Goal: Task Accomplishment & Management: Use online tool/utility

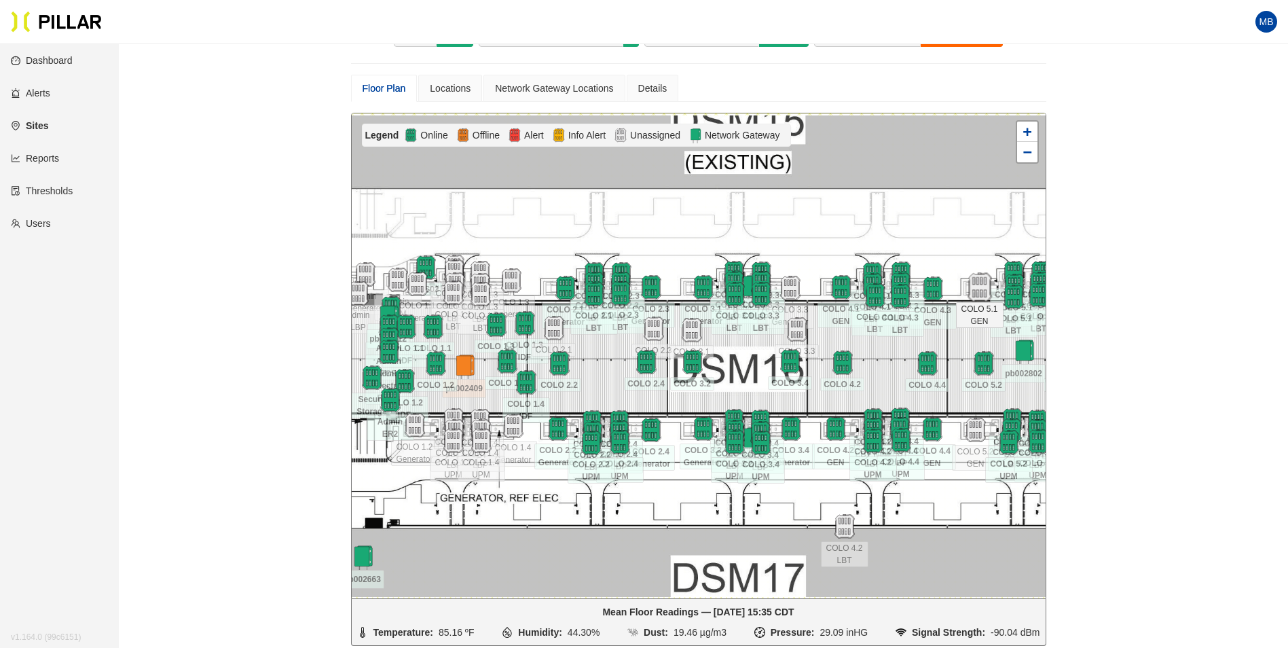
scroll to position [136, 0]
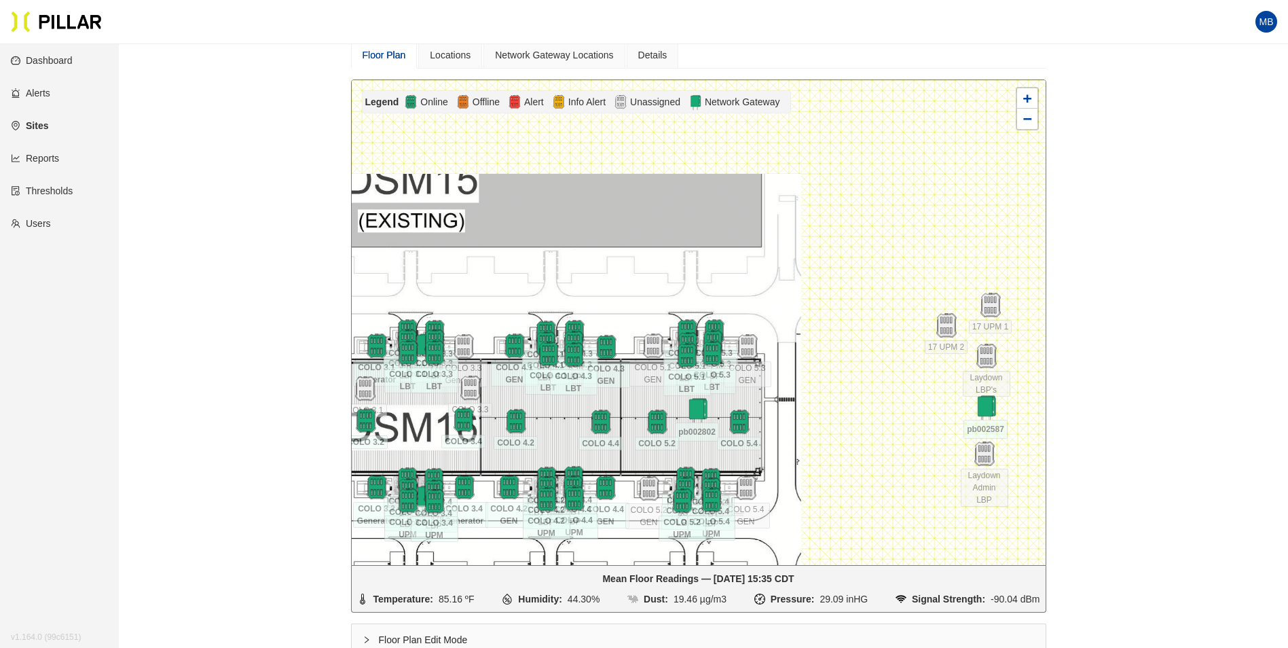
drag, startPoint x: 980, startPoint y: 206, endPoint x: 654, endPoint y: 298, distance: 339.2
click at [654, 298] on div at bounding box center [699, 322] width 694 height 485
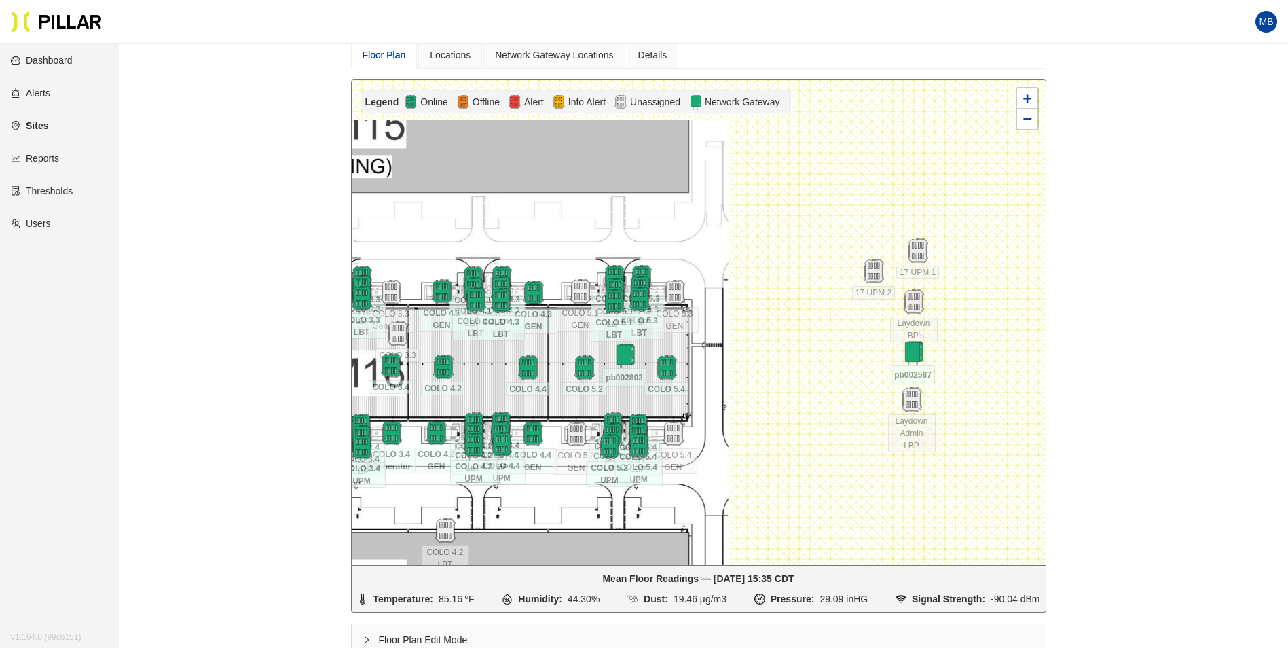
drag, startPoint x: 816, startPoint y: 274, endPoint x: 743, endPoint y: 220, distance: 90.7
click at [743, 220] on div at bounding box center [699, 322] width 694 height 485
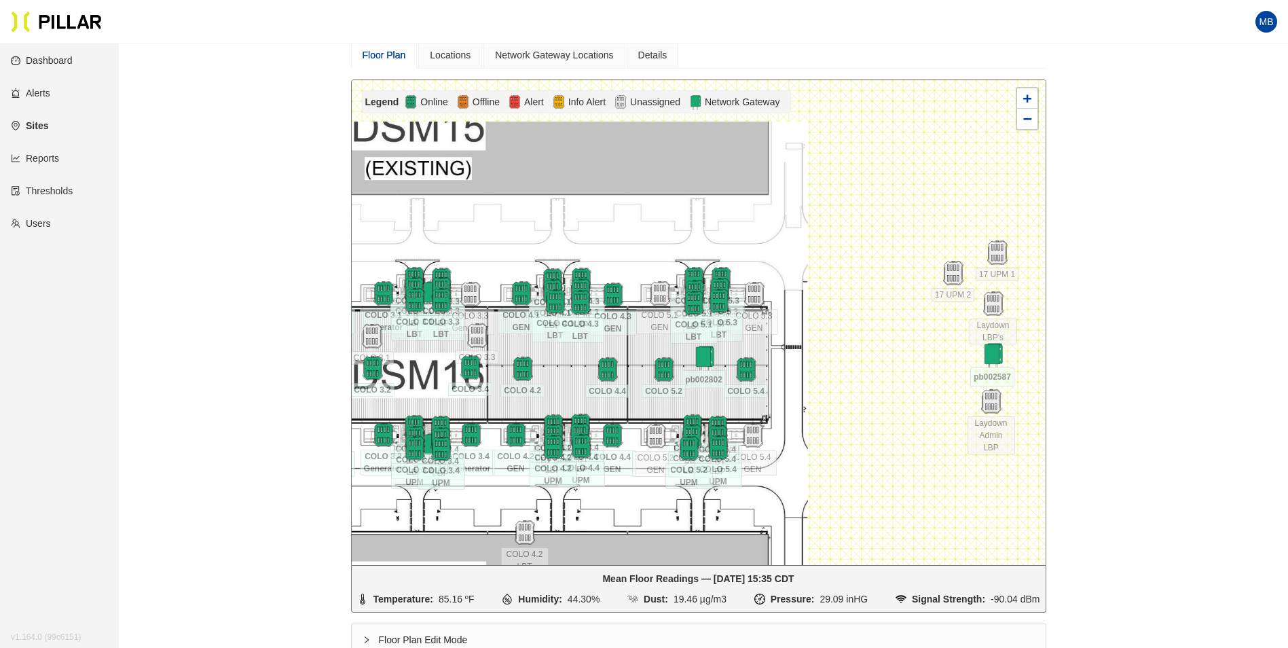
drag, startPoint x: 697, startPoint y: 213, endPoint x: 873, endPoint y: 232, distance: 177.5
click at [873, 232] on div at bounding box center [699, 322] width 694 height 485
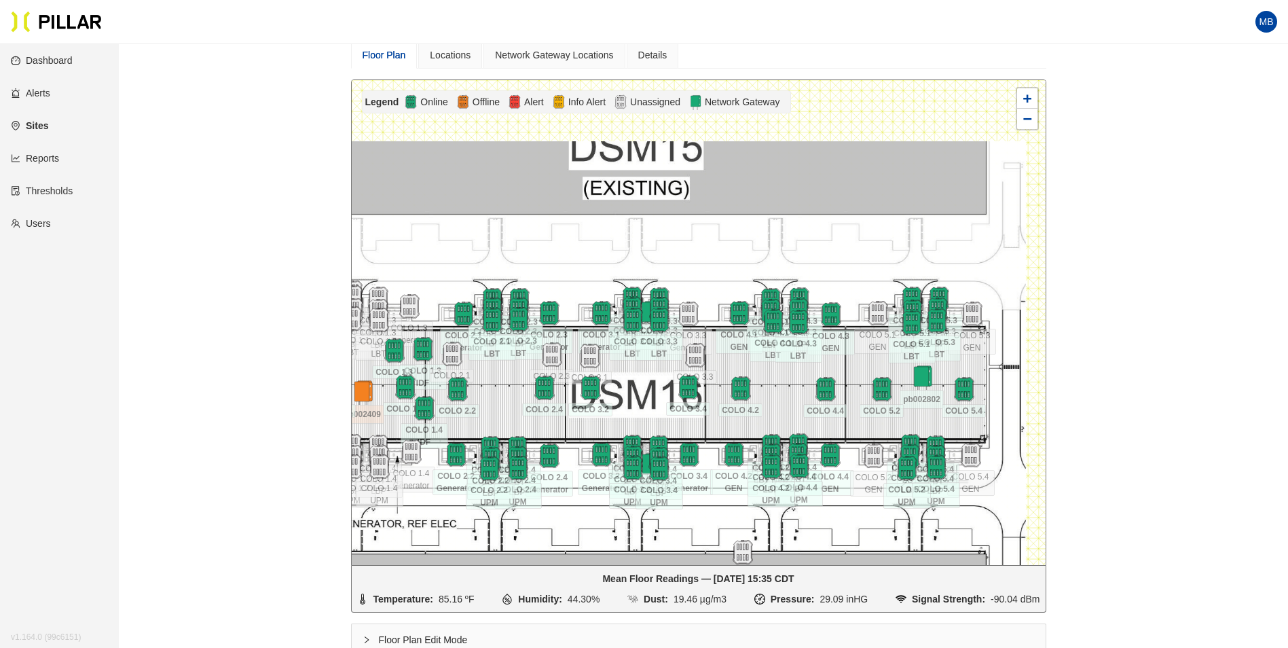
drag, startPoint x: 644, startPoint y: 230, endPoint x: 810, endPoint y: 224, distance: 166.4
click at [810, 224] on div at bounding box center [699, 322] width 694 height 485
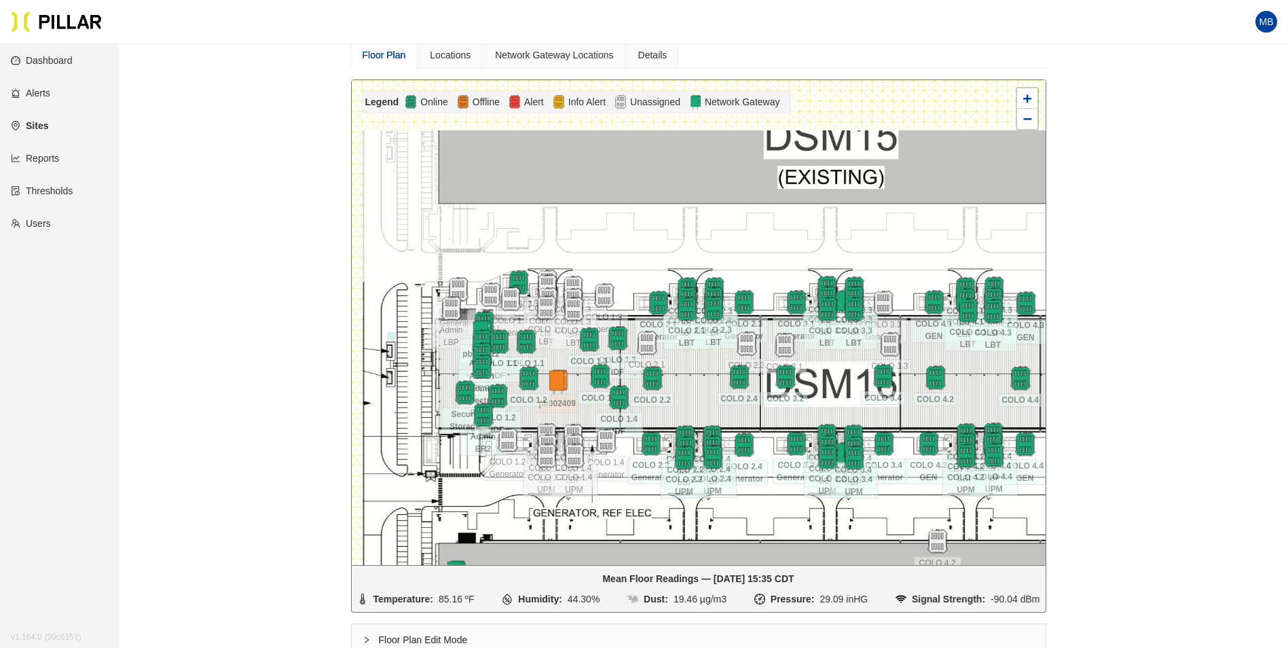
drag, startPoint x: 648, startPoint y: 247, endPoint x: 768, endPoint y: 244, distance: 120.2
click at [768, 244] on div at bounding box center [699, 322] width 694 height 485
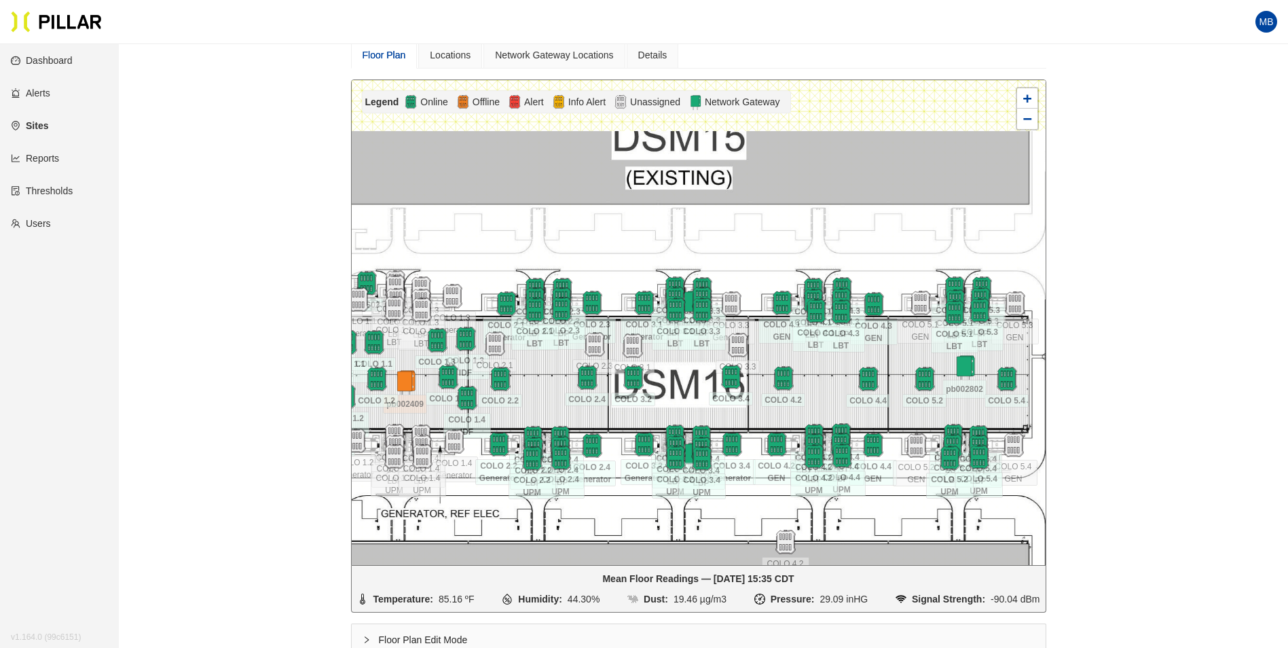
drag, startPoint x: 815, startPoint y: 240, endPoint x: 645, endPoint y: 242, distance: 169.7
click at [622, 242] on div at bounding box center [699, 322] width 694 height 485
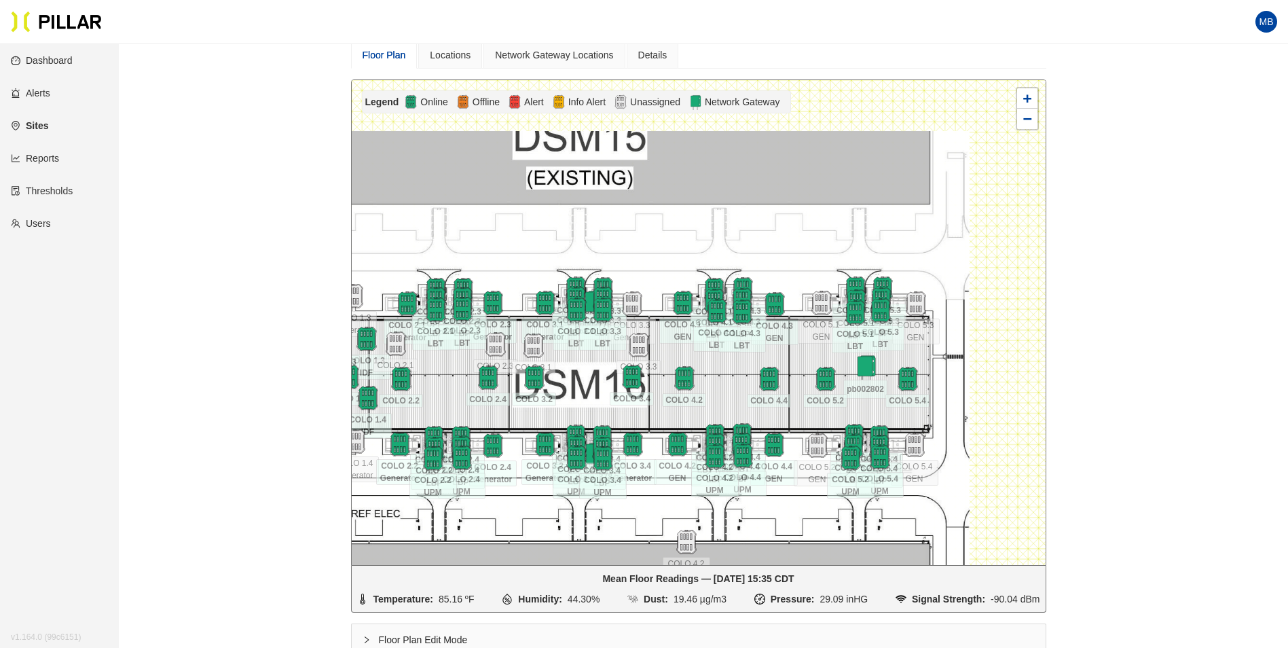
drag, startPoint x: 810, startPoint y: 251, endPoint x: 656, endPoint y: 248, distance: 153.5
click at [634, 256] on div at bounding box center [699, 322] width 694 height 485
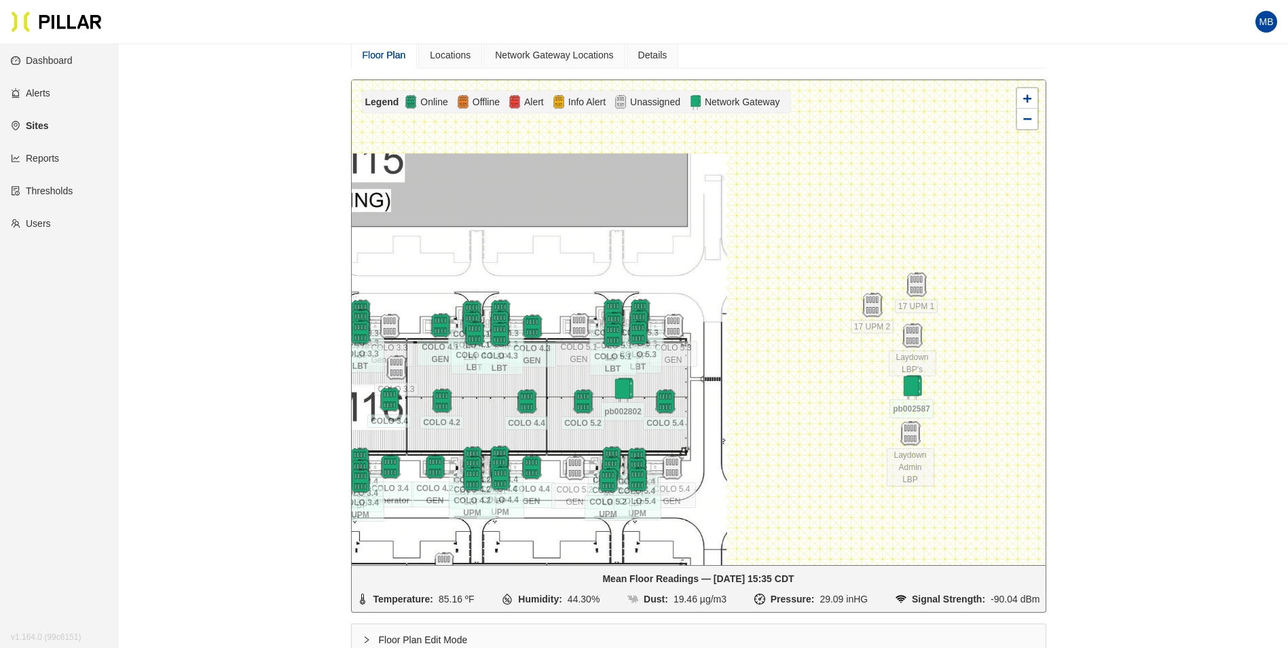
drag, startPoint x: 726, startPoint y: 232, endPoint x: 614, endPoint y: 249, distance: 113.4
click at [614, 249] on div at bounding box center [699, 322] width 694 height 485
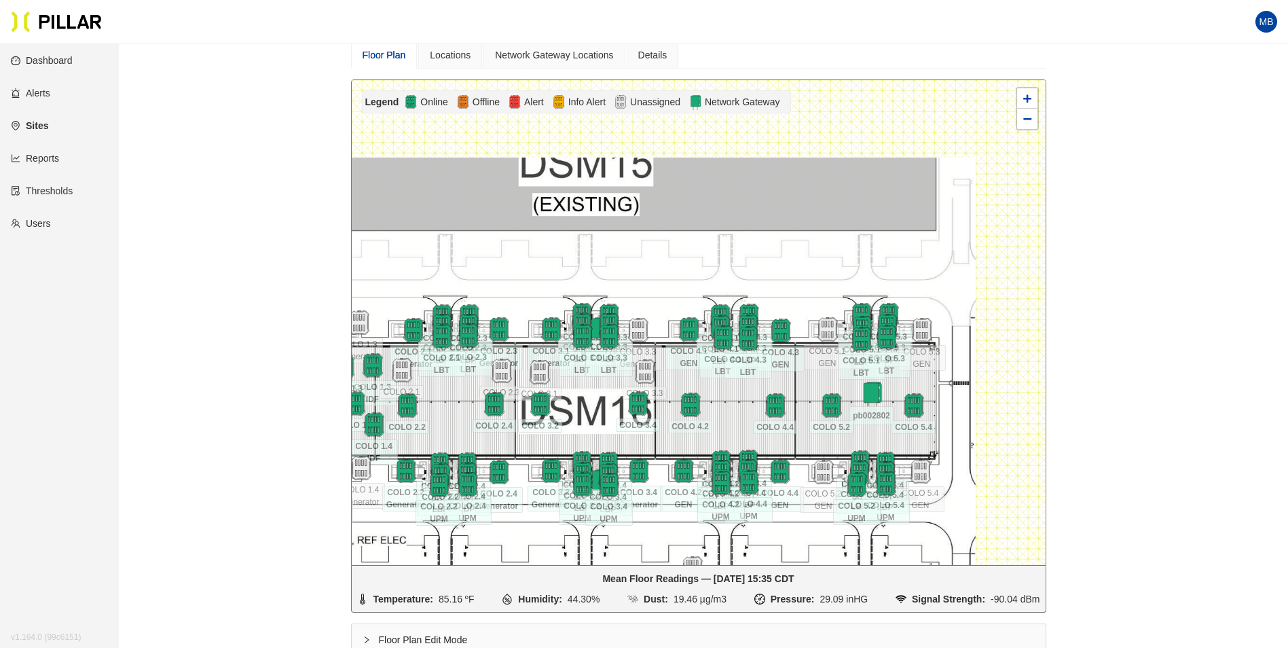
drag, startPoint x: 624, startPoint y: 256, endPoint x: 817, endPoint y: 260, distance: 192.9
click at [817, 260] on div at bounding box center [699, 322] width 694 height 485
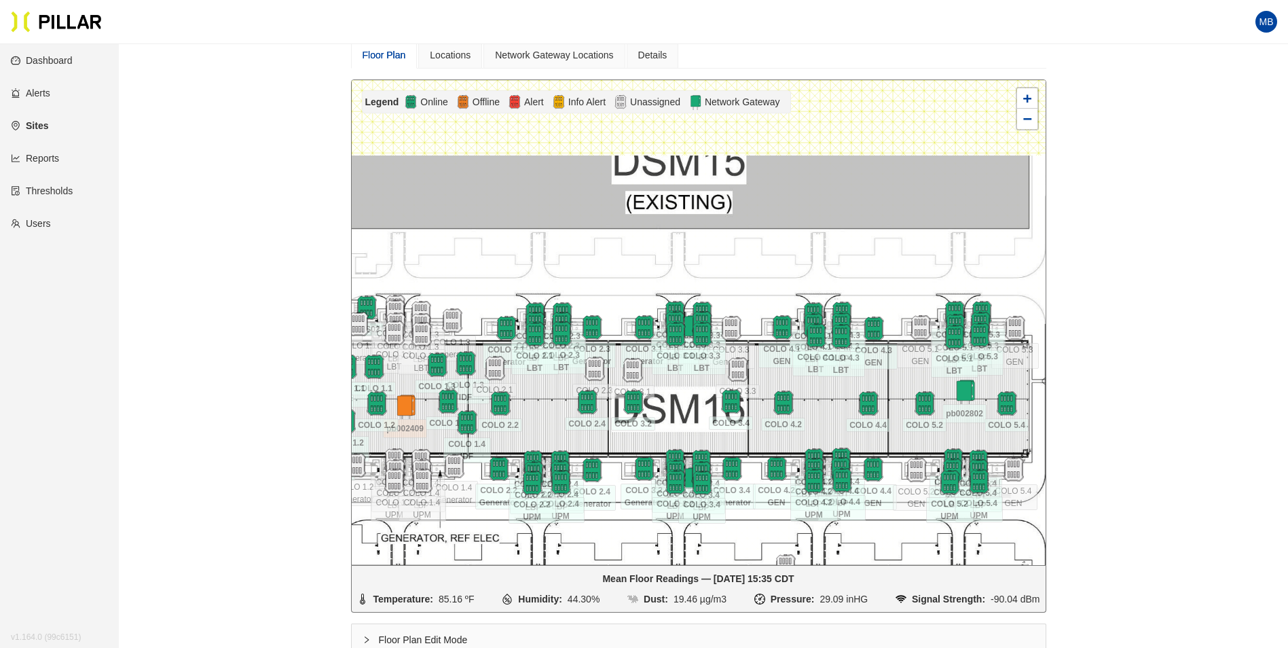
drag, startPoint x: 689, startPoint y: 270, endPoint x: 783, endPoint y: 267, distance: 94.4
click at [783, 267] on div at bounding box center [699, 322] width 694 height 485
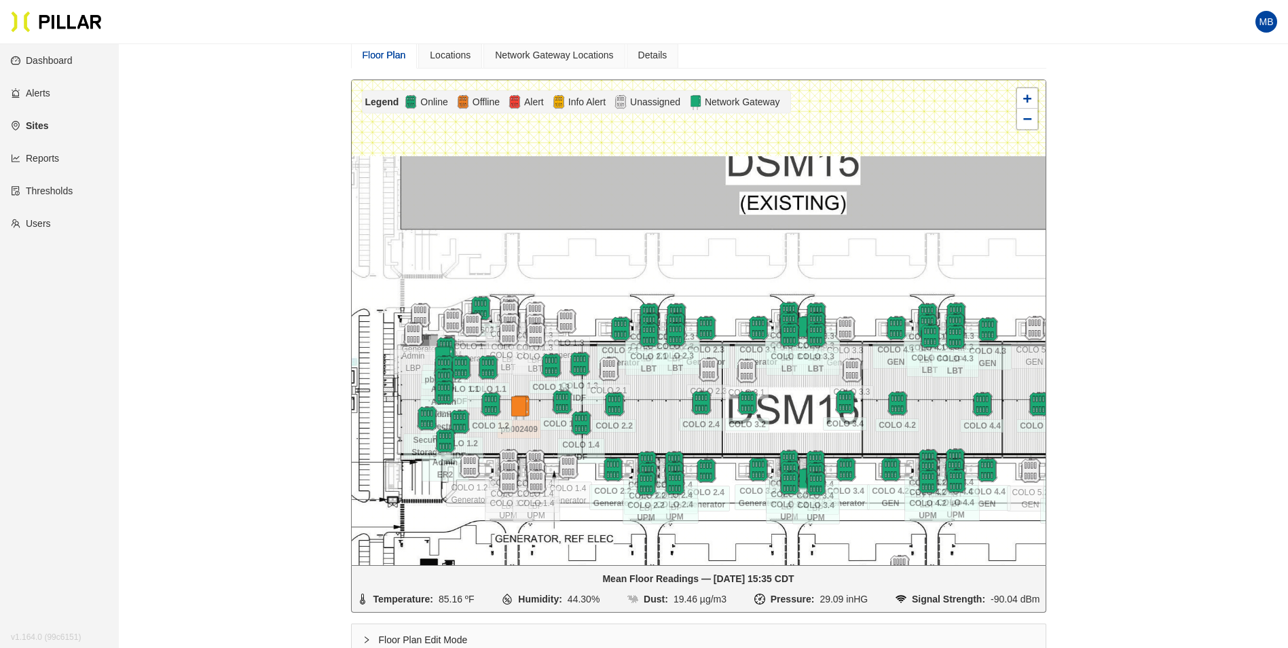
drag, startPoint x: 678, startPoint y: 270, endPoint x: 821, endPoint y: 272, distance: 143.9
click at [821, 272] on div at bounding box center [699, 322] width 694 height 485
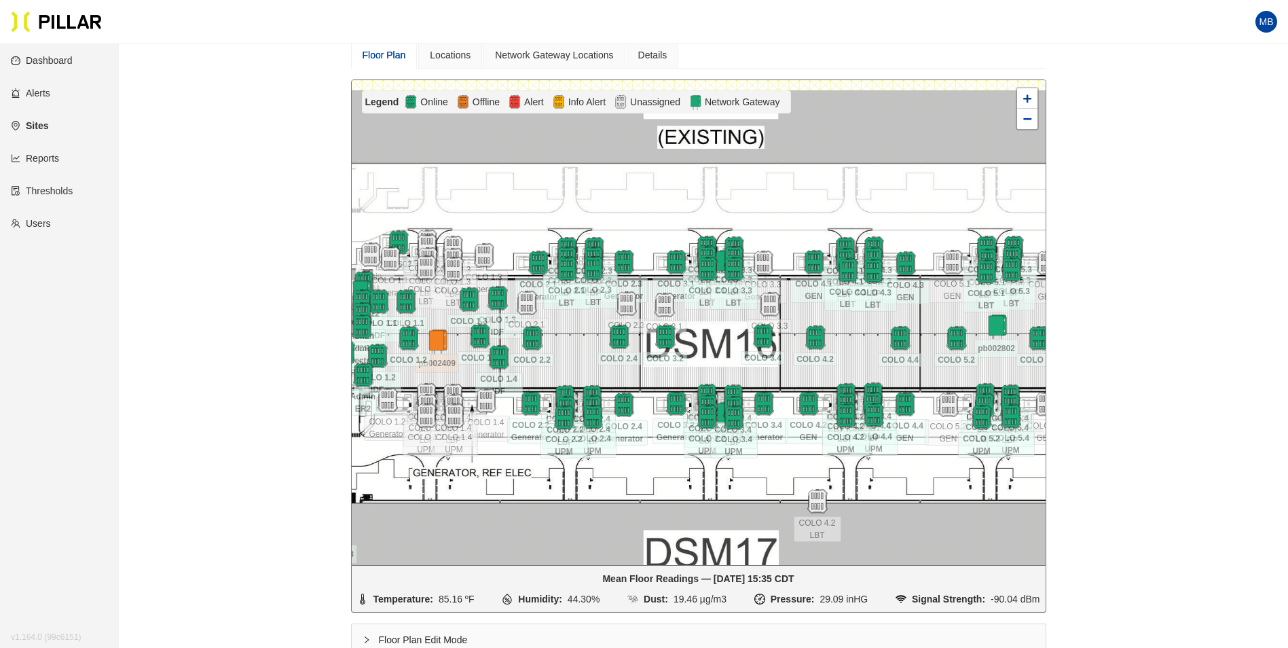
drag, startPoint x: 756, startPoint y: 272, endPoint x: 551, endPoint y: 209, distance: 213.7
click at [551, 209] on div at bounding box center [699, 322] width 694 height 485
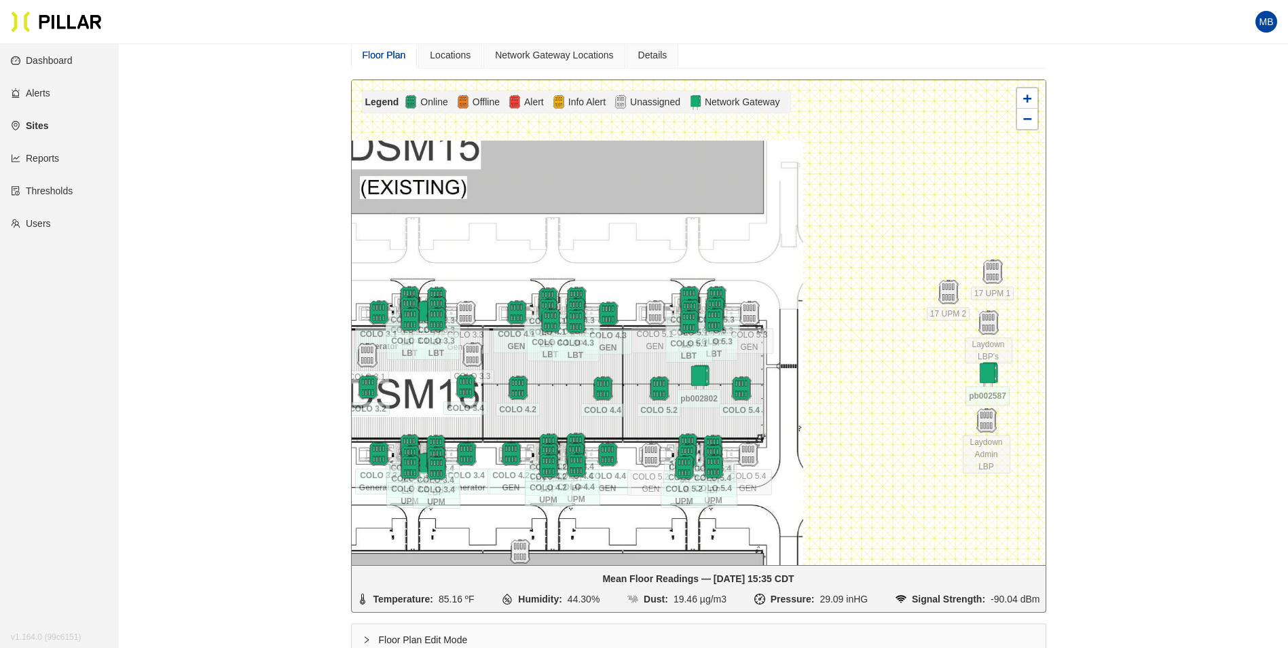
drag, startPoint x: 829, startPoint y: 212, endPoint x: 646, endPoint y: 255, distance: 188.2
click at [646, 255] on div at bounding box center [699, 322] width 694 height 485
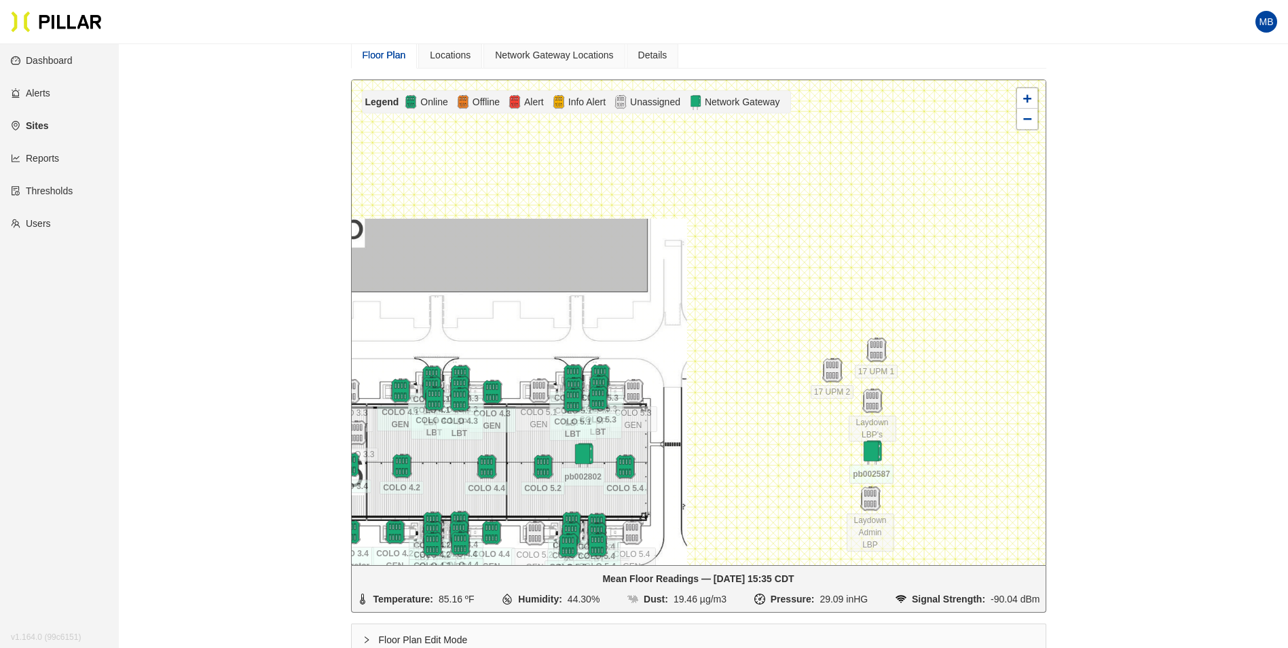
drag, startPoint x: 728, startPoint y: 248, endPoint x: 612, endPoint y: 327, distance: 139.9
click at [612, 327] on div at bounding box center [699, 322] width 694 height 485
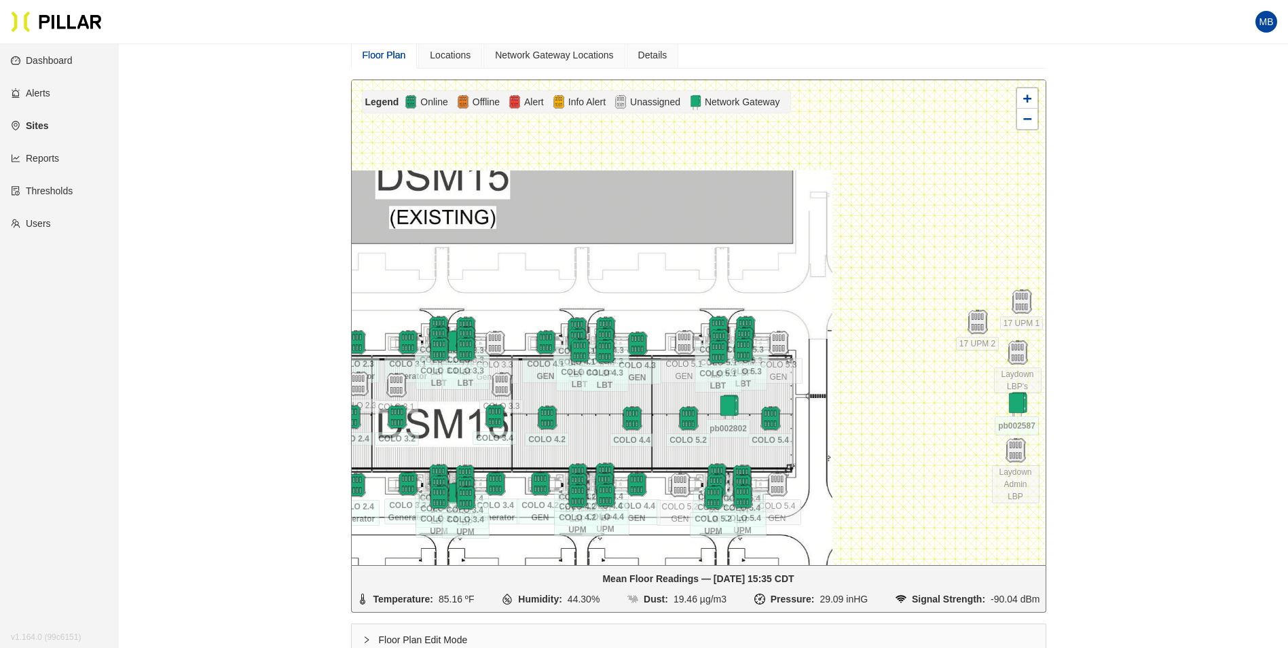
drag, startPoint x: 693, startPoint y: 282, endPoint x: 843, endPoint y: 260, distance: 151.0
click at [843, 261] on div at bounding box center [699, 322] width 694 height 485
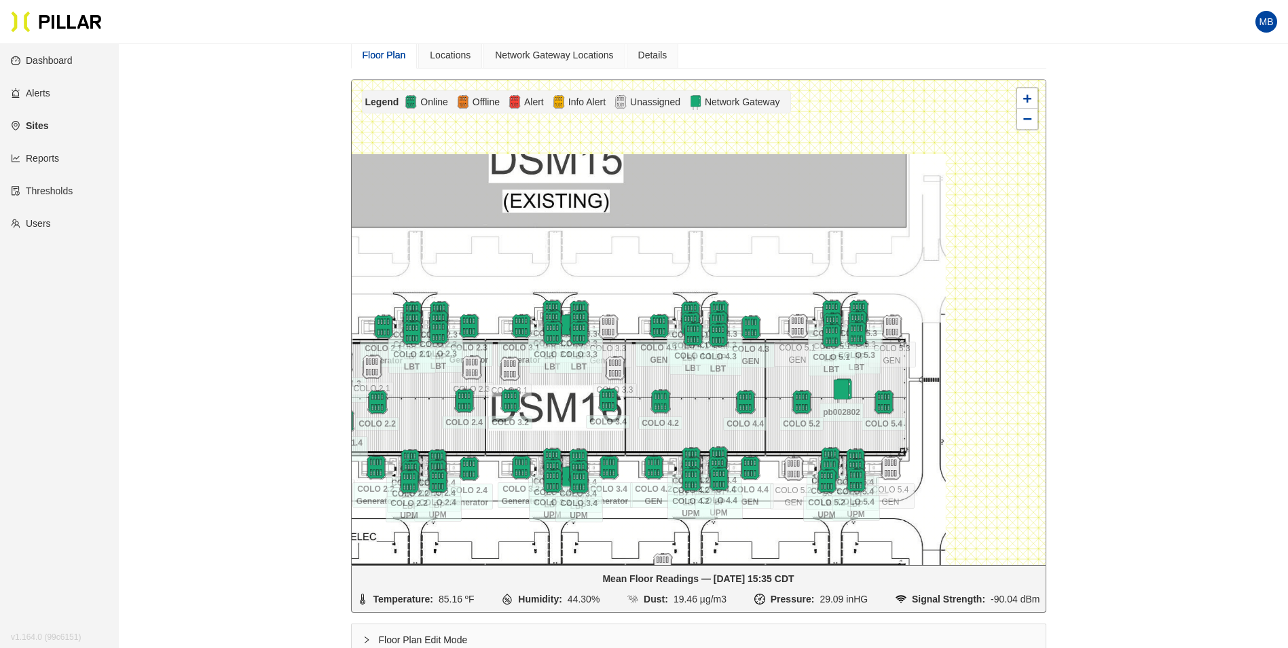
drag, startPoint x: 696, startPoint y: 265, endPoint x: 817, endPoint y: 250, distance: 122.4
click at [817, 250] on div at bounding box center [699, 322] width 694 height 485
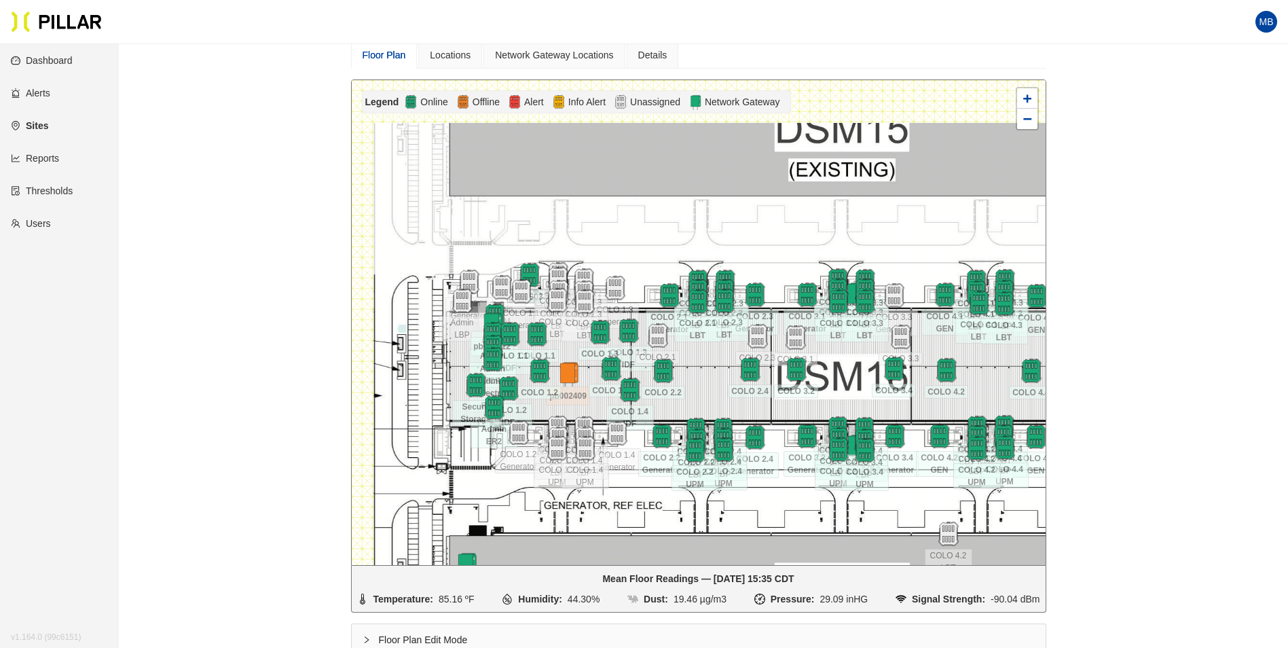
drag, startPoint x: 649, startPoint y: 244, endPoint x: 814, endPoint y: 227, distance: 165.8
click at [814, 227] on div at bounding box center [699, 322] width 694 height 485
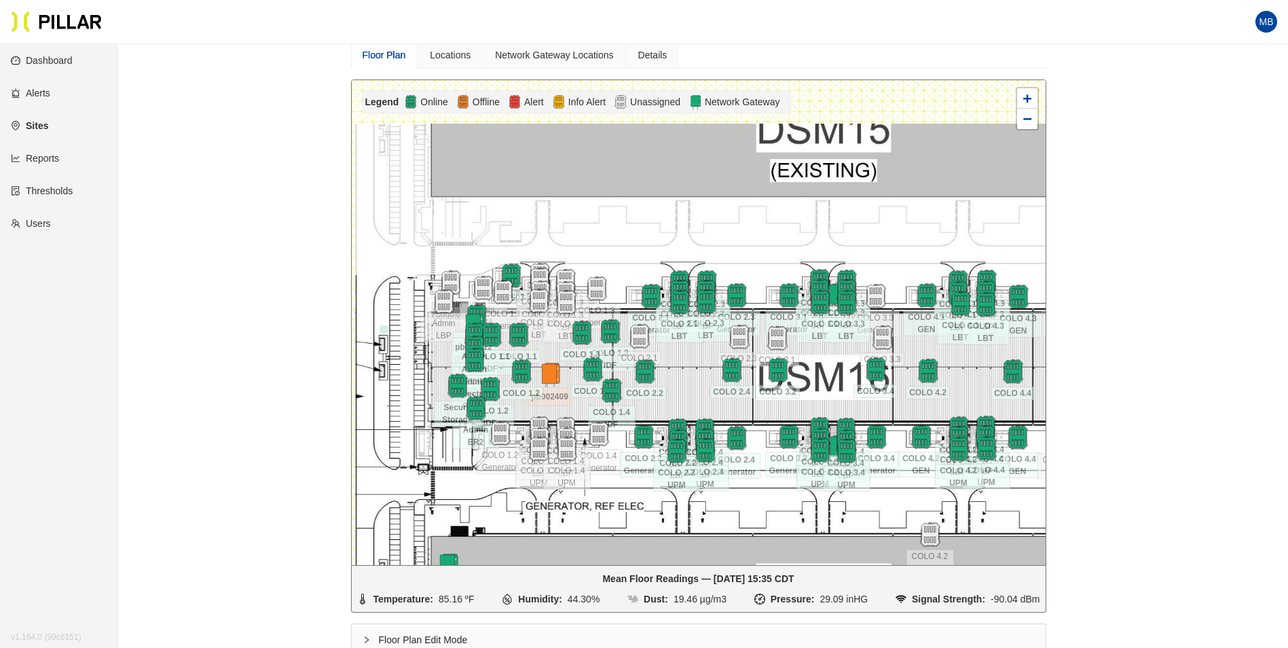
drag, startPoint x: 796, startPoint y: 228, endPoint x: 762, endPoint y: 232, distance: 33.4
click at [762, 232] on div at bounding box center [699, 322] width 694 height 485
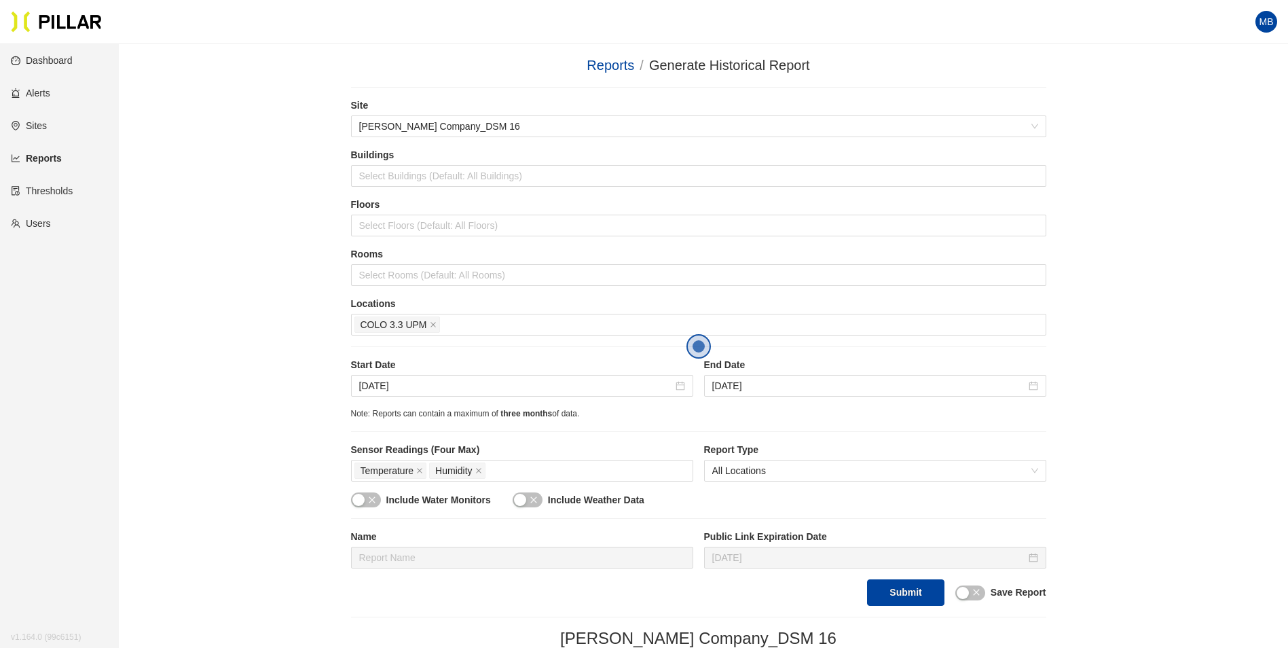
click at [458, 322] on div "COLO 3.3 UPM" at bounding box center [698, 324] width 688 height 19
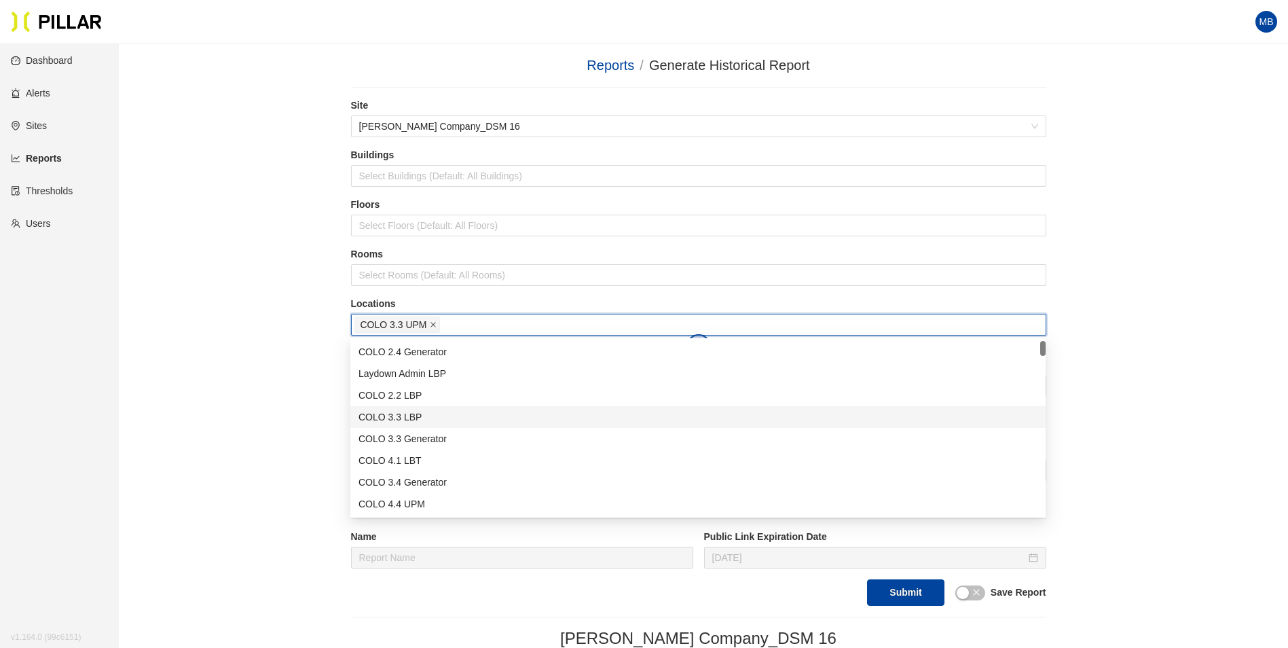
click at [432, 323] on icon "close" at bounding box center [433, 324] width 7 height 7
type input "3.3"
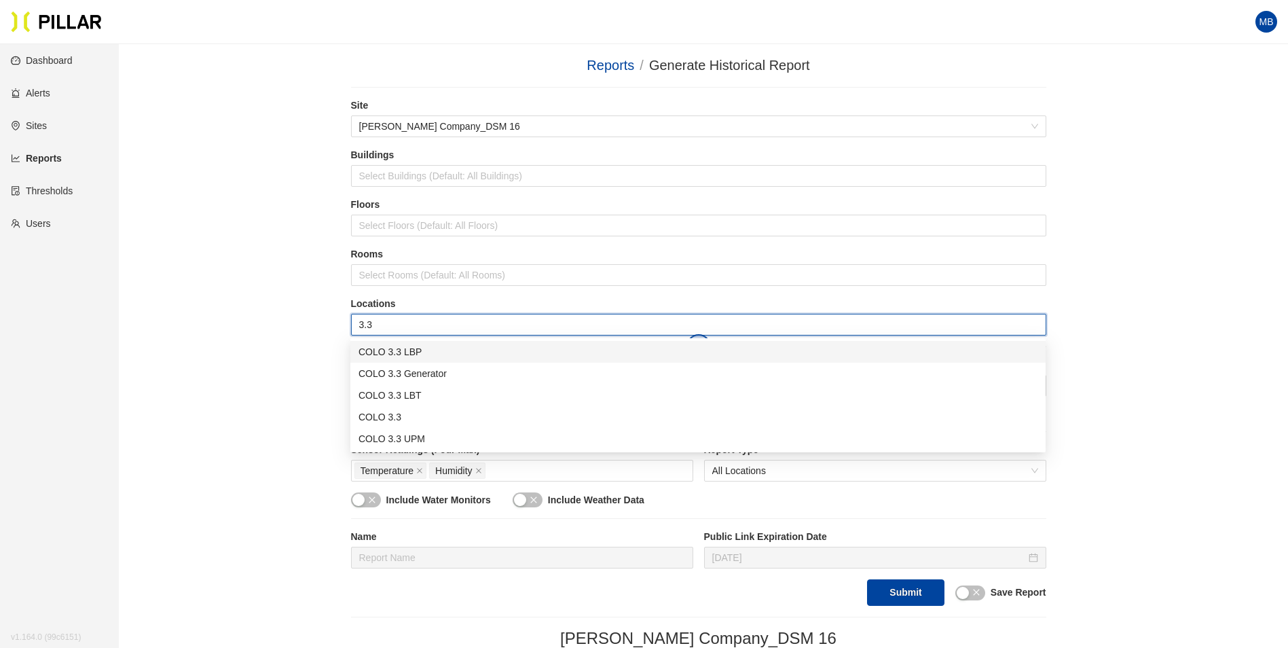
click at [407, 355] on div "COLO 3.3 LBP" at bounding box center [697, 351] width 679 height 15
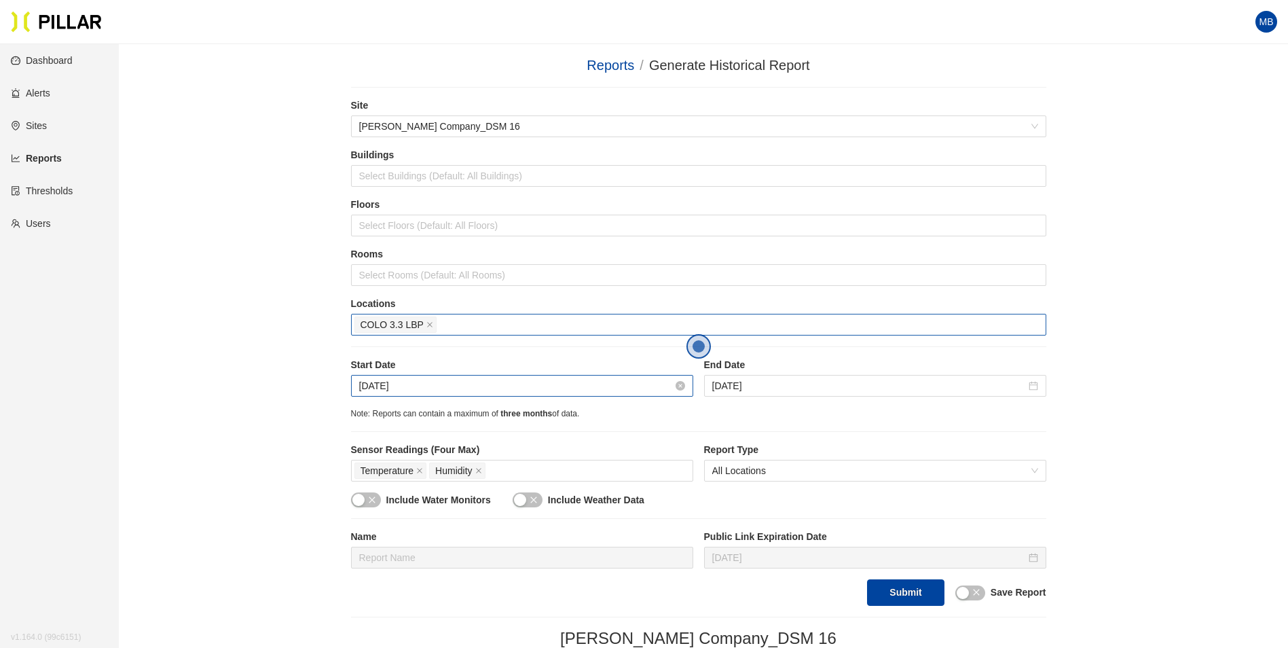
click at [456, 391] on input "Aug 4, 2025" at bounding box center [516, 385] width 314 height 15
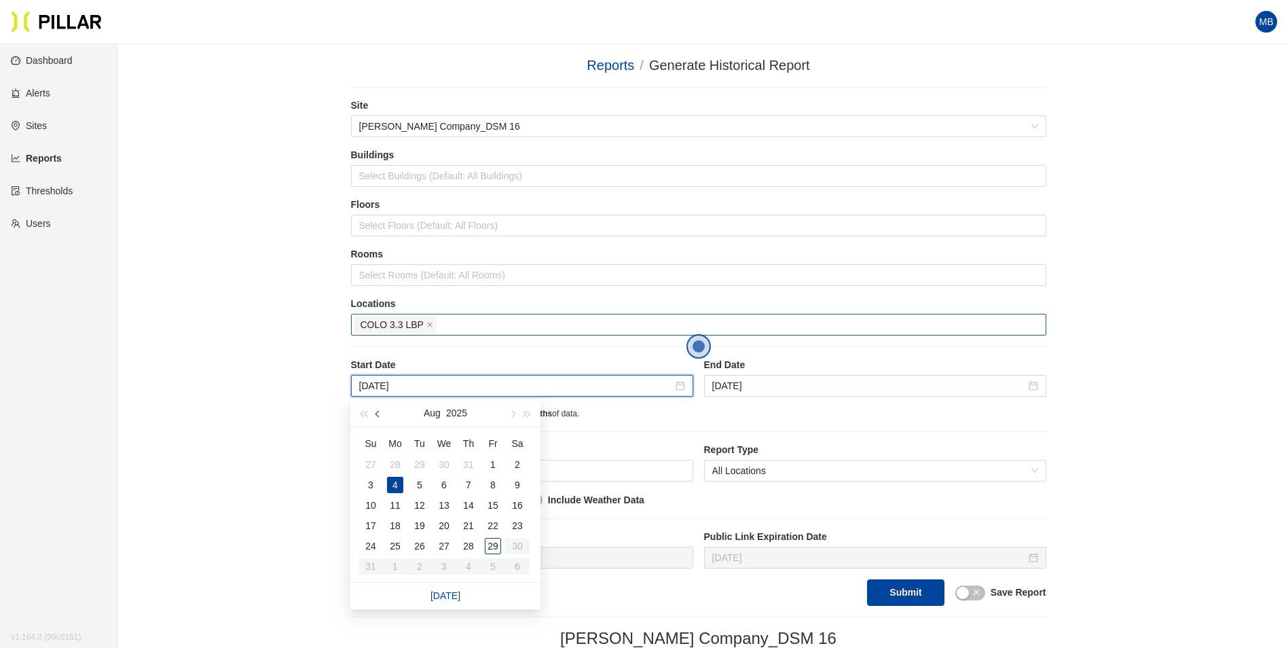
click at [375, 416] on button "button" at bounding box center [378, 412] width 15 height 27
type input "[DATE]"
click at [463, 505] on div "19" at bounding box center [468, 505] width 16 height 16
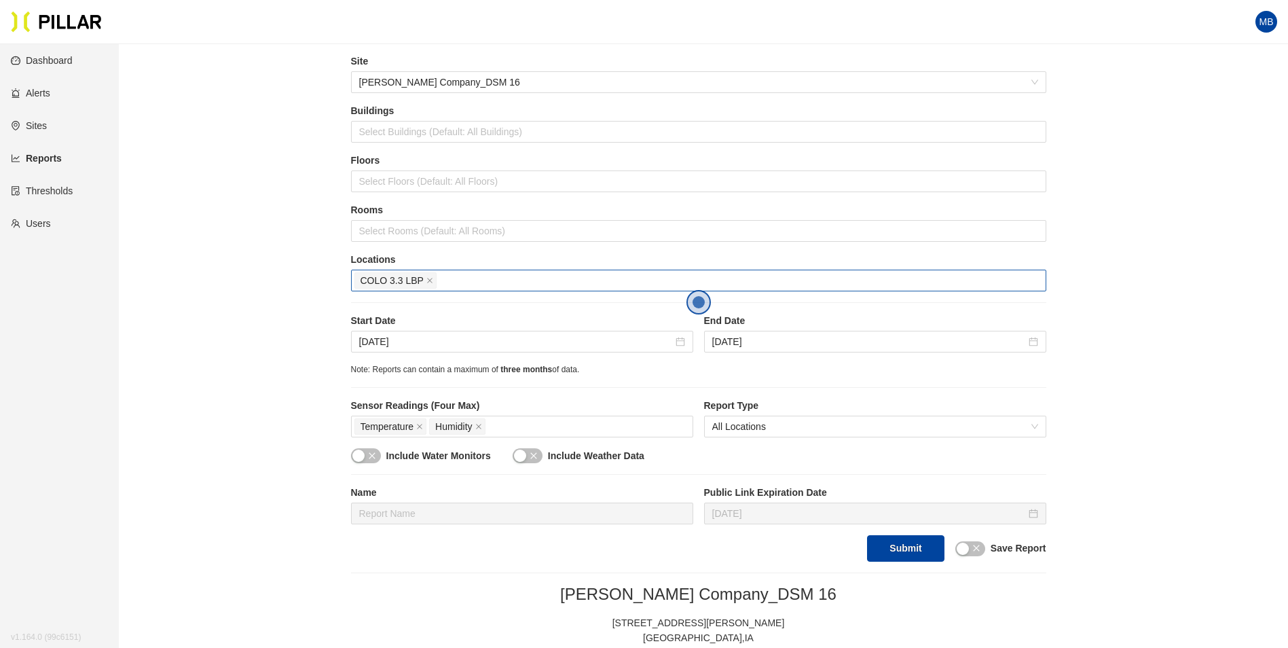
scroll to position [68, 0]
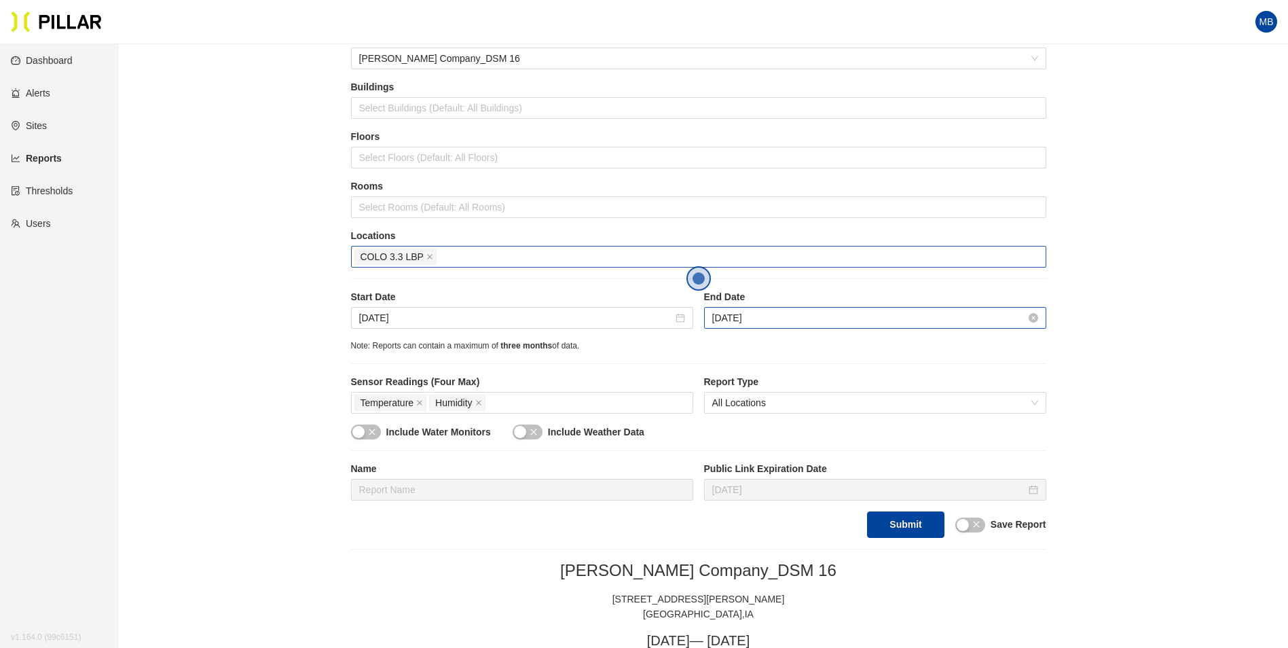
click at [820, 318] on input "Aug 25, 2025" at bounding box center [869, 317] width 314 height 15
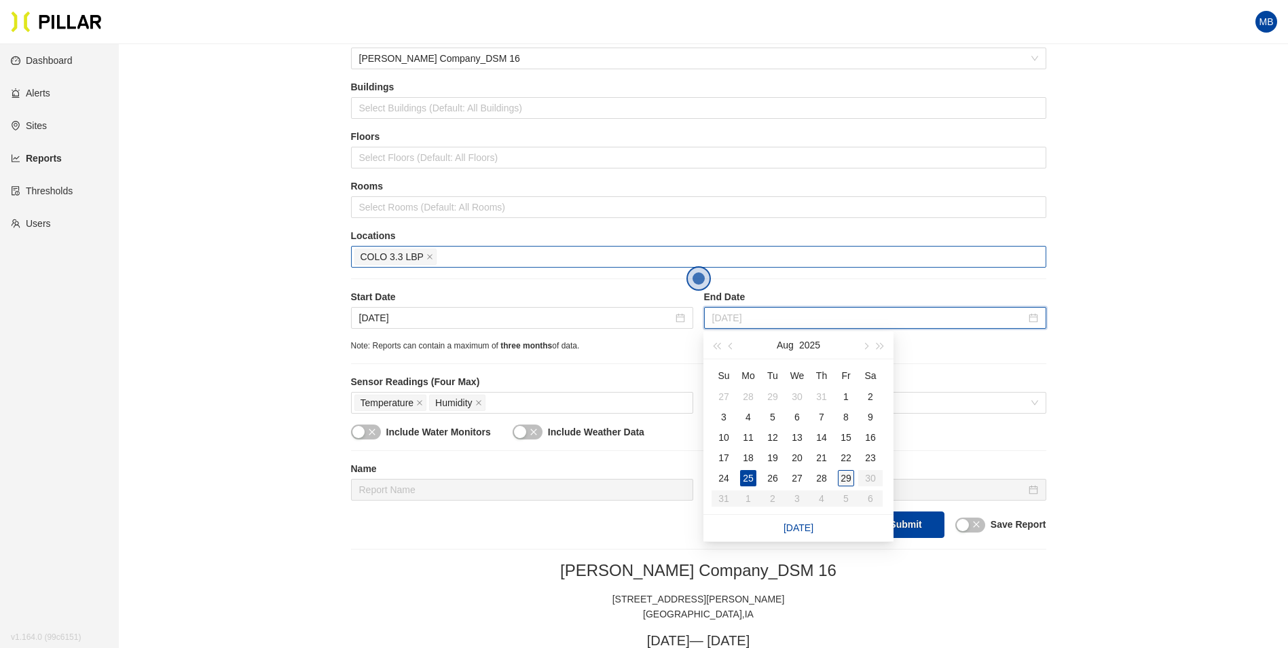
type input "[DATE]"
click at [845, 482] on div "29" at bounding box center [846, 478] width 16 height 16
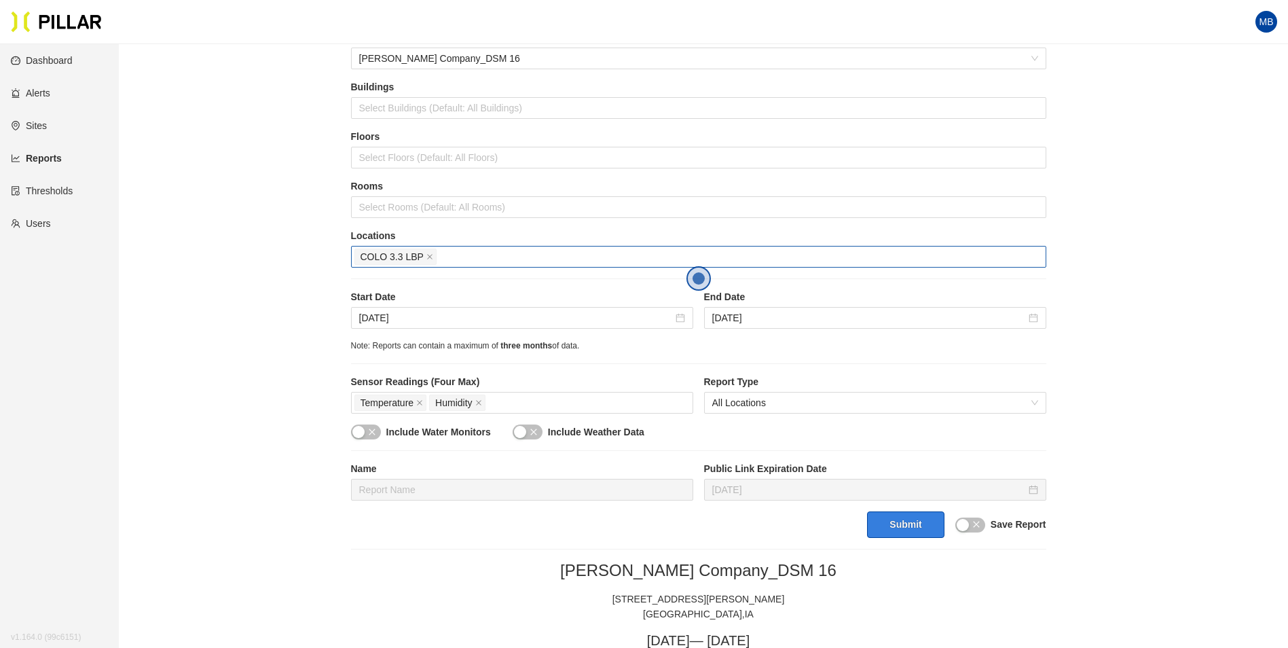
click at [913, 530] on button "Submit" at bounding box center [905, 524] width 77 height 26
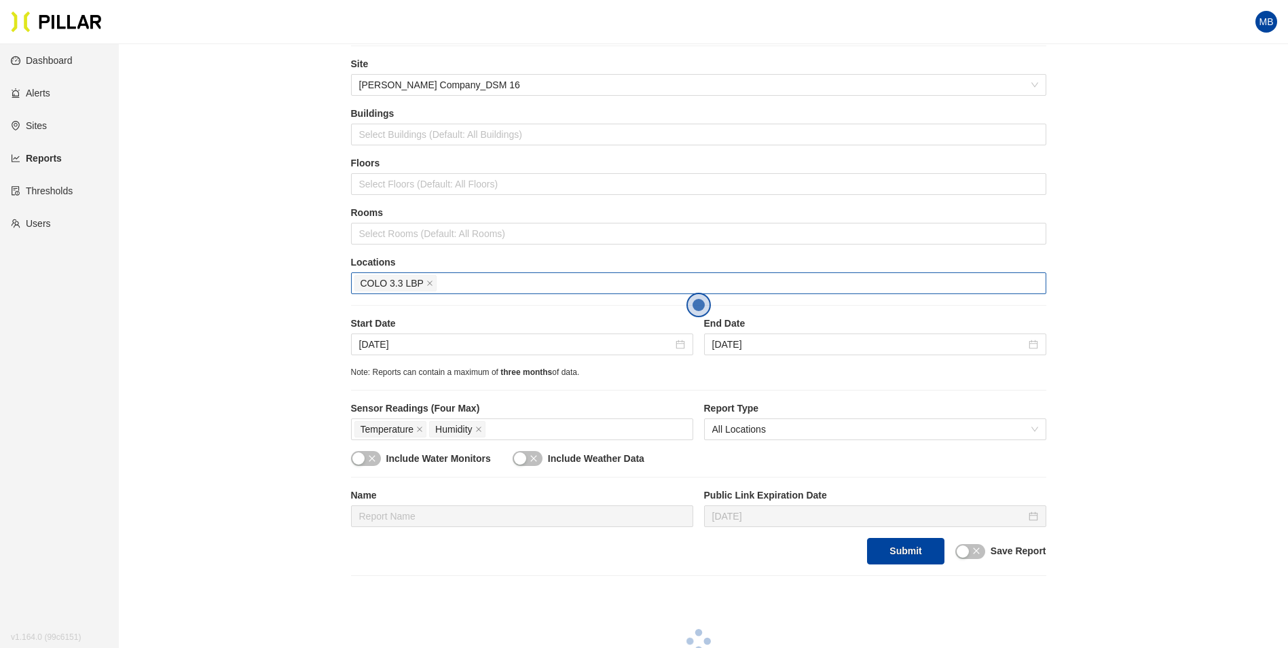
scroll to position [0, 0]
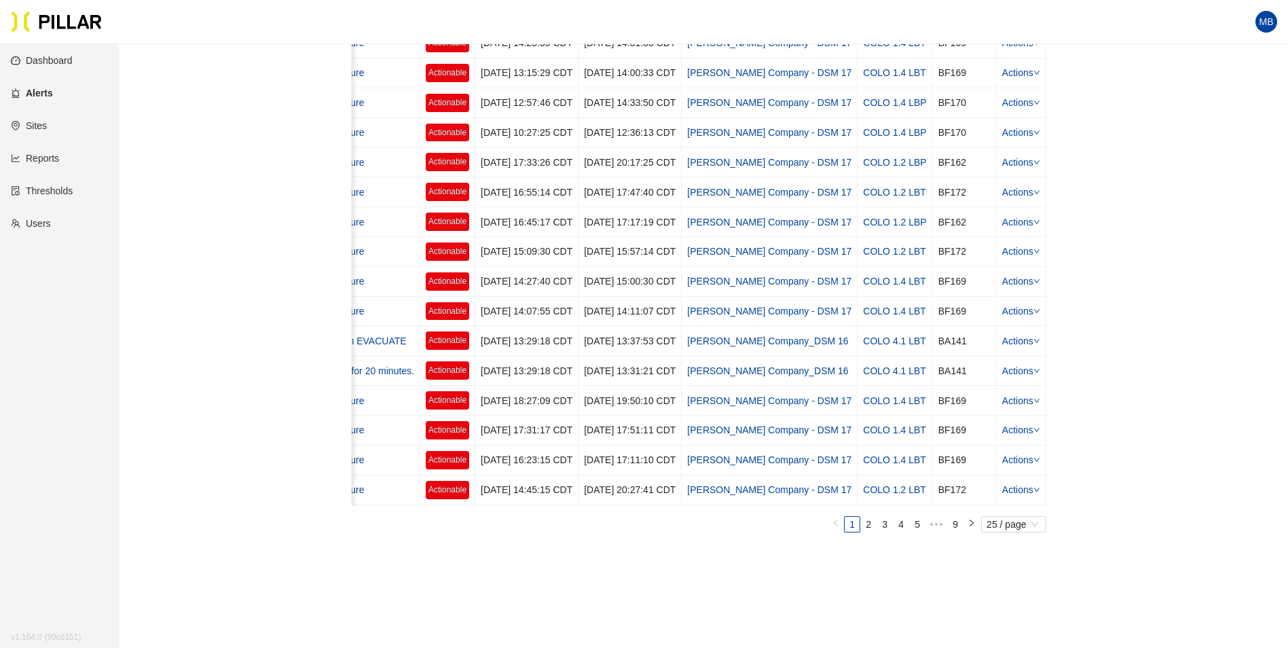
scroll to position [611, 0]
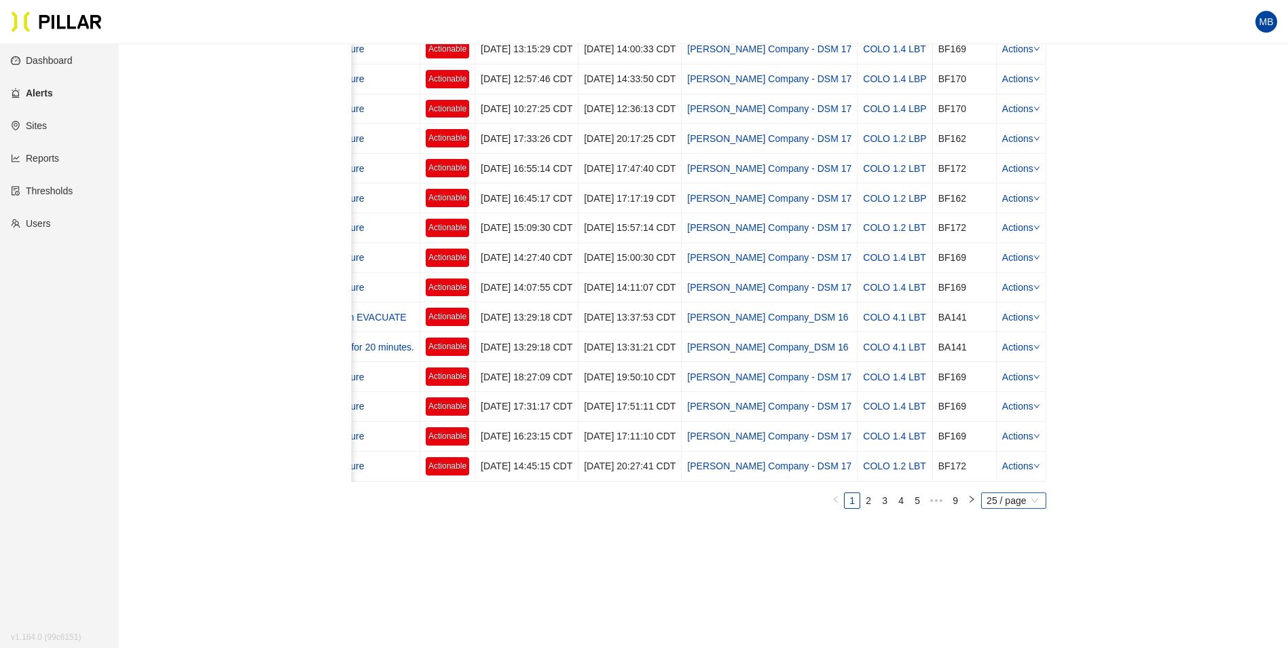
click at [1020, 508] on span "25 / page" at bounding box center [1013, 500] width 54 height 15
click at [1017, 483] on div "100 / page" at bounding box center [1013, 475] width 48 height 15
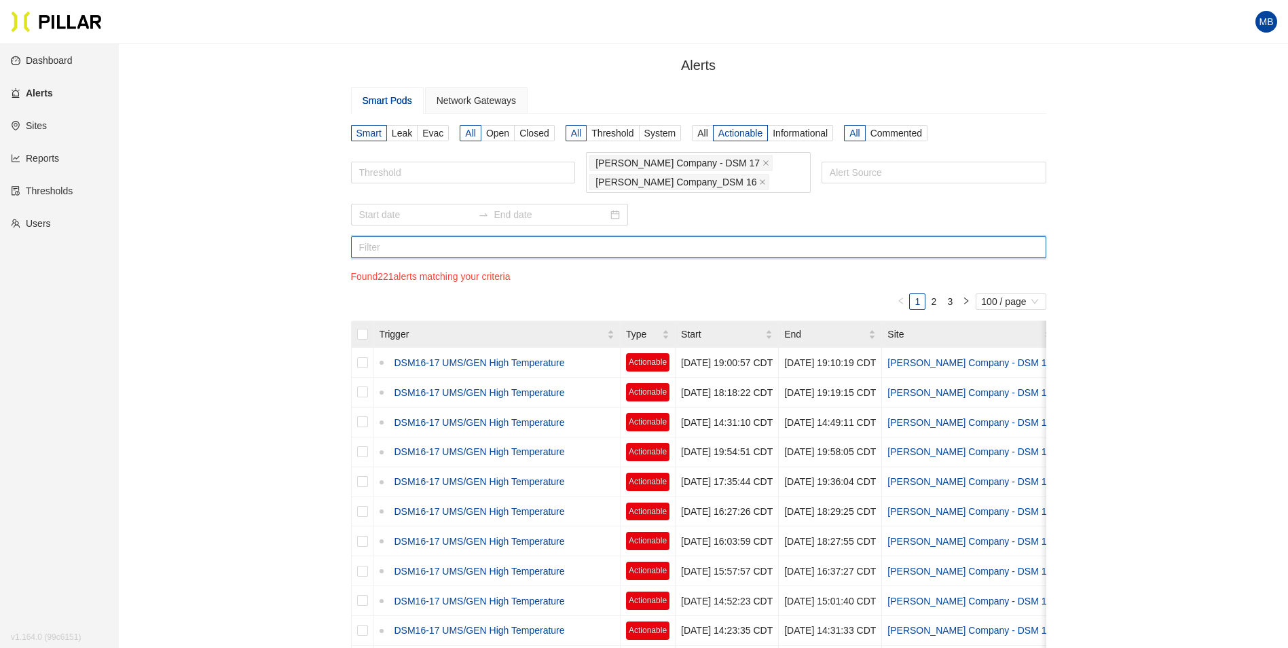
click at [403, 243] on input "text" at bounding box center [698, 247] width 695 height 22
click at [388, 168] on div at bounding box center [463, 172] width 218 height 19
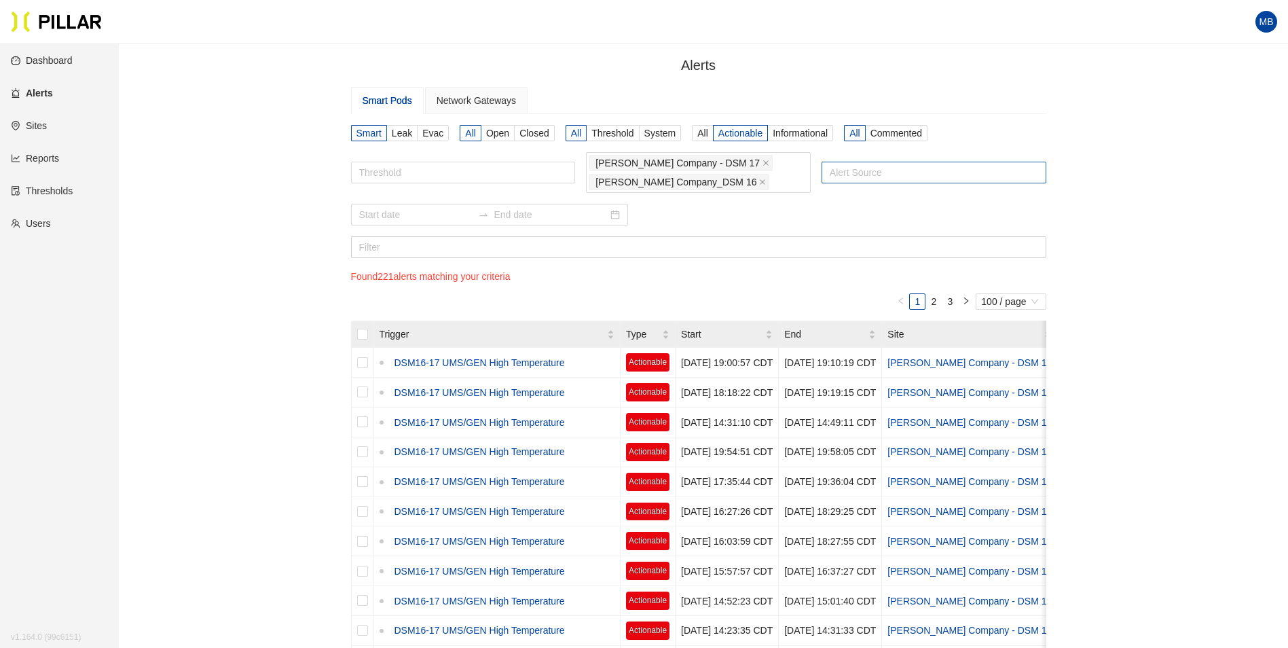
click at [864, 177] on div at bounding box center [934, 172] width 218 height 19
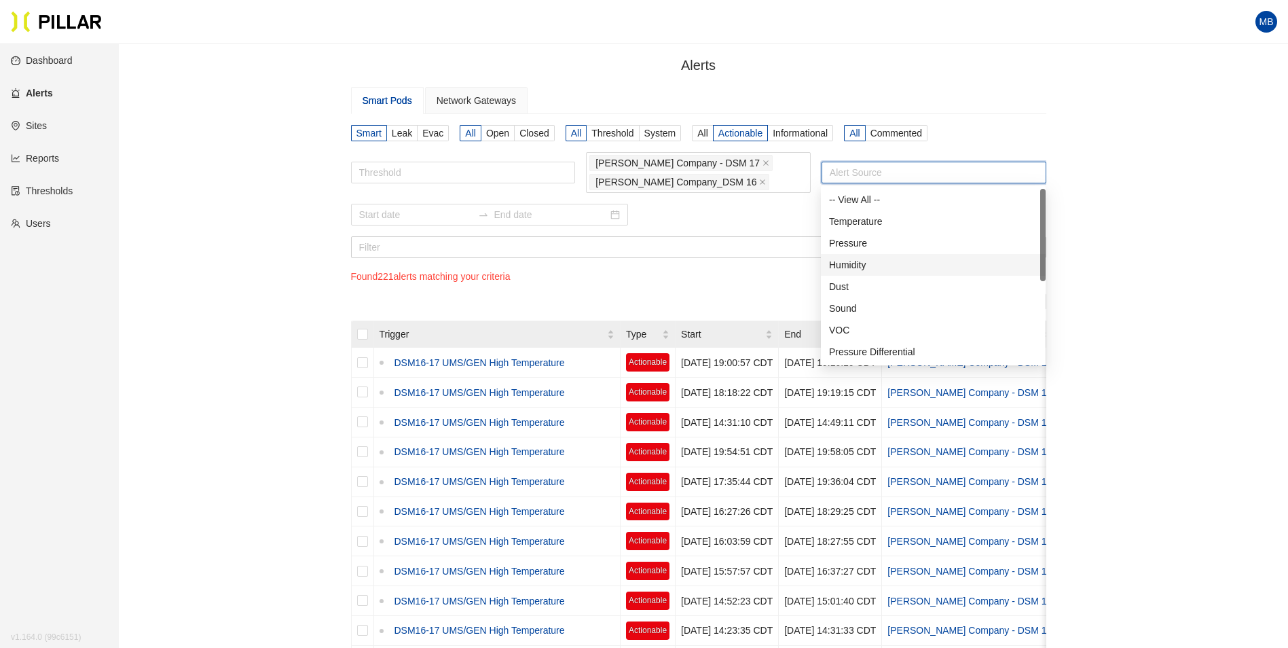
click at [876, 262] on div "Humidity" at bounding box center [933, 264] width 208 height 15
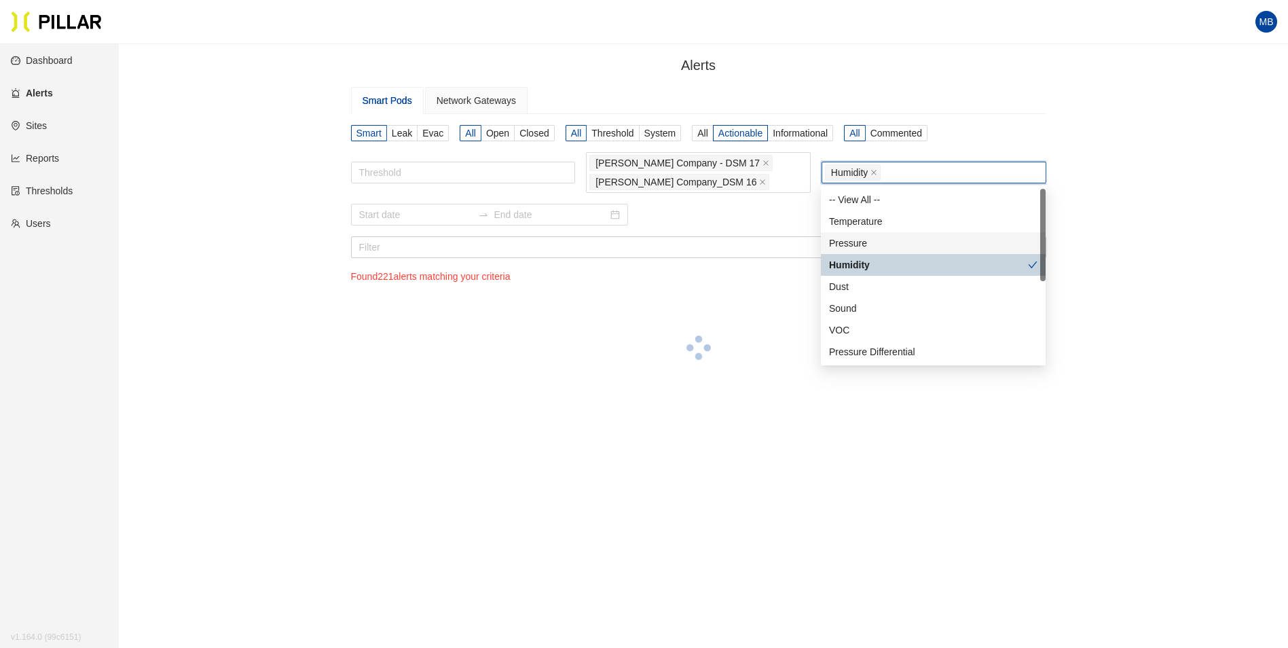
click at [1120, 208] on div "Alerts / Smart Pods Network Gateways Smart Leak Evac All Open Closed All Thresh…" at bounding box center [698, 236] width 1092 height 362
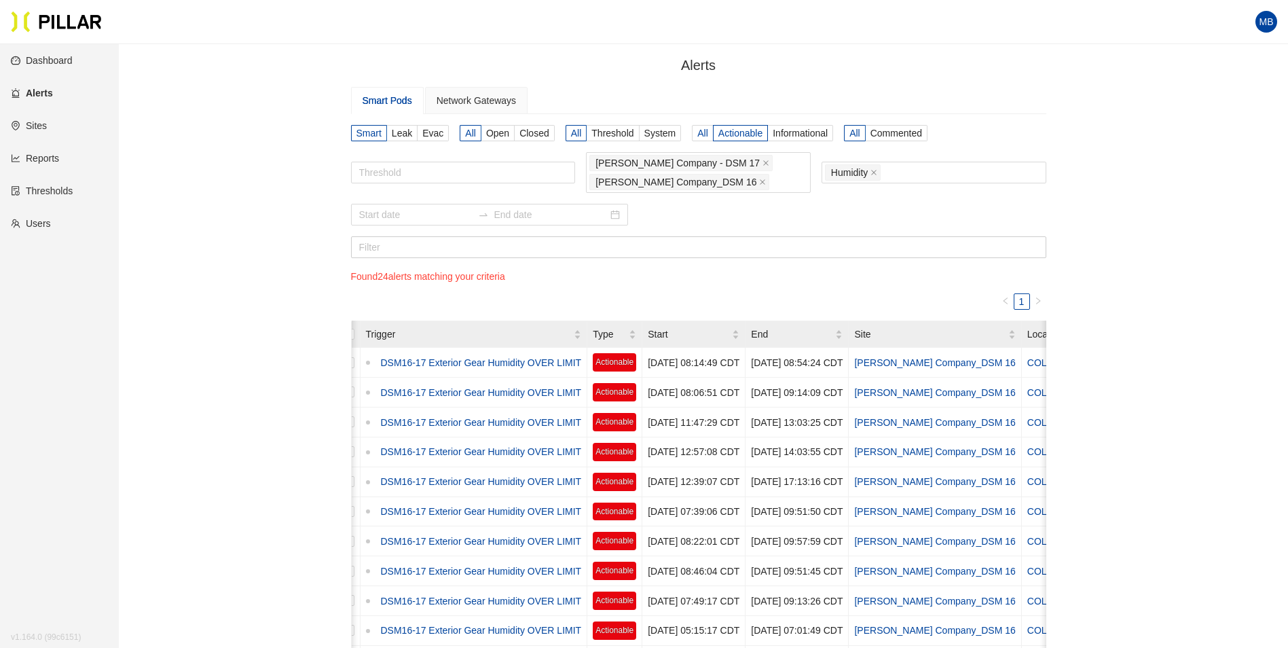
click at [705, 132] on span "All" at bounding box center [702, 133] width 11 height 11
click at [0, 0] on input "All" at bounding box center [0, 0] width 0 height 0
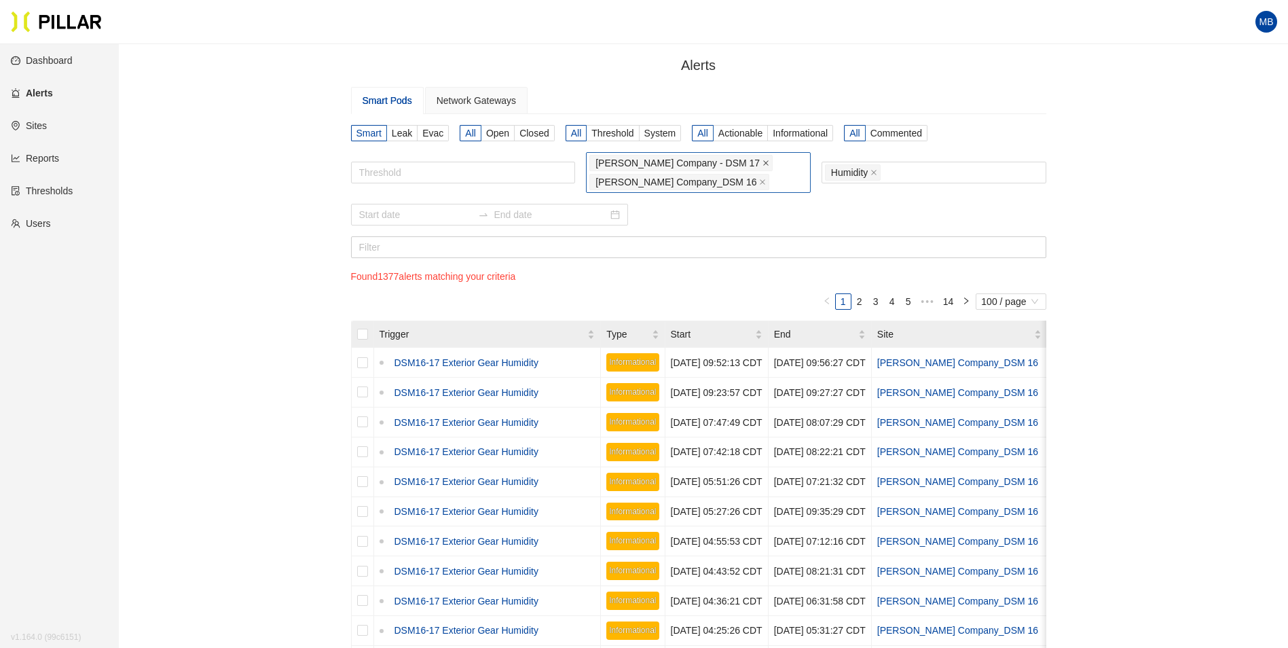
click at [763, 164] on icon "close" at bounding box center [765, 163] width 5 height 5
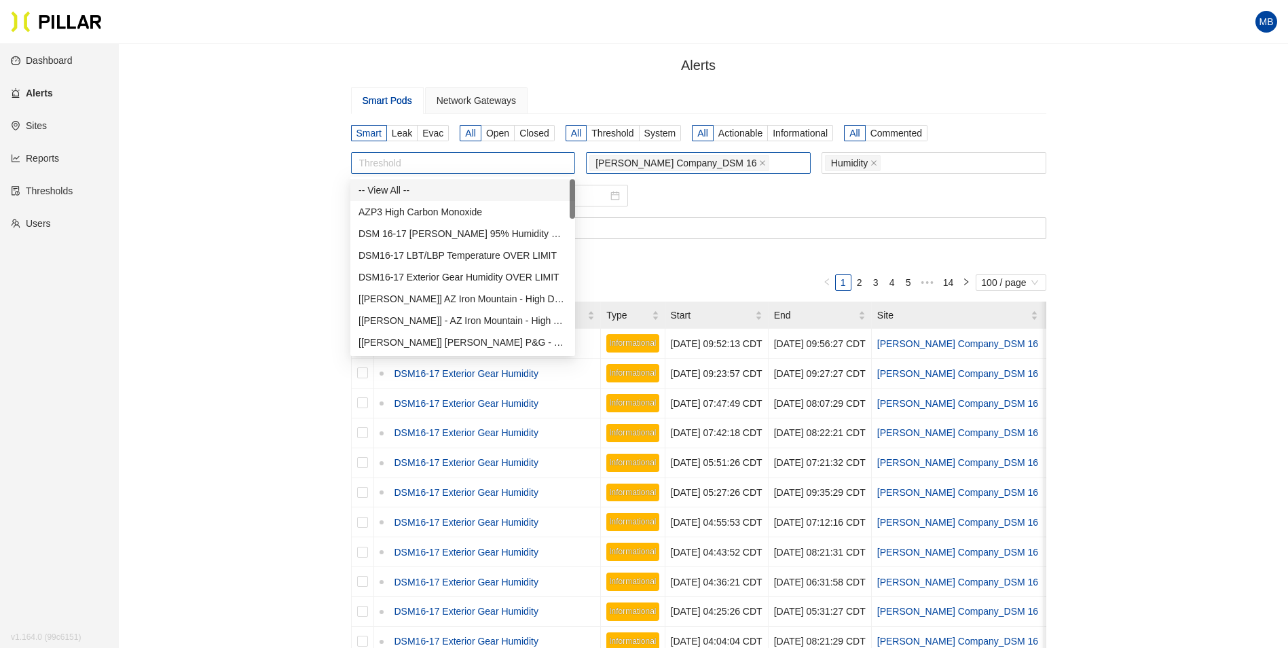
click at [413, 162] on div at bounding box center [463, 162] width 218 height 19
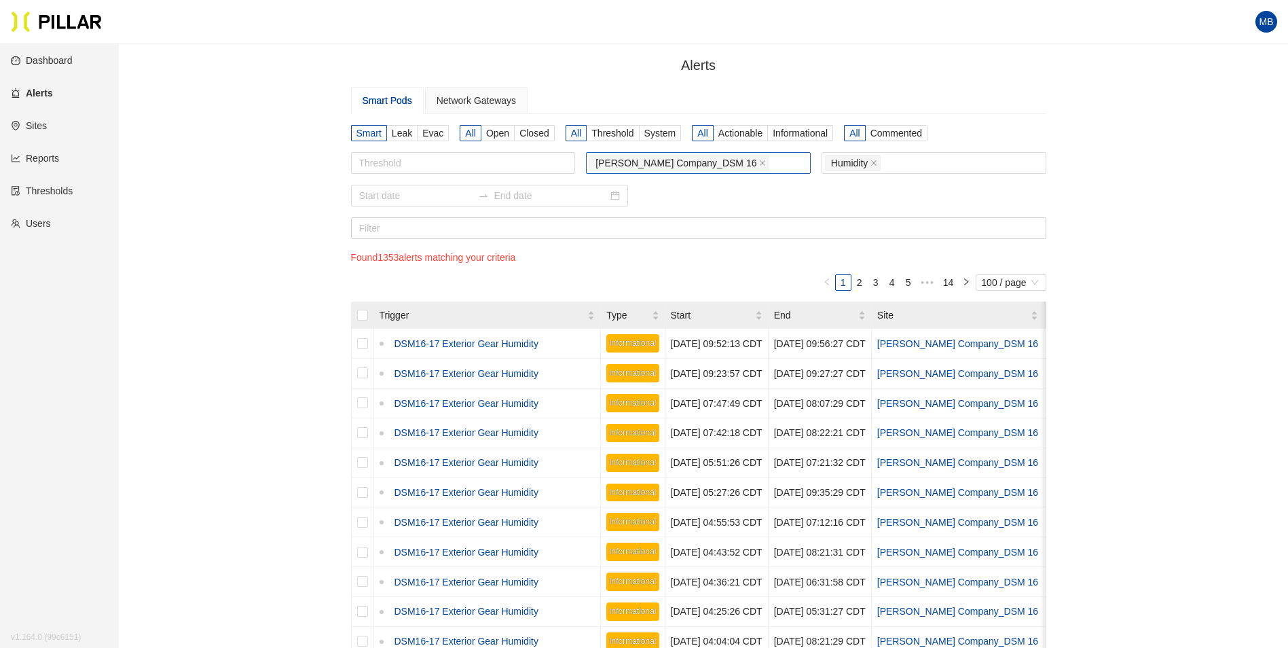
click at [709, 199] on div at bounding box center [698, 196] width 695 height 22
click at [437, 223] on input "text" at bounding box center [698, 228] width 695 height 22
click at [574, 233] on input "text" at bounding box center [698, 228] width 695 height 22
click at [542, 260] on section "Smart Leak Evac All Open Closed All Threshold System All Actionable Information…" at bounding box center [698, 543] width 695 height 837
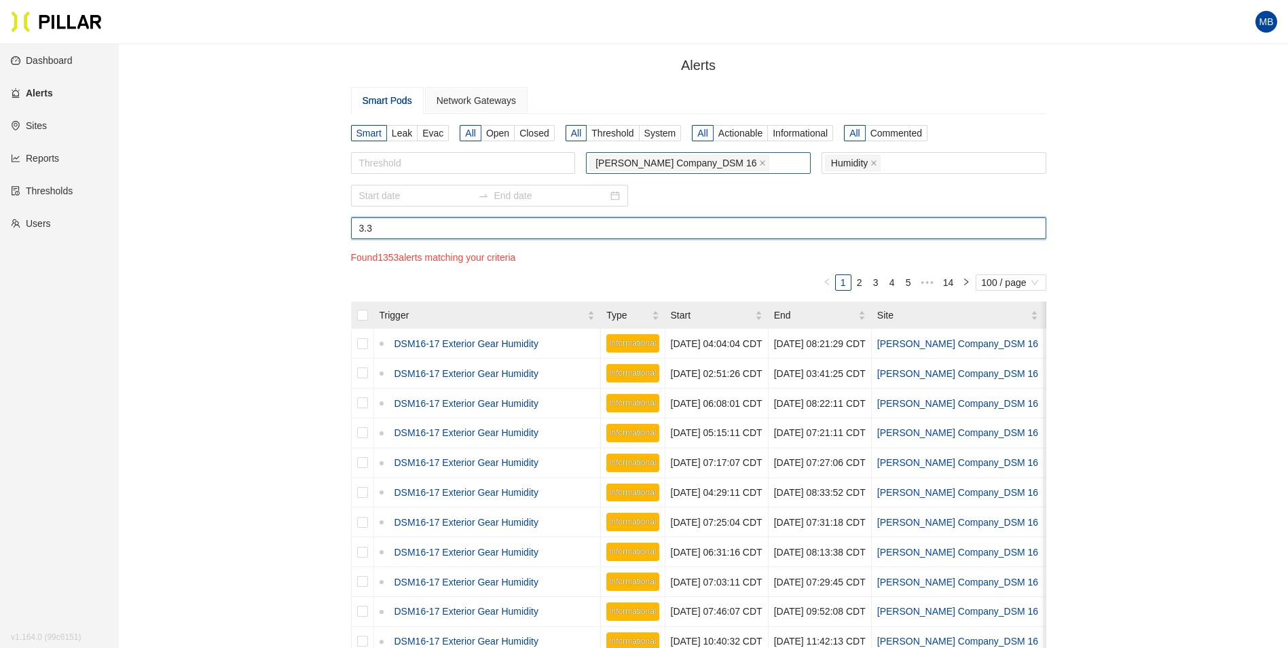
click at [458, 225] on input "3.3" at bounding box center [698, 228] width 695 height 22
type input "3"
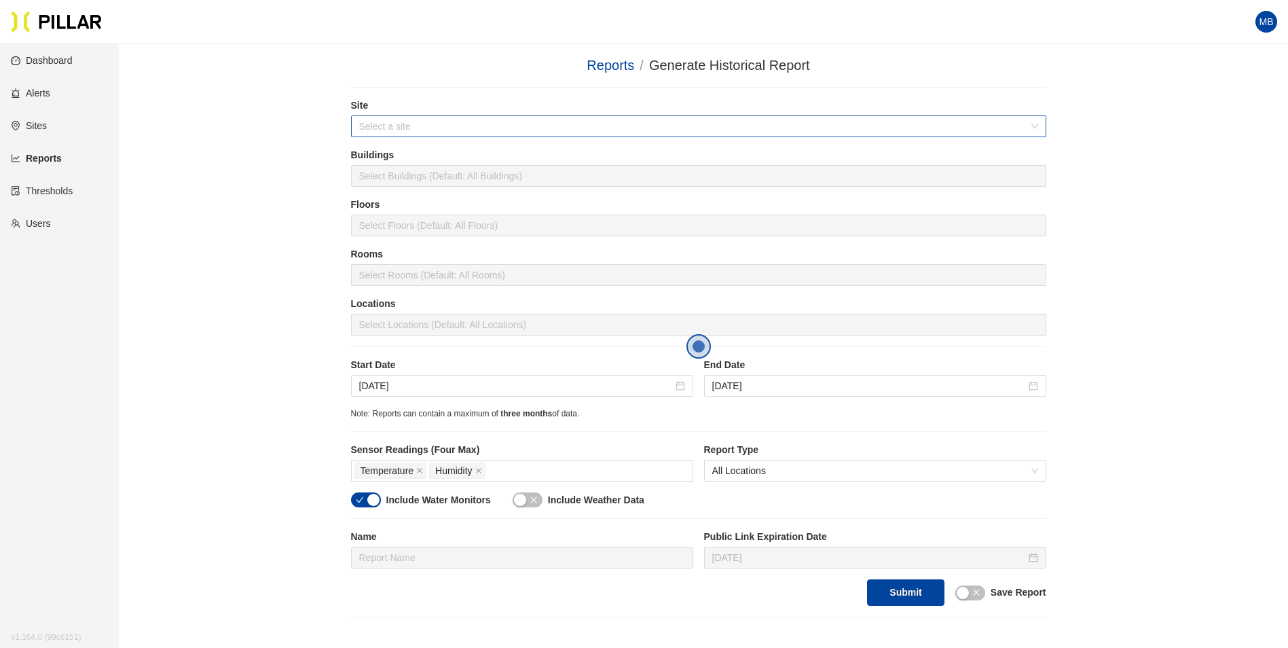
click at [362, 117] on input "search" at bounding box center [693, 126] width 669 height 20
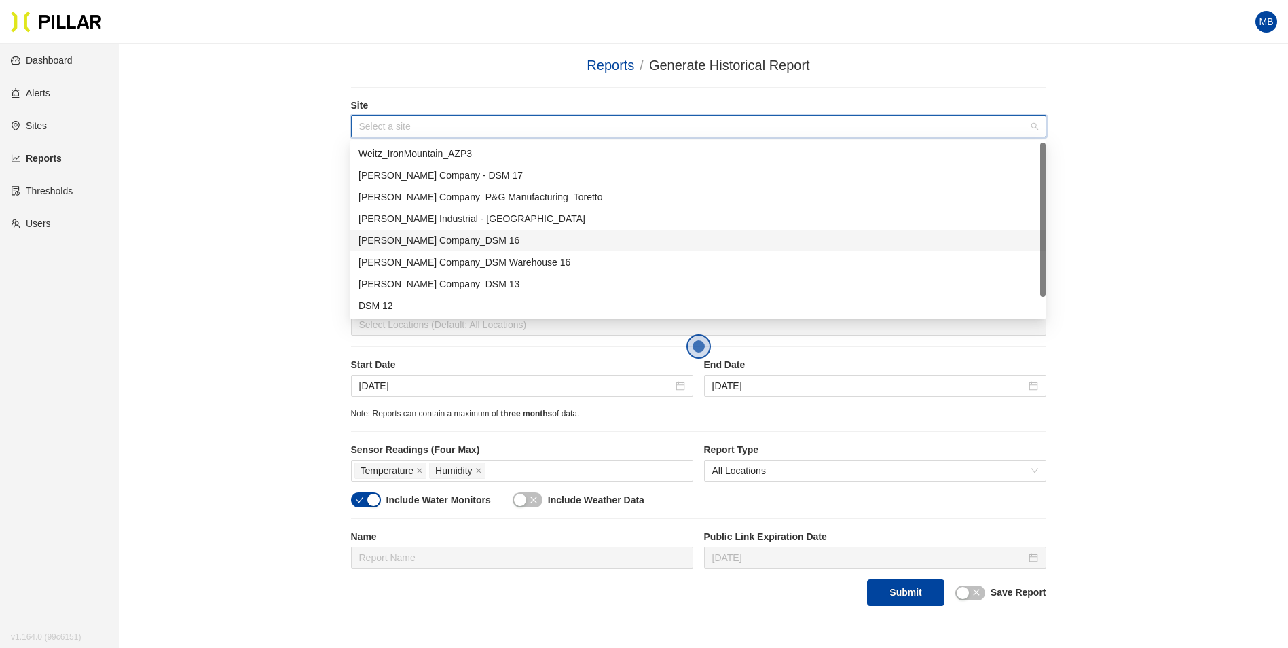
click at [451, 239] on div "[PERSON_NAME] Company_DSM 16" at bounding box center [697, 240] width 679 height 15
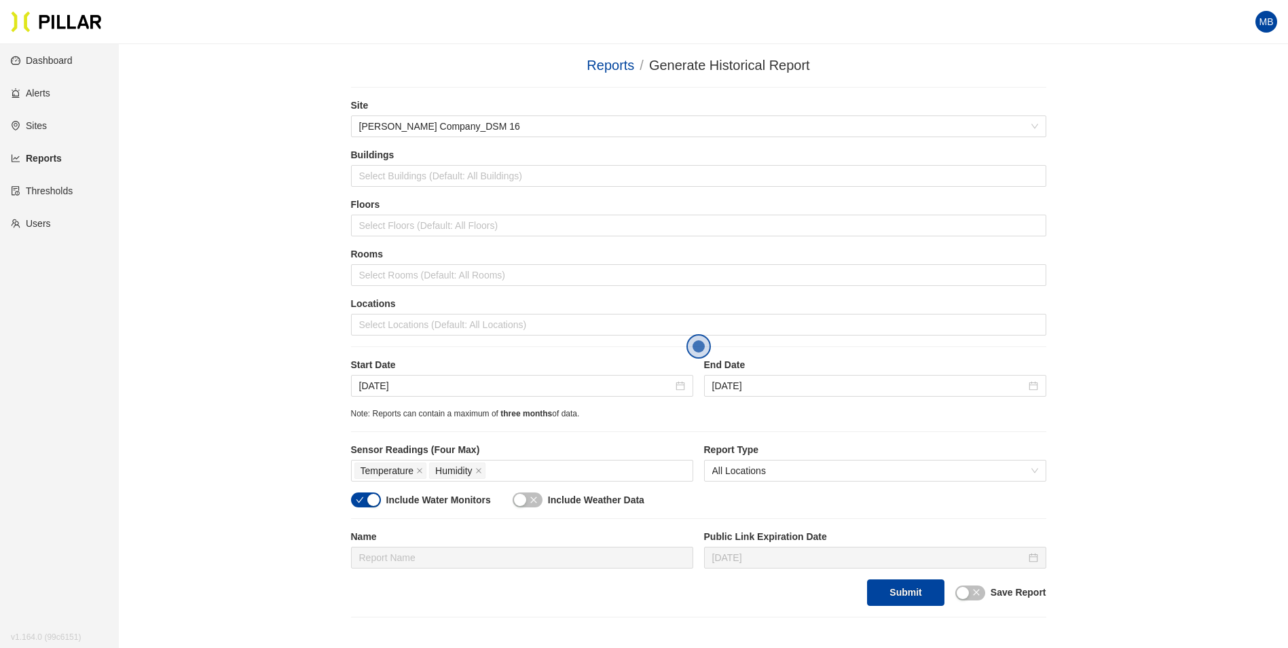
click at [204, 131] on div "Reports / Generate Historical Report / Site [PERSON_NAME] Company_DSM 16 Buildi…" at bounding box center [698, 336] width 1092 height 562
click at [415, 325] on div at bounding box center [698, 324] width 688 height 19
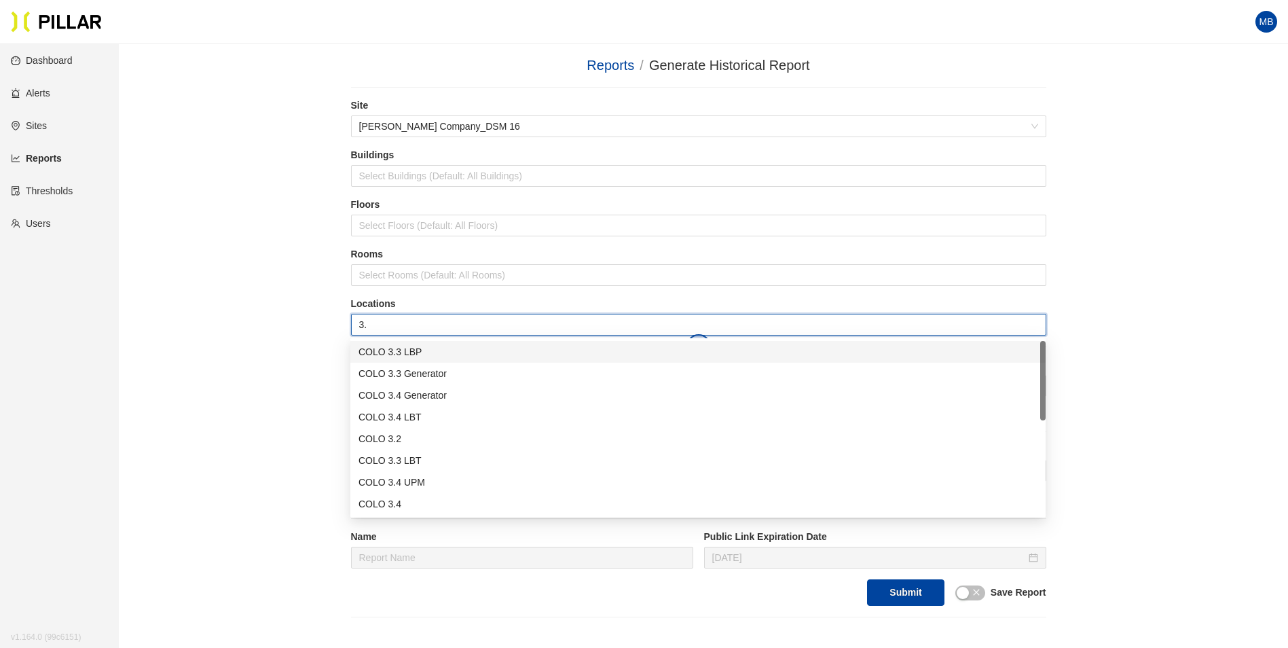
type input "3.3"
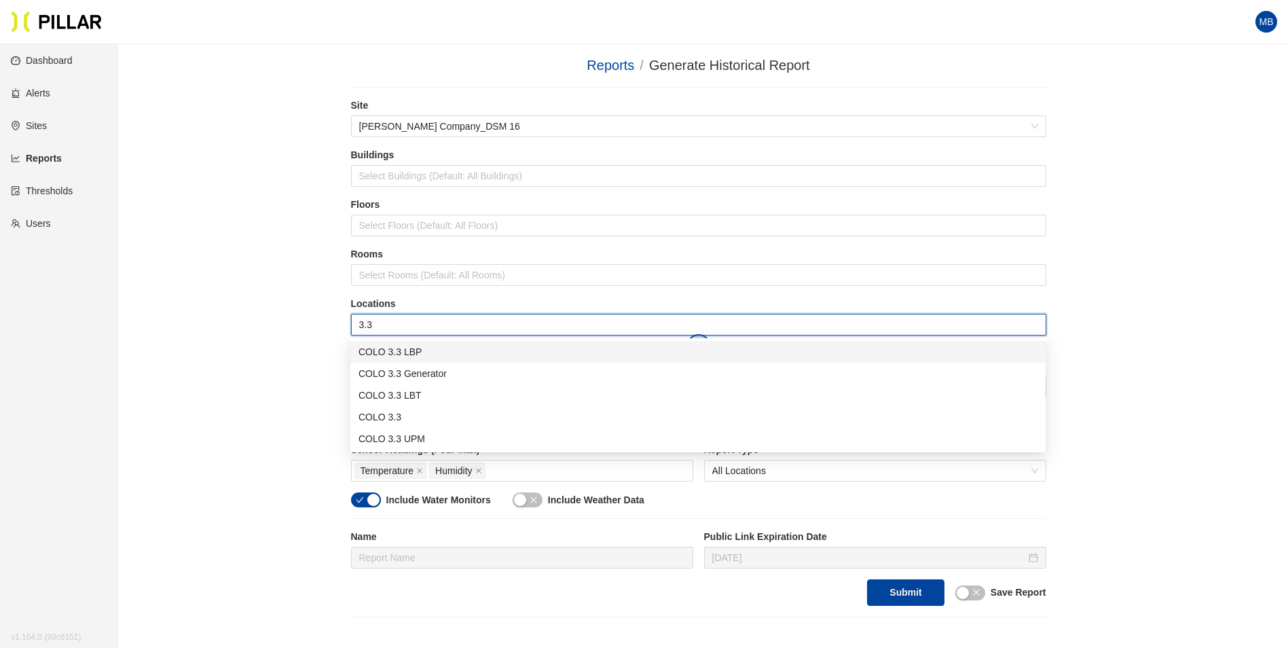
click at [432, 346] on div "COLO 3.3 LBP" at bounding box center [697, 351] width 679 height 15
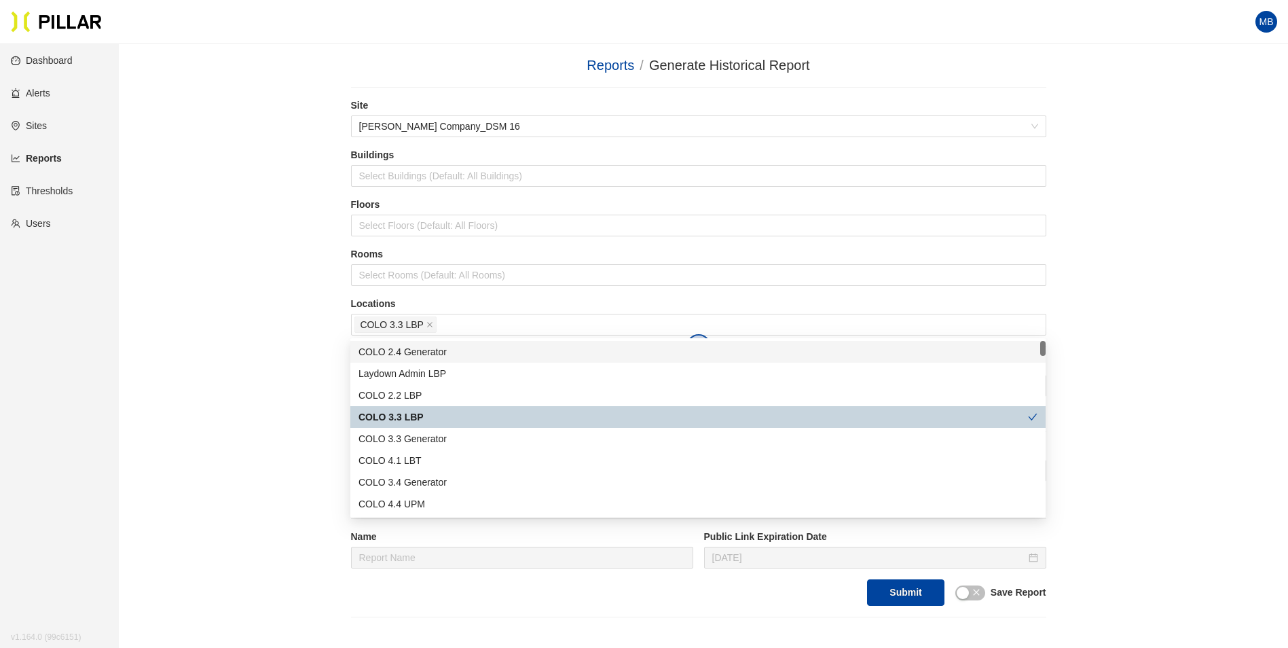
click at [238, 332] on div "Reports / Generate Historical Report / Site [PERSON_NAME] Company_DSM 16 Buildi…" at bounding box center [698, 336] width 1092 height 562
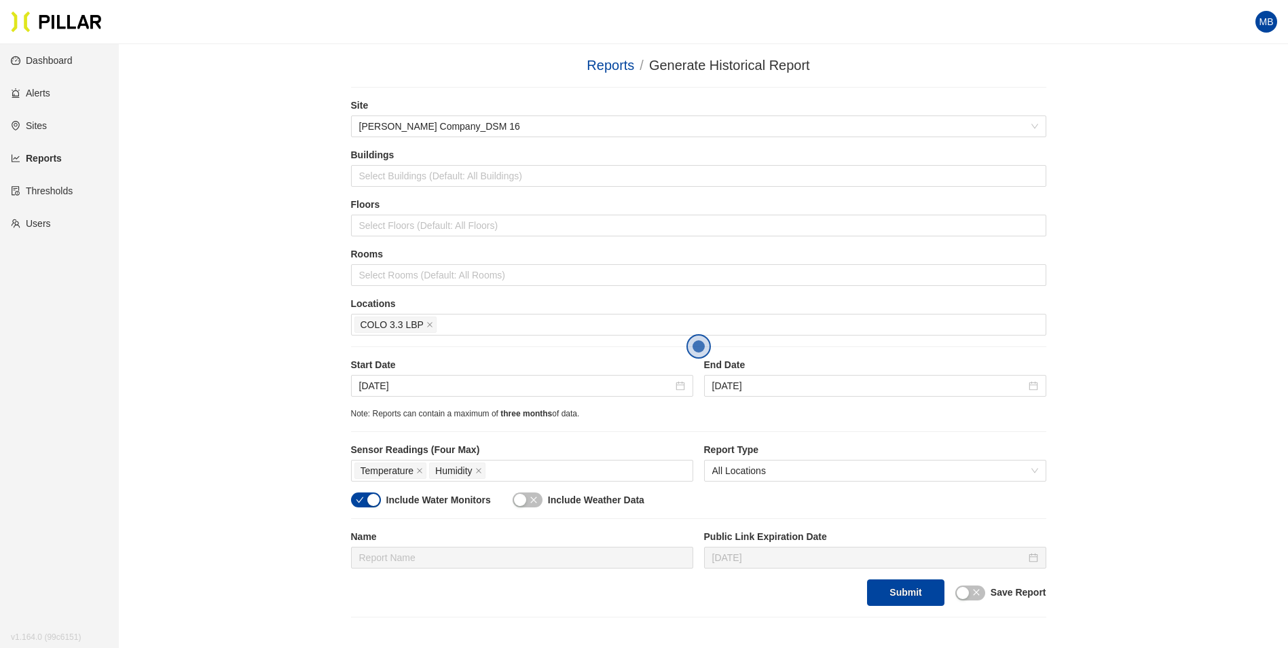
click at [375, 508] on div "Include Water Monitors Include Weather Data" at bounding box center [698, 505] width 695 height 26
click at [373, 500] on div "button" at bounding box center [373, 500] width 12 height 12
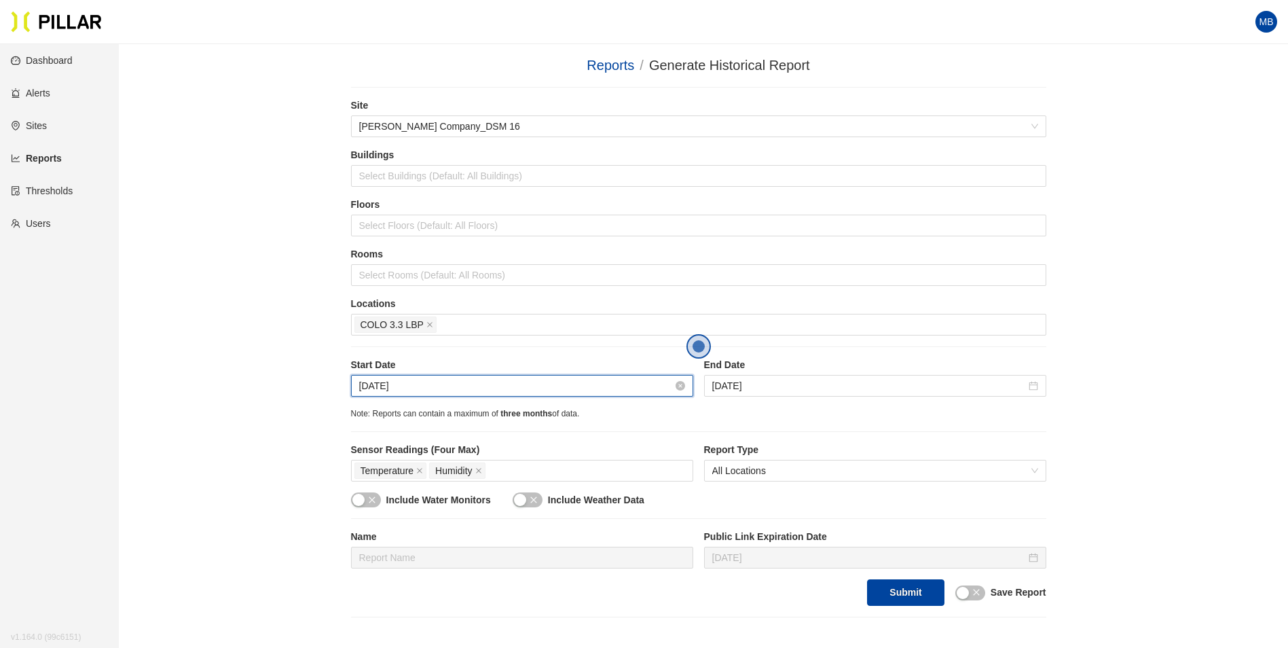
click at [430, 389] on input "[DATE]" at bounding box center [516, 385] width 314 height 15
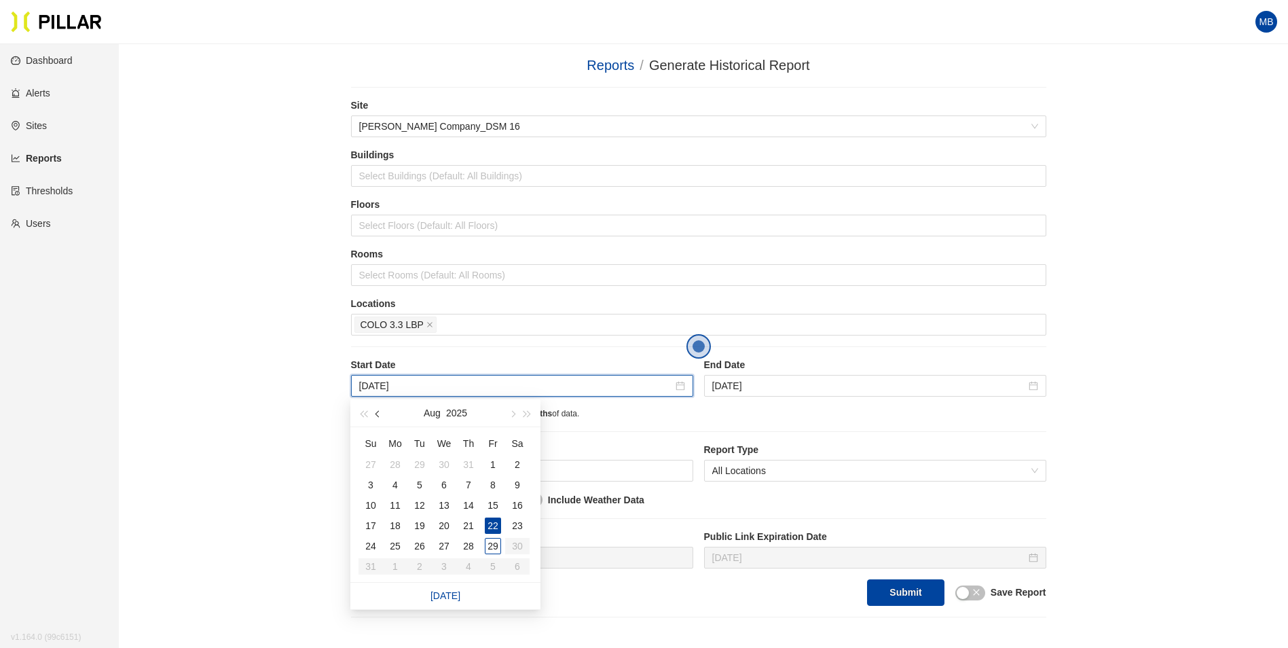
click at [380, 415] on button "button" at bounding box center [378, 412] width 15 height 27
type input "[DATE]"
click at [463, 506] on div "19" at bounding box center [468, 505] width 16 height 16
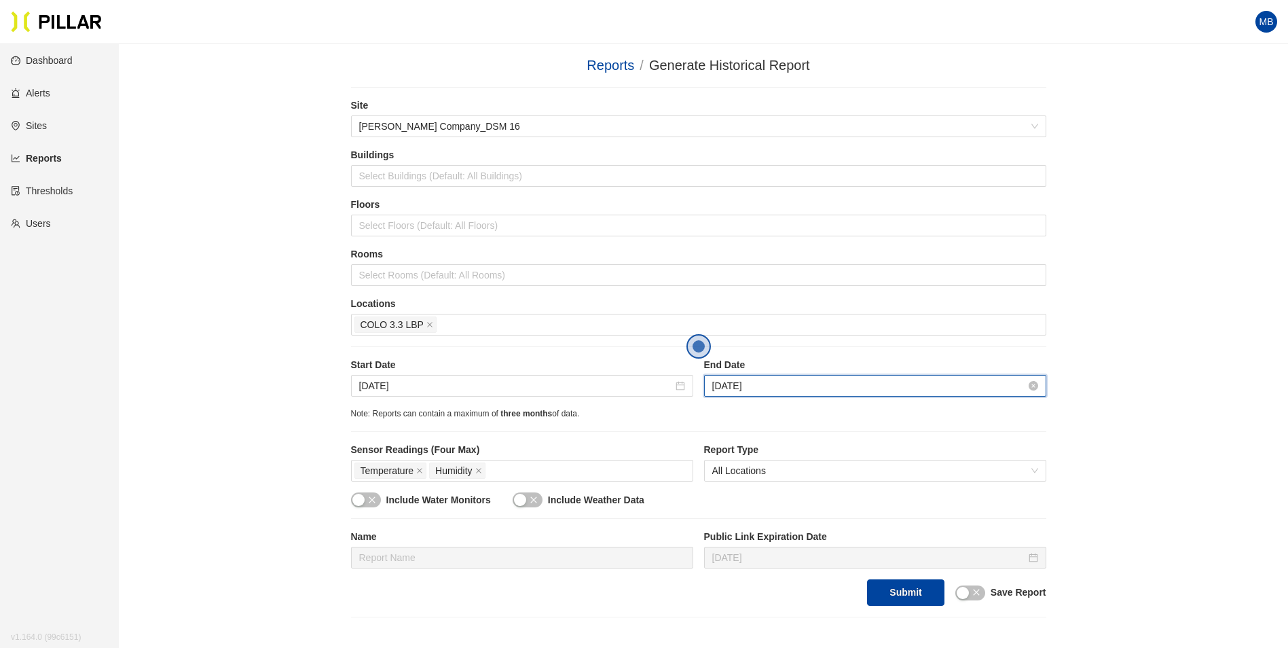
click at [980, 391] on input "Aug 29, 2025" at bounding box center [869, 385] width 314 height 15
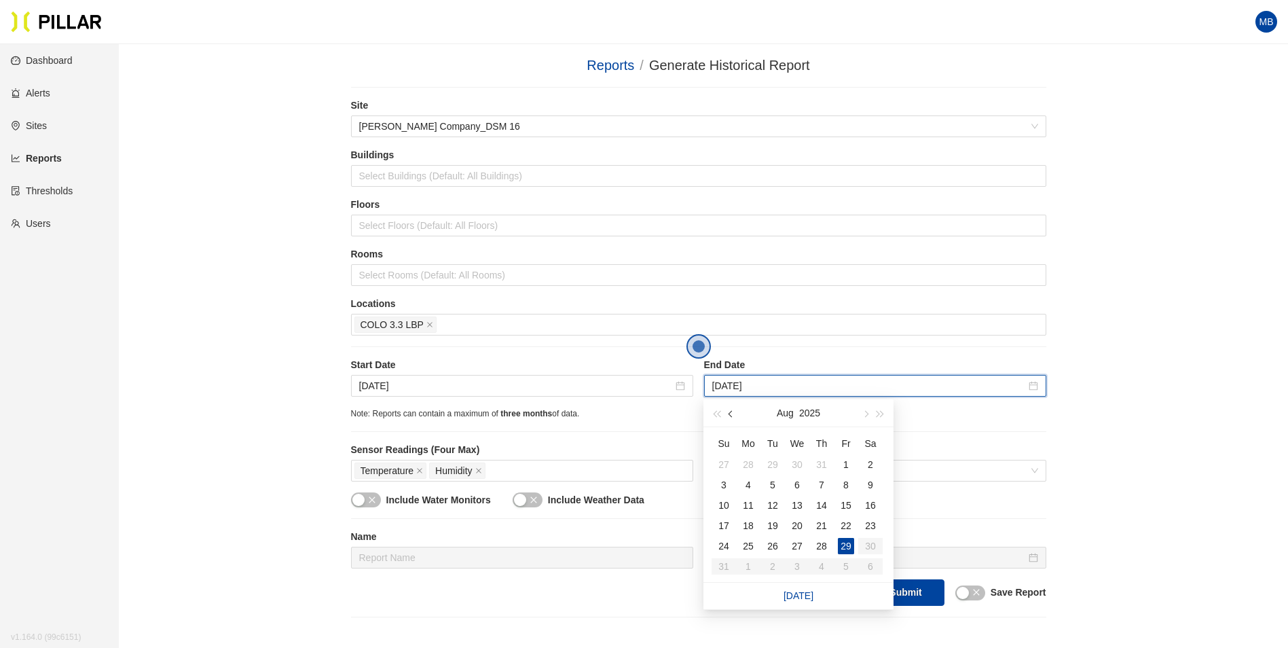
click at [726, 415] on button "button" at bounding box center [731, 412] width 15 height 27
click at [824, 528] on div "26" at bounding box center [821, 525] width 16 height 16
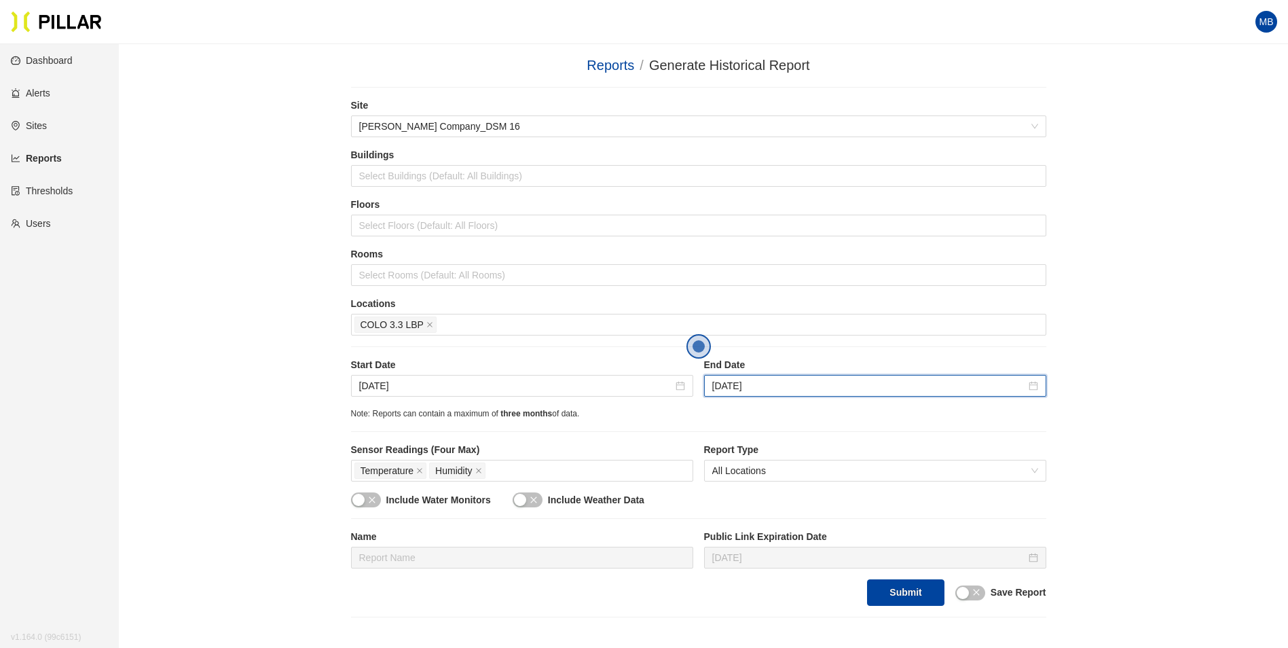
click at [1083, 441] on div "Reports / Generate Historical Report / Site Weitz Company_DSM 16 Buildings Sele…" at bounding box center [698, 336] width 1092 height 562
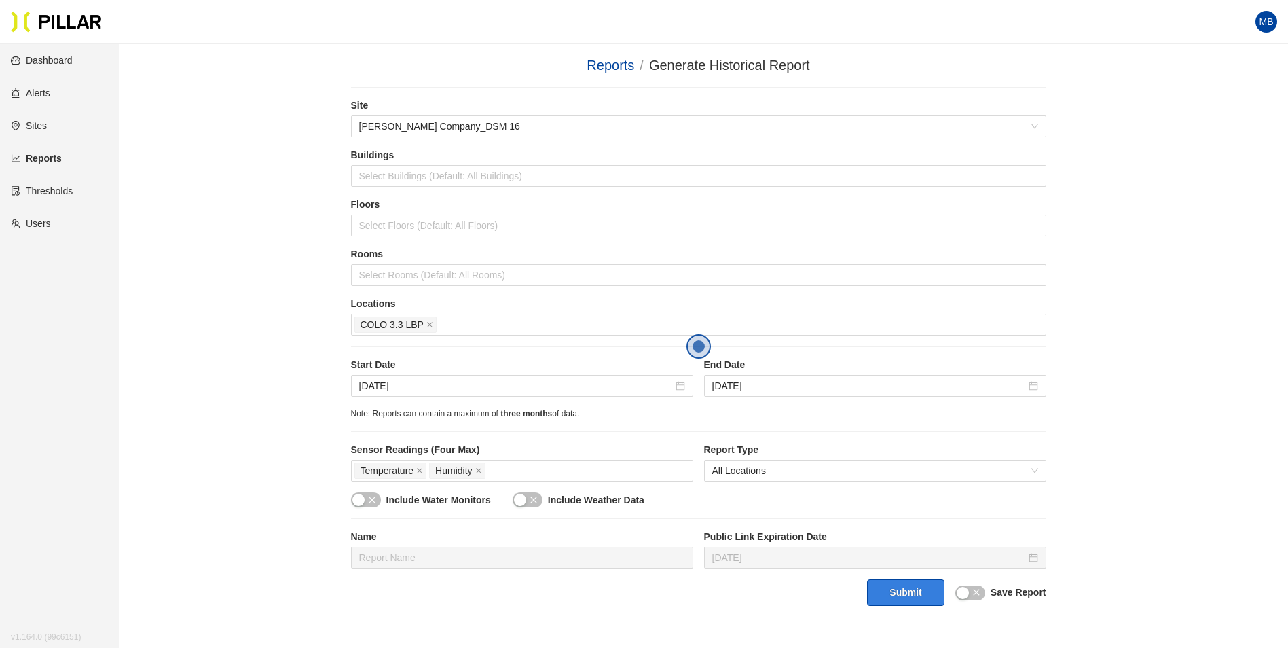
click at [919, 588] on button "Submit" at bounding box center [905, 592] width 77 height 26
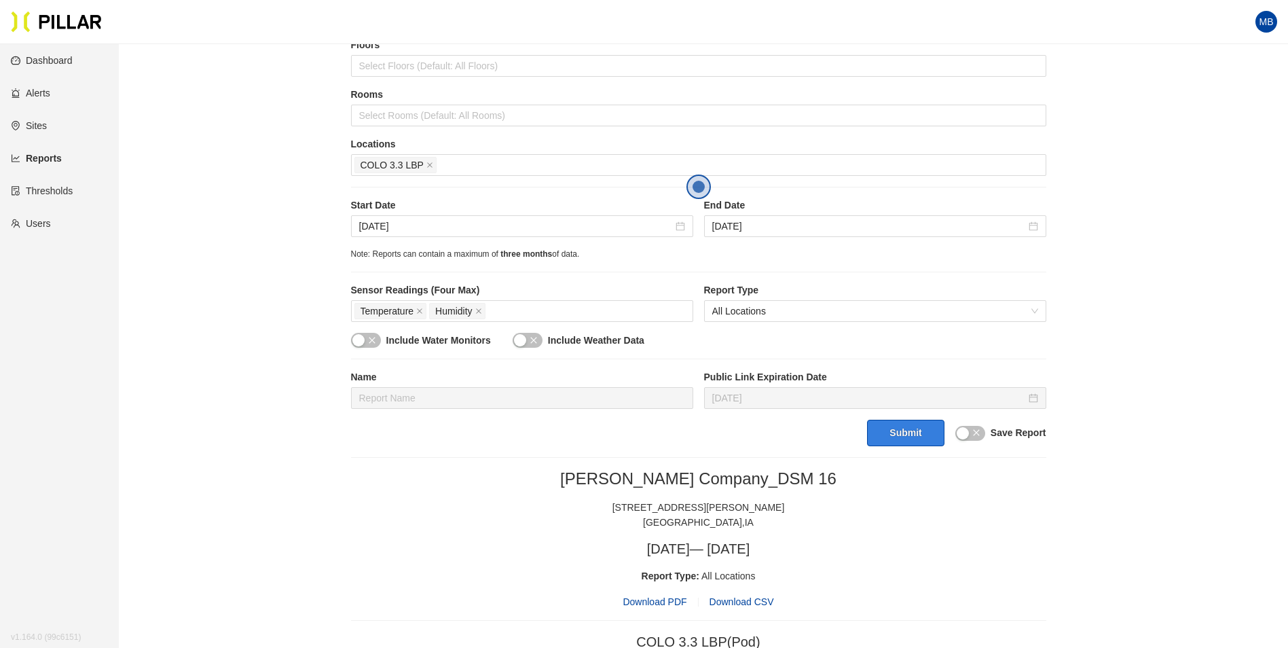
scroll to position [136, 0]
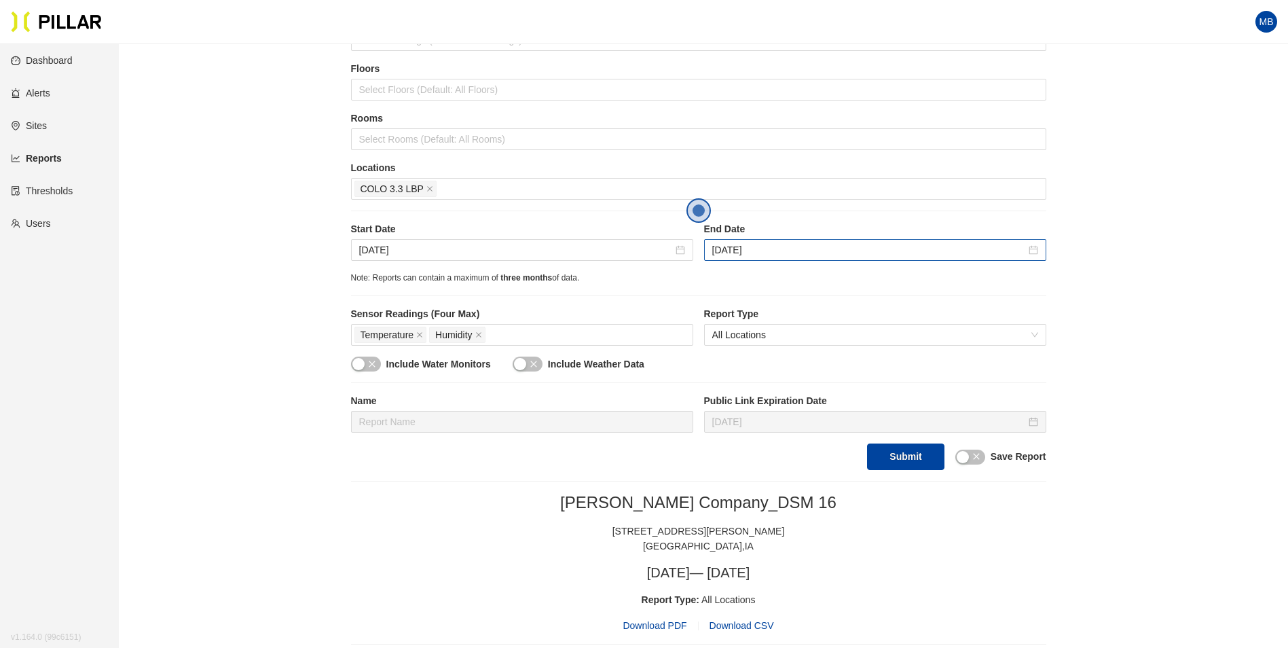
click at [837, 240] on div "Jun 26, 2025" at bounding box center [875, 250] width 342 height 22
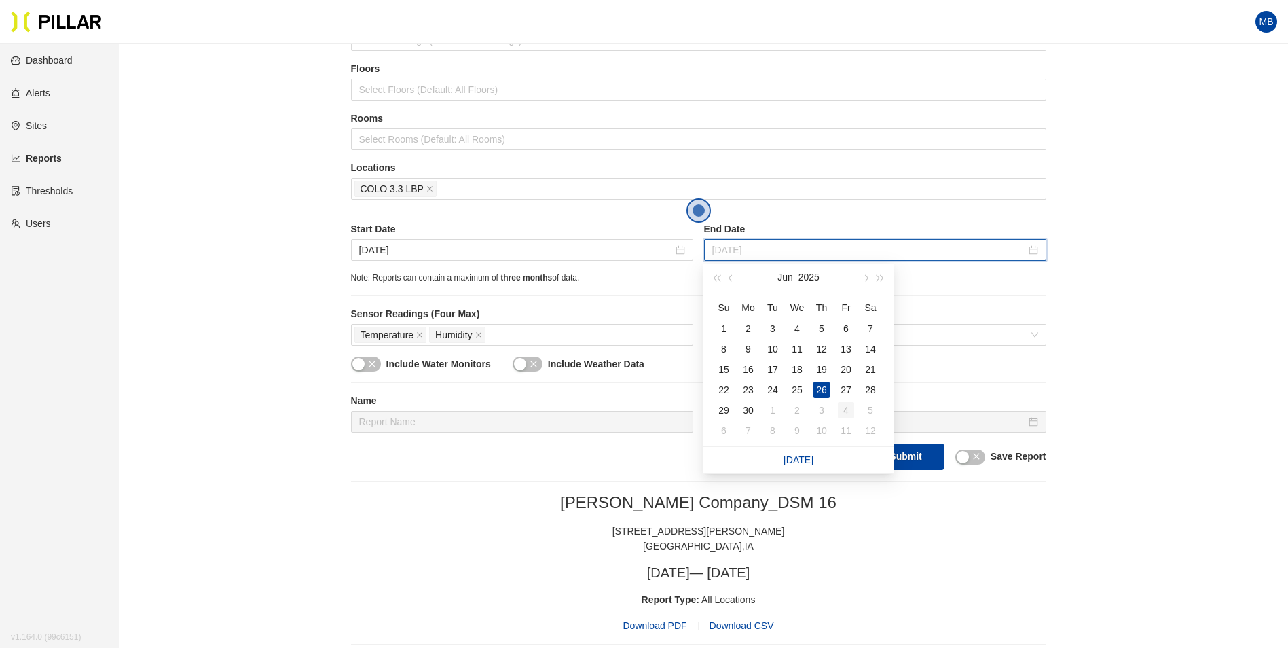
click at [845, 412] on div "4" at bounding box center [846, 410] width 16 height 16
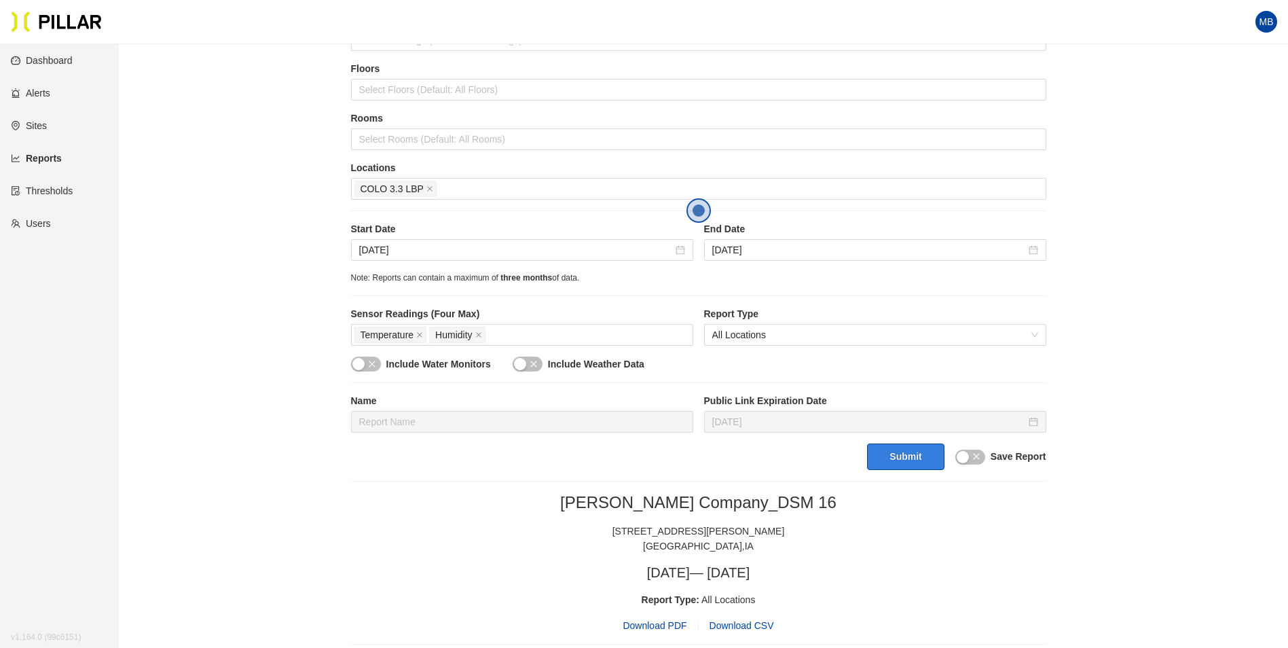
click at [917, 451] on button "Submit" at bounding box center [905, 456] width 77 height 26
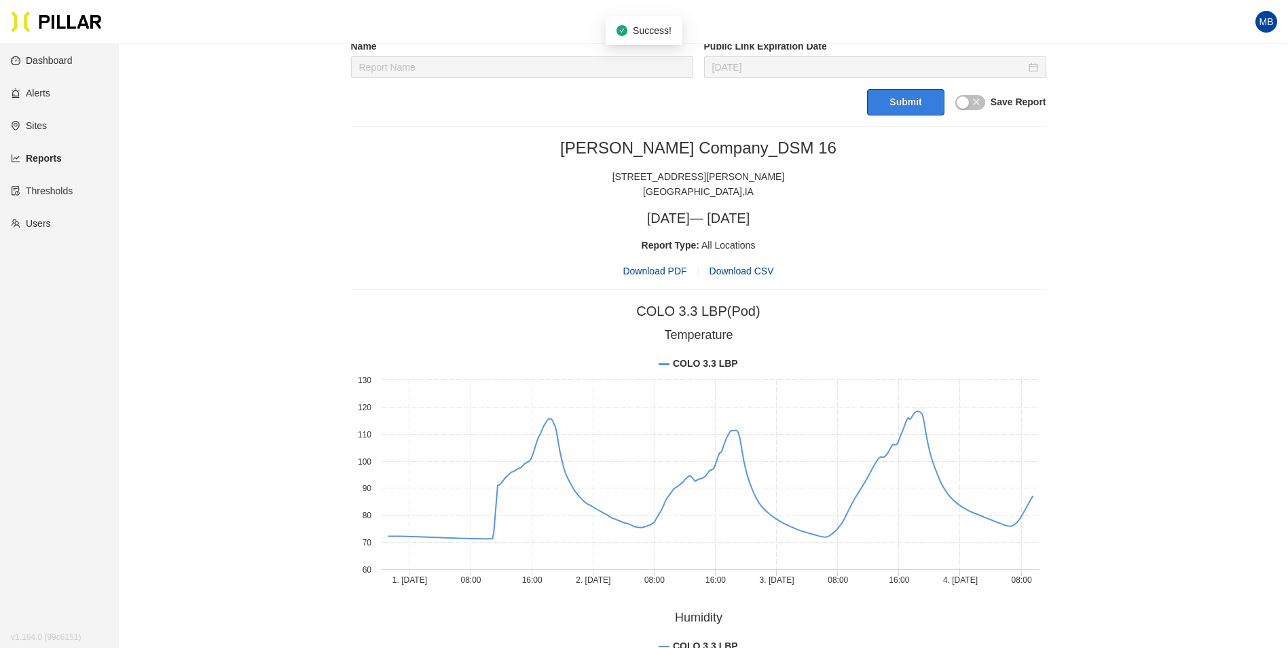
scroll to position [514, 0]
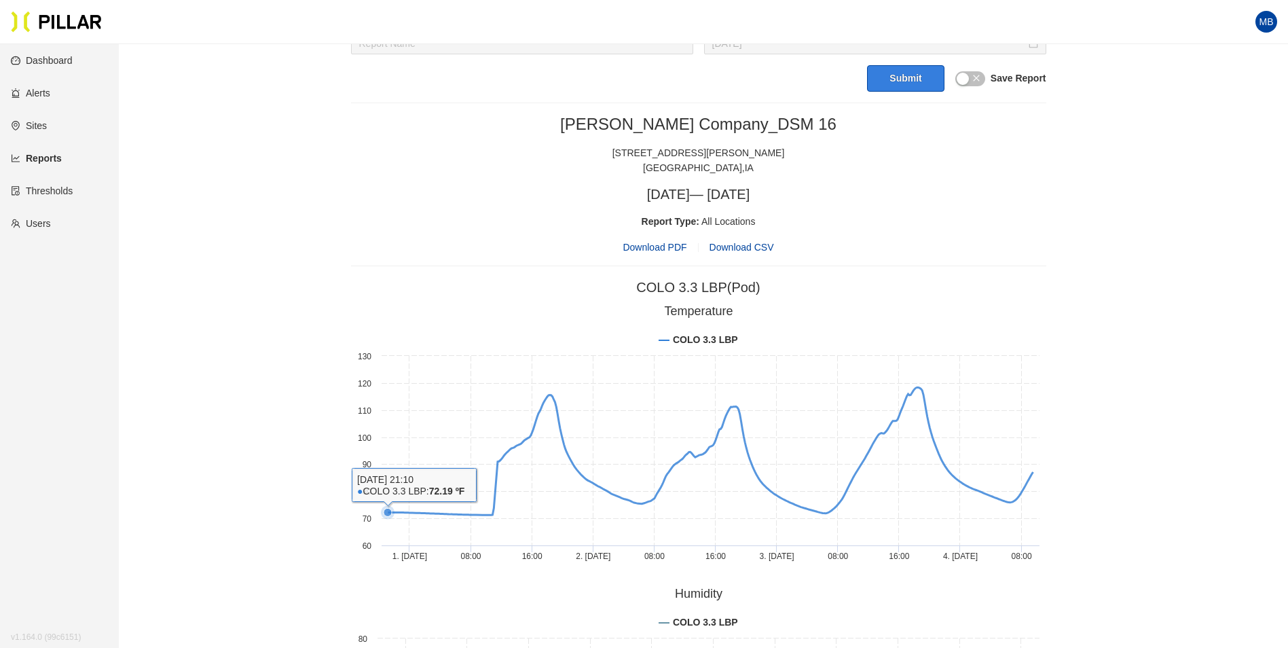
click at [381, 515] on icon "Created with Highcharts 8.2.2 Temperature COLO 3.3 LBP 1. Jul 08:00 16:00 2. Ju…" at bounding box center [698, 435] width 695 height 272
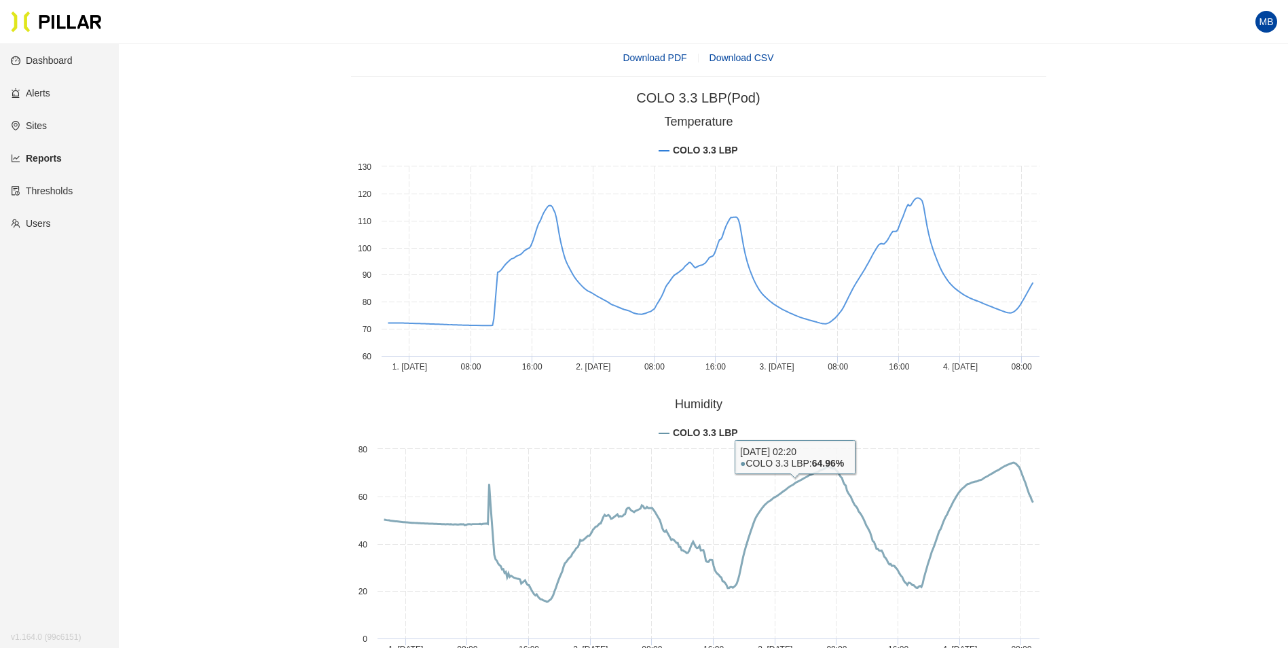
scroll to position [650, 0]
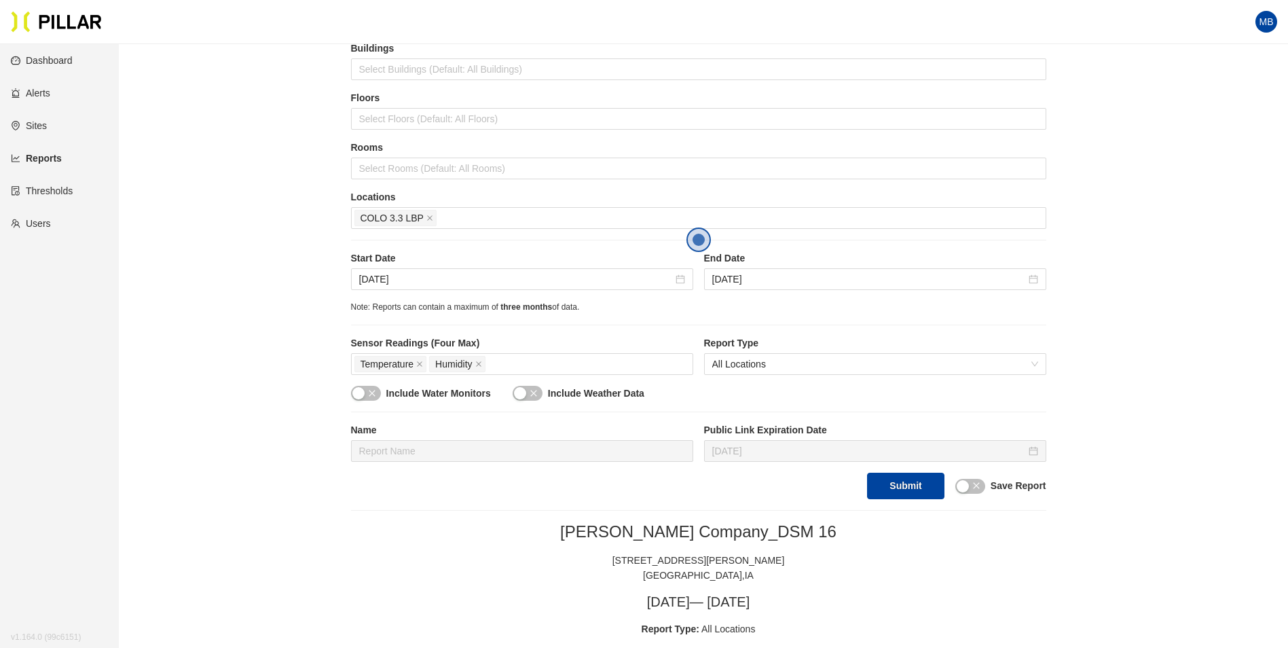
click at [395, 551] on div "Weitz Company_DSM 16 1475 SE Maffit Lake Road West Des Moines , IA" at bounding box center [698, 551] width 695 height 61
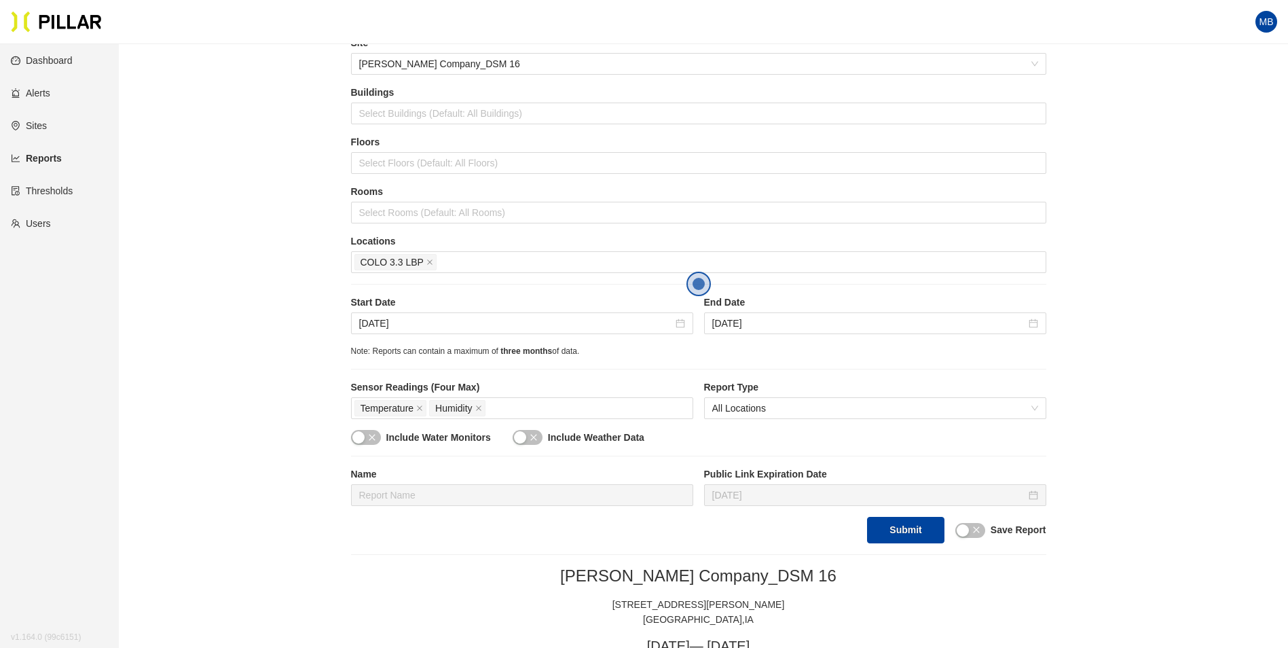
scroll to position [39, 0]
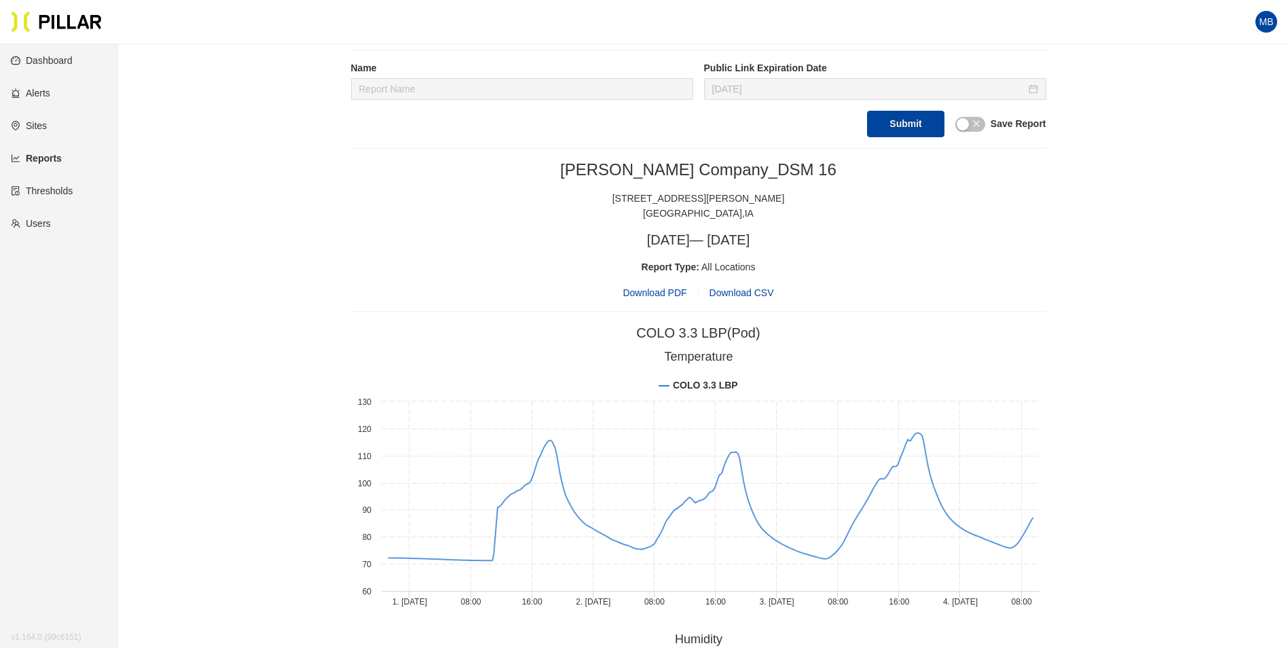
scroll to position [475, 0]
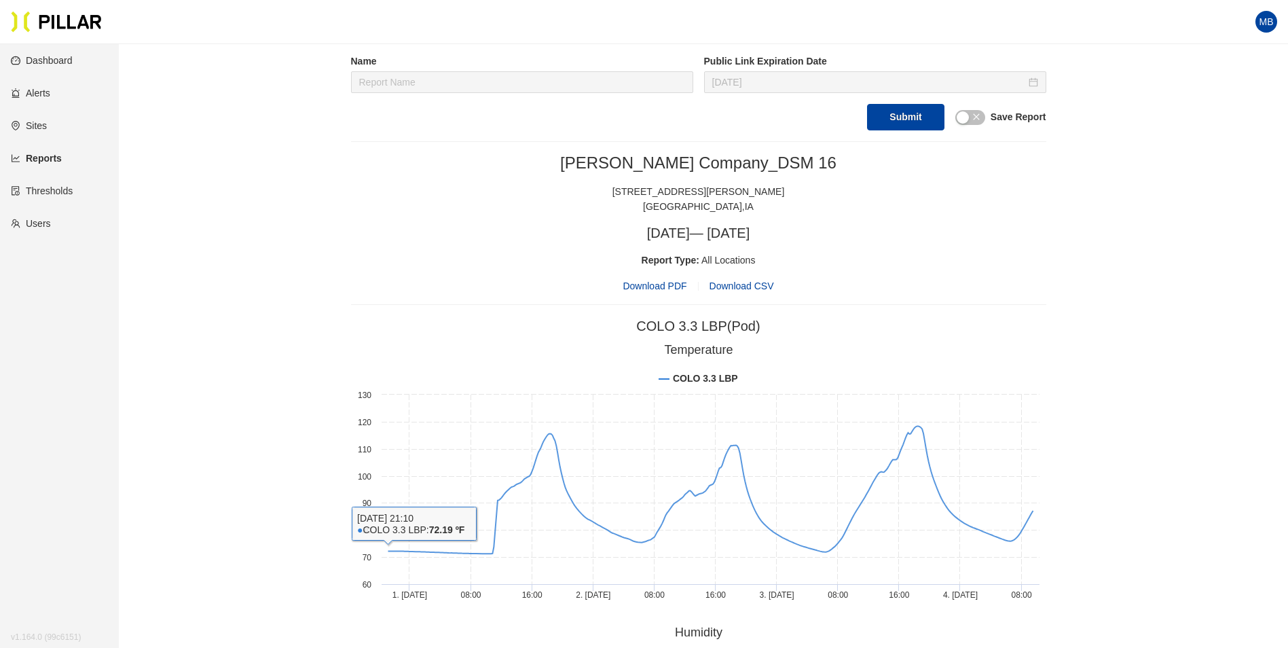
click at [383, 297] on div "Weitz Company_DSM 16 1475 SE Maffit Lake Road West Des Moines , IA Thu, Jun 19,…" at bounding box center [698, 544] width 695 height 782
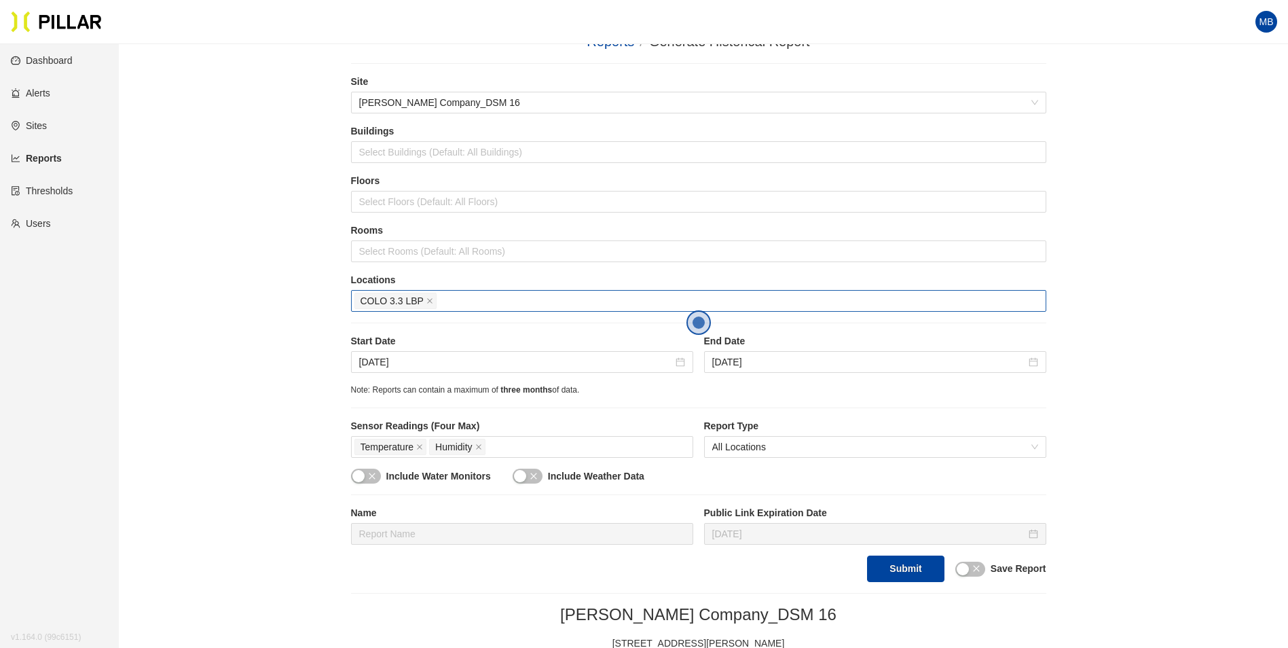
scroll to position [0, 0]
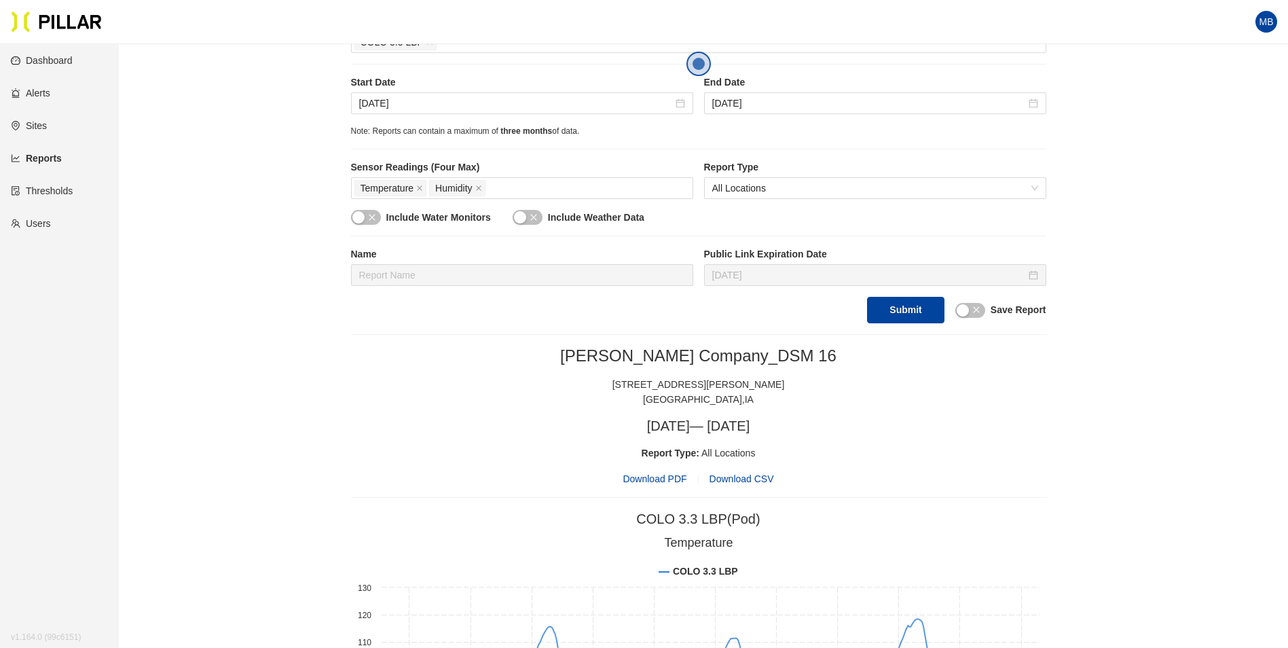
scroll to position [204, 0]
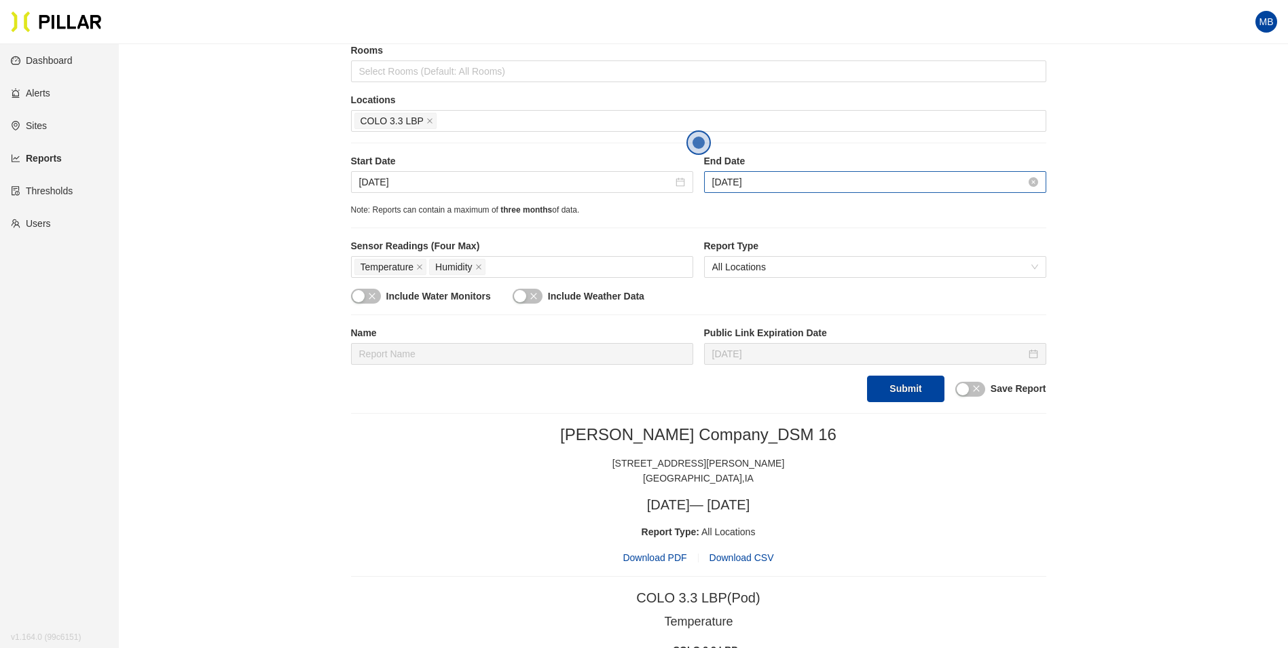
click at [813, 189] on input "Jul 4, 2025" at bounding box center [869, 181] width 314 height 15
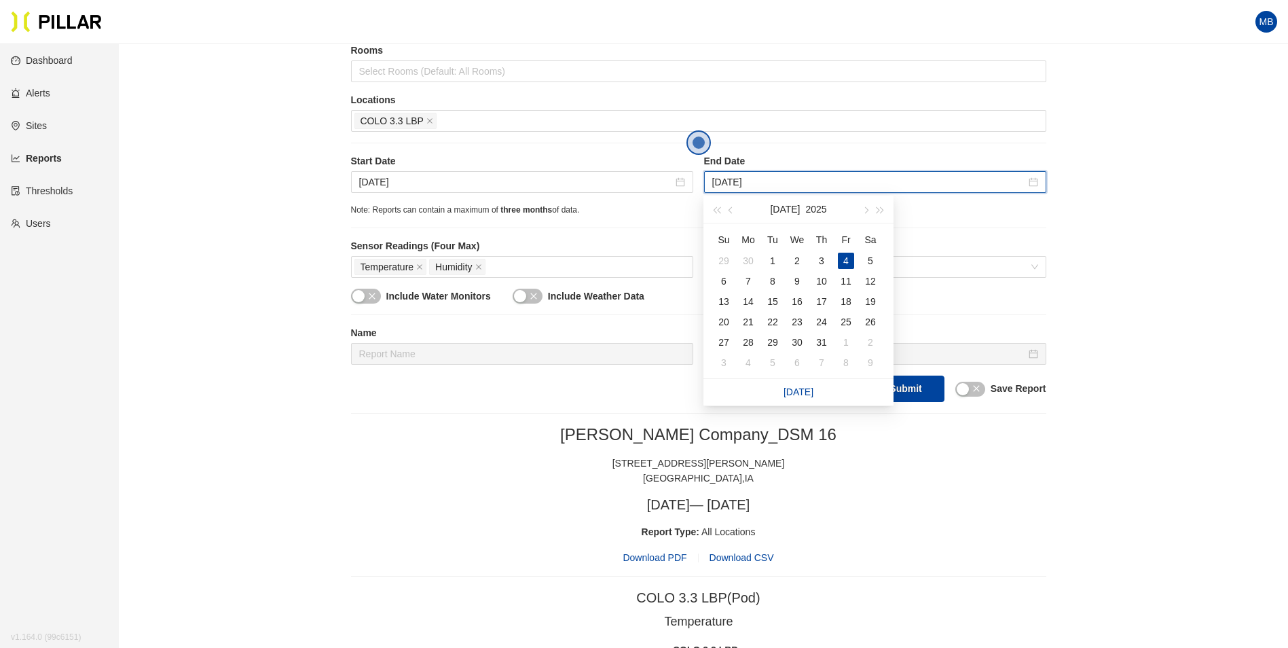
click at [804, 389] on link "[DATE]" at bounding box center [798, 391] width 30 height 11
type input "[DATE]"
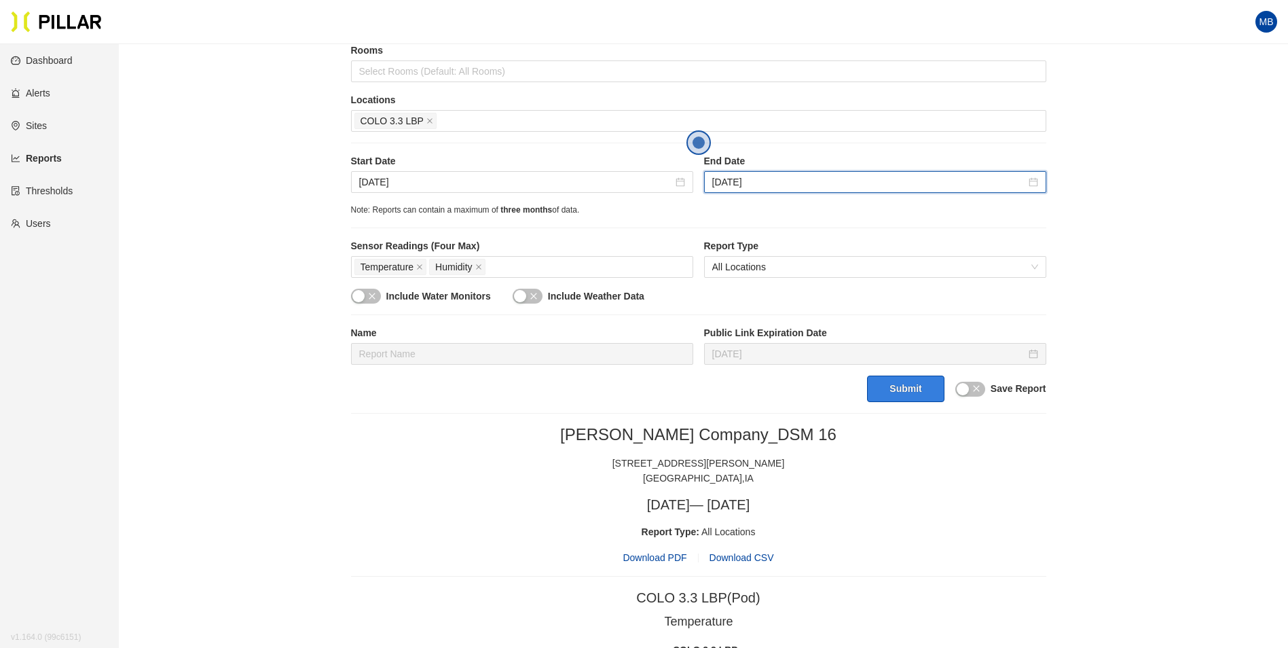
click at [917, 392] on button "Submit" at bounding box center [905, 388] width 77 height 26
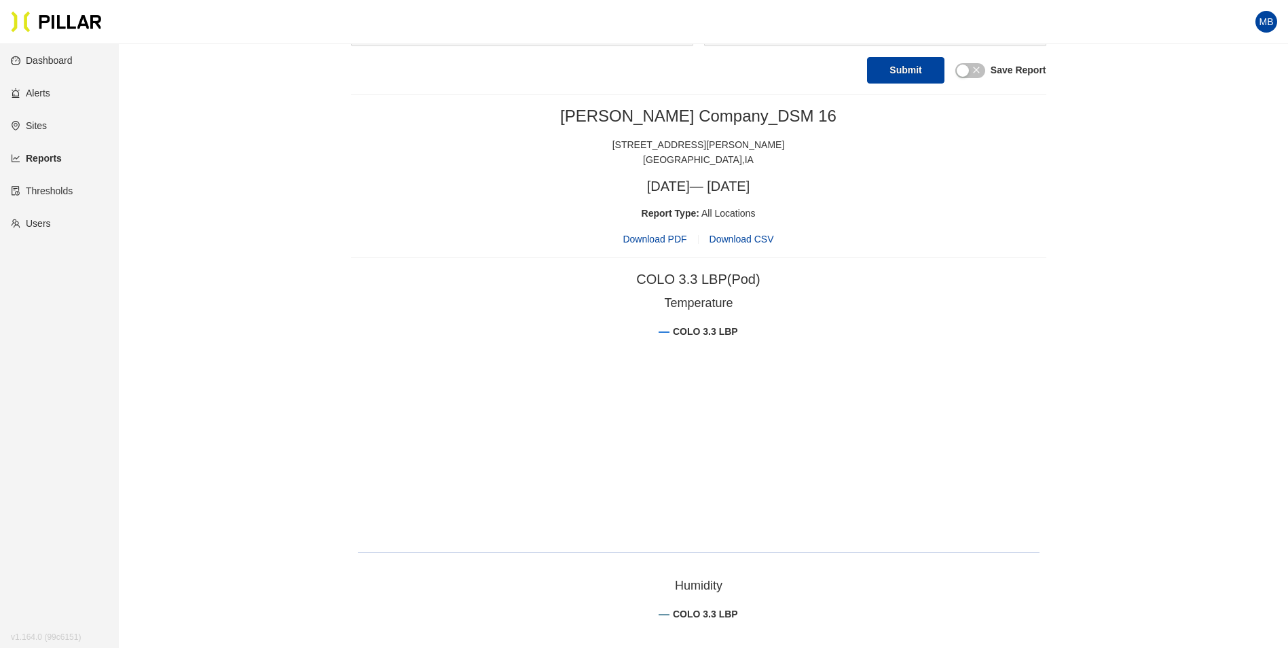
scroll to position [543, 0]
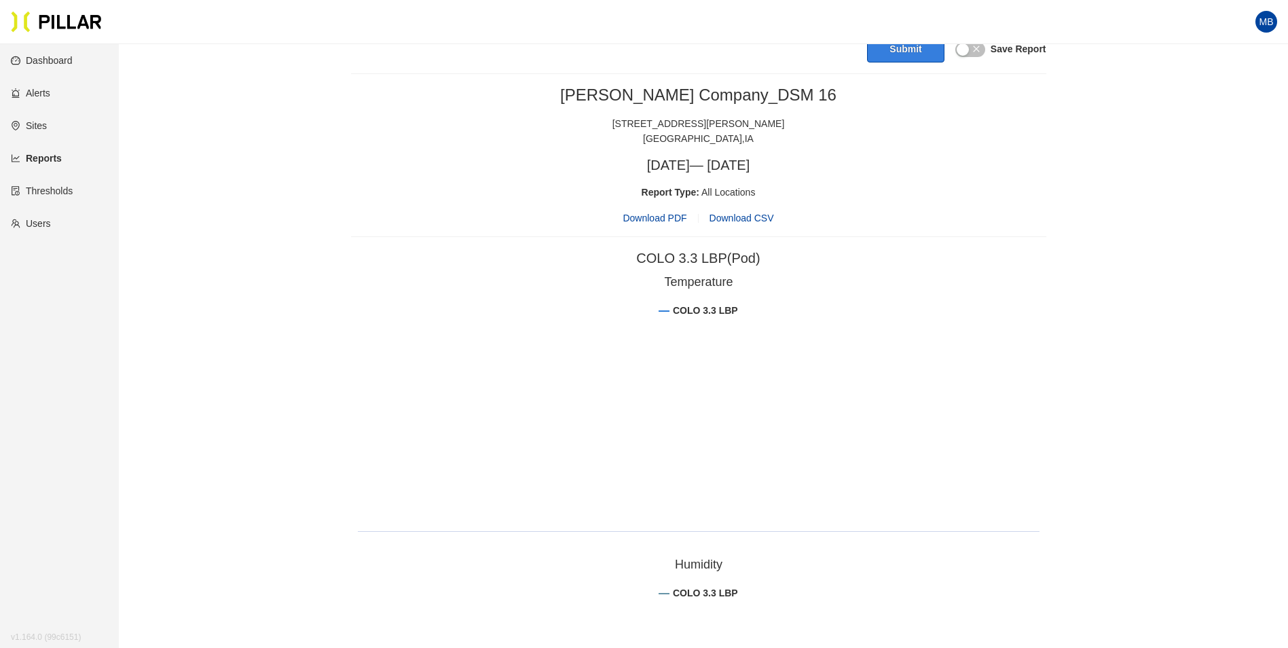
click at [782, 448] on rect at bounding box center [698, 406] width 695 height 272
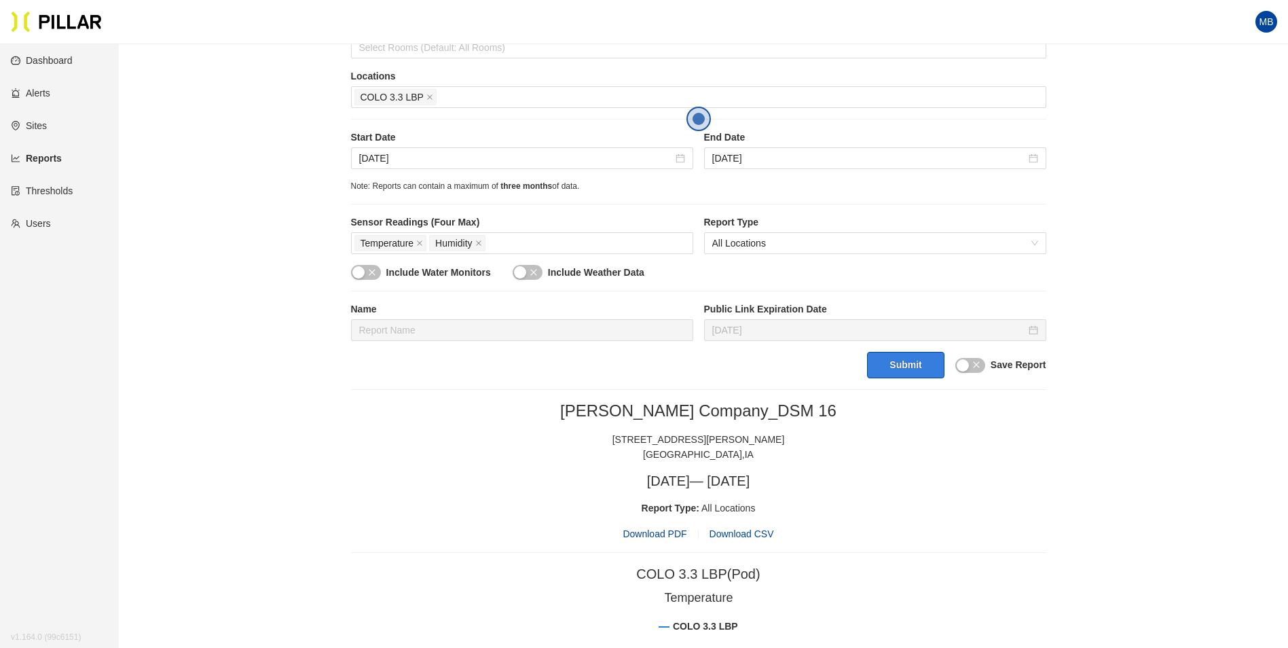
scroll to position [204, 0]
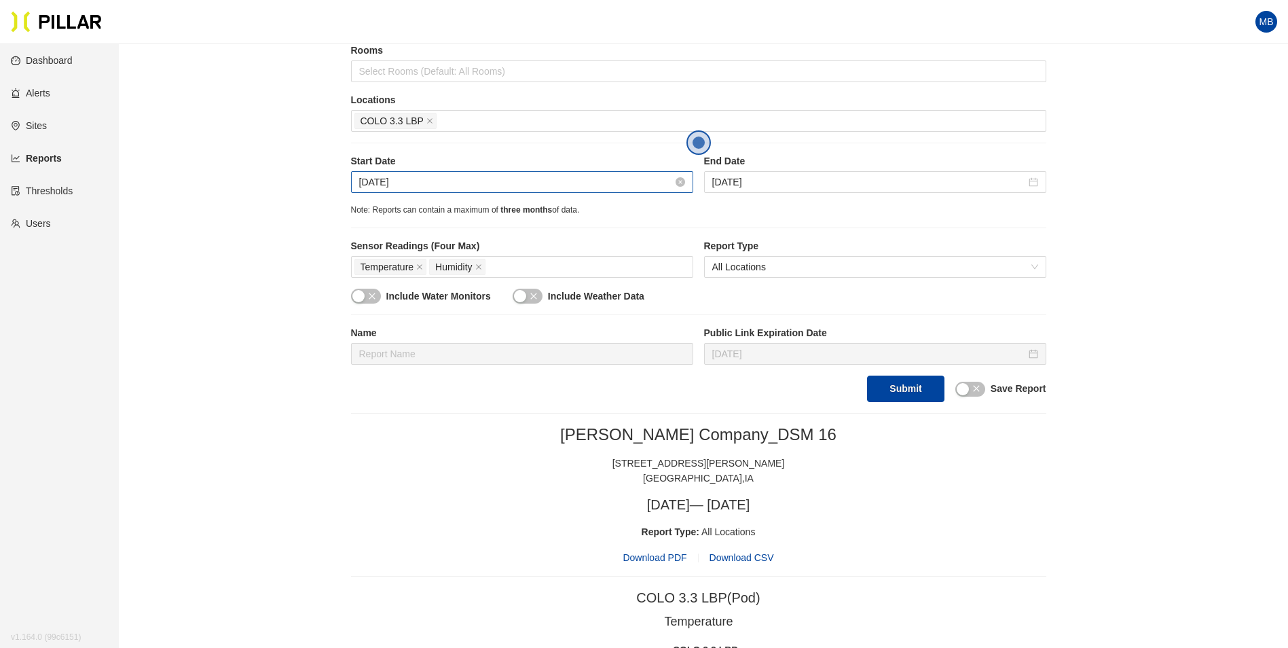
click at [457, 188] on input "[DATE]" at bounding box center [516, 181] width 314 height 15
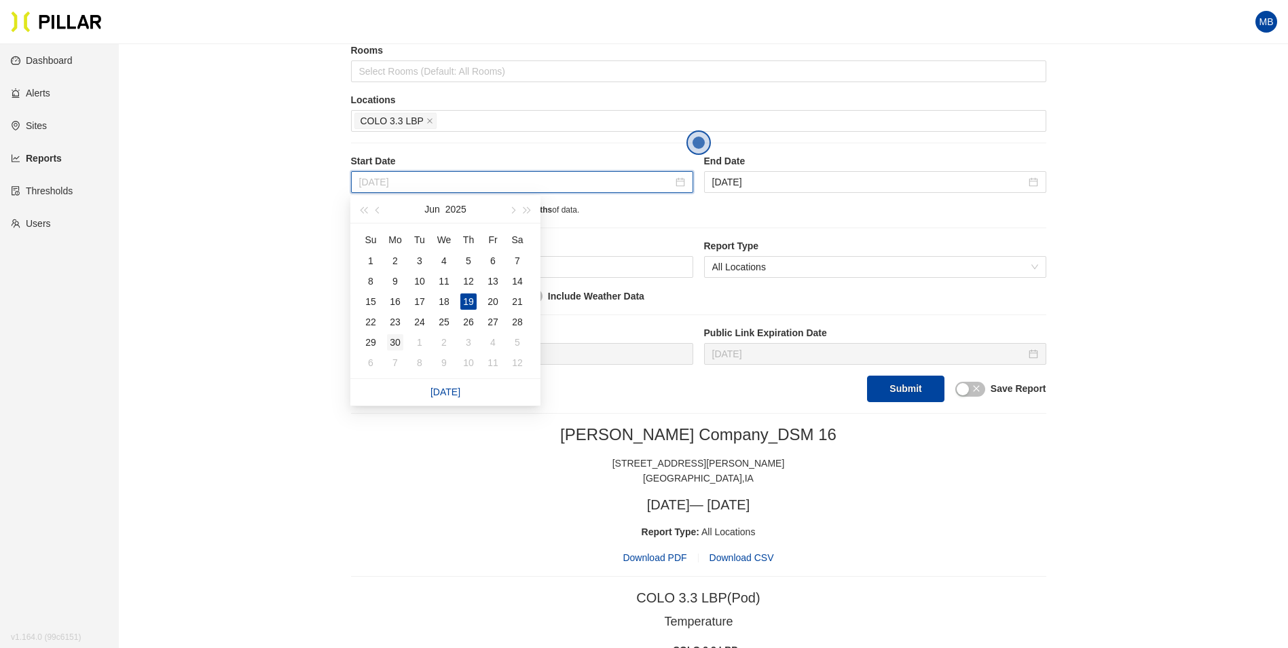
type input "Jun 30, 2025"
click at [394, 344] on div "30" at bounding box center [395, 342] width 16 height 16
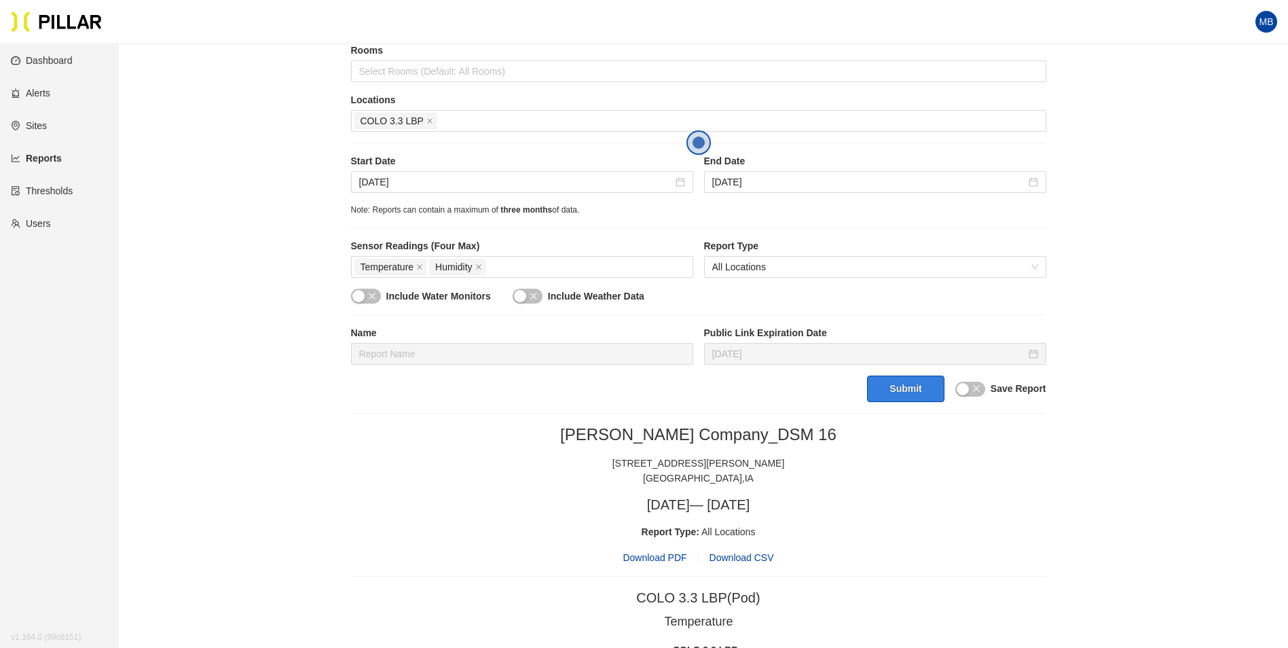
click at [918, 381] on button "Submit" at bounding box center [905, 388] width 77 height 26
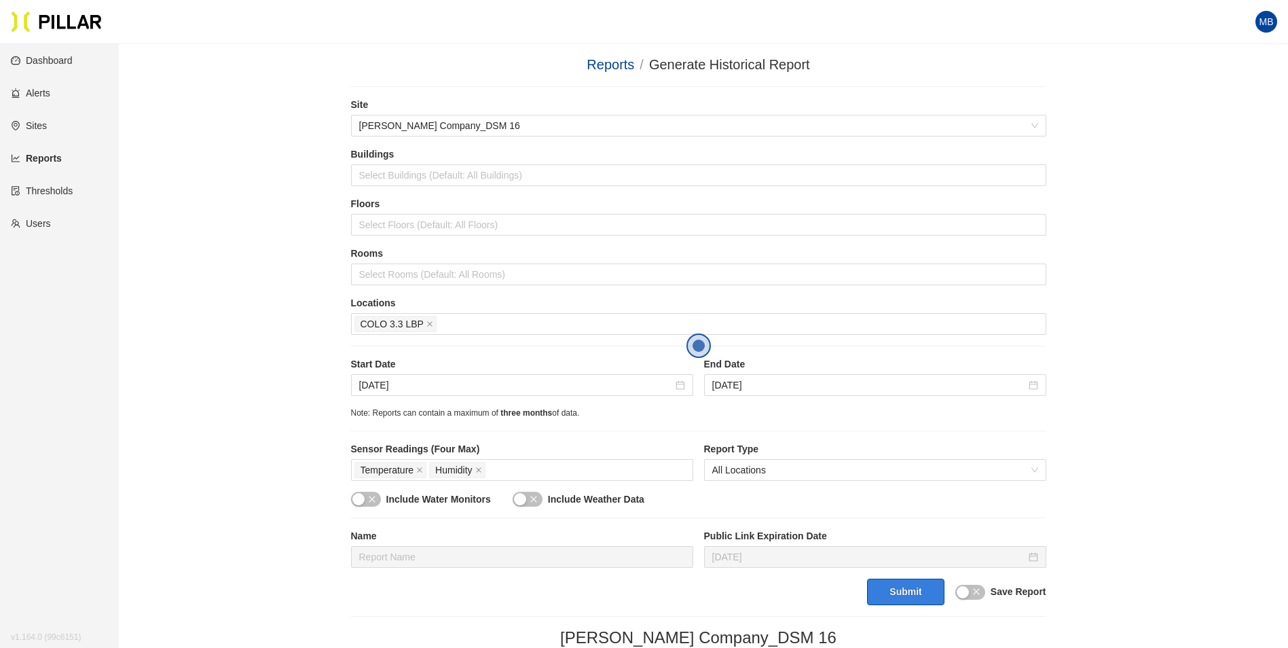
scroll to position [0, 0]
click at [704, 420] on div "Note: Reports can contain a maximum of three months of data." at bounding box center [698, 413] width 695 height 13
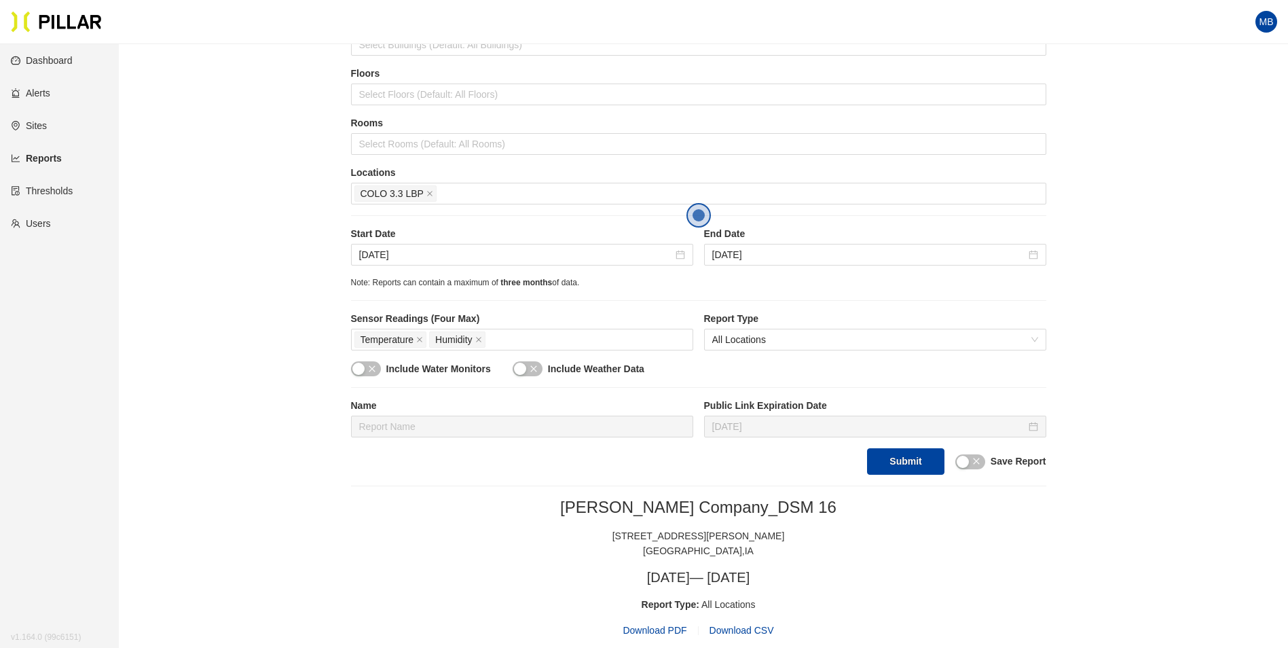
scroll to position [136, 0]
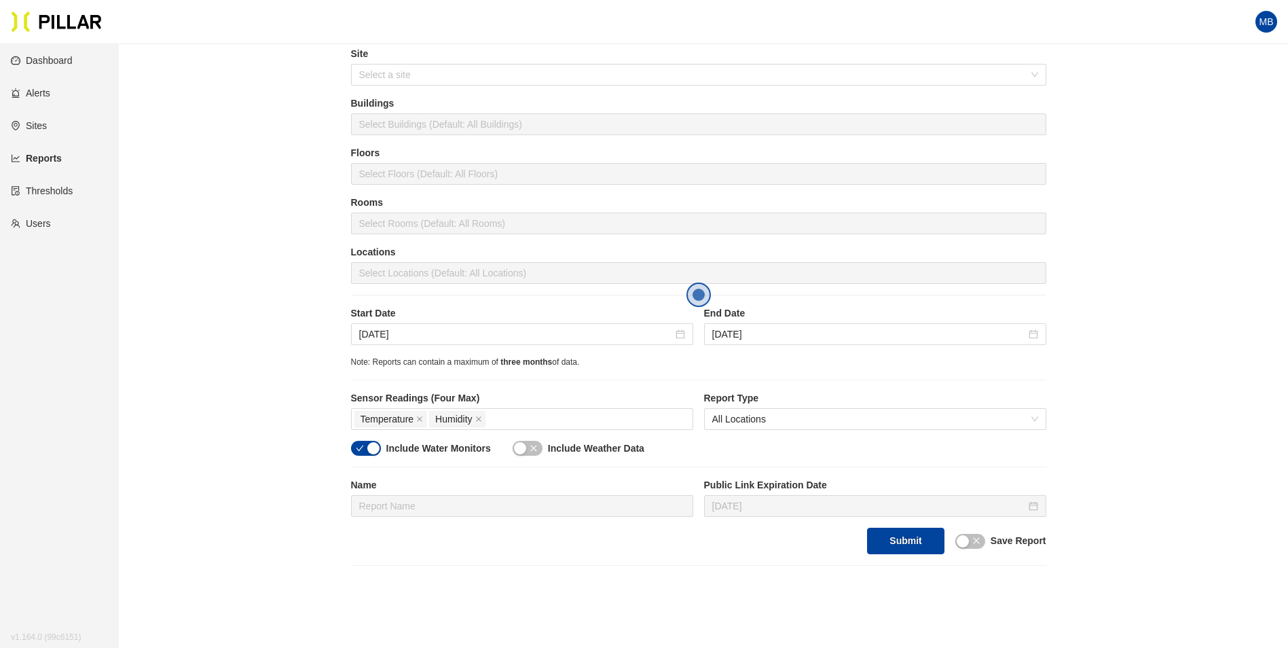
scroll to position [51, 0]
click at [378, 451] on div "button" at bounding box center [373, 449] width 12 height 12
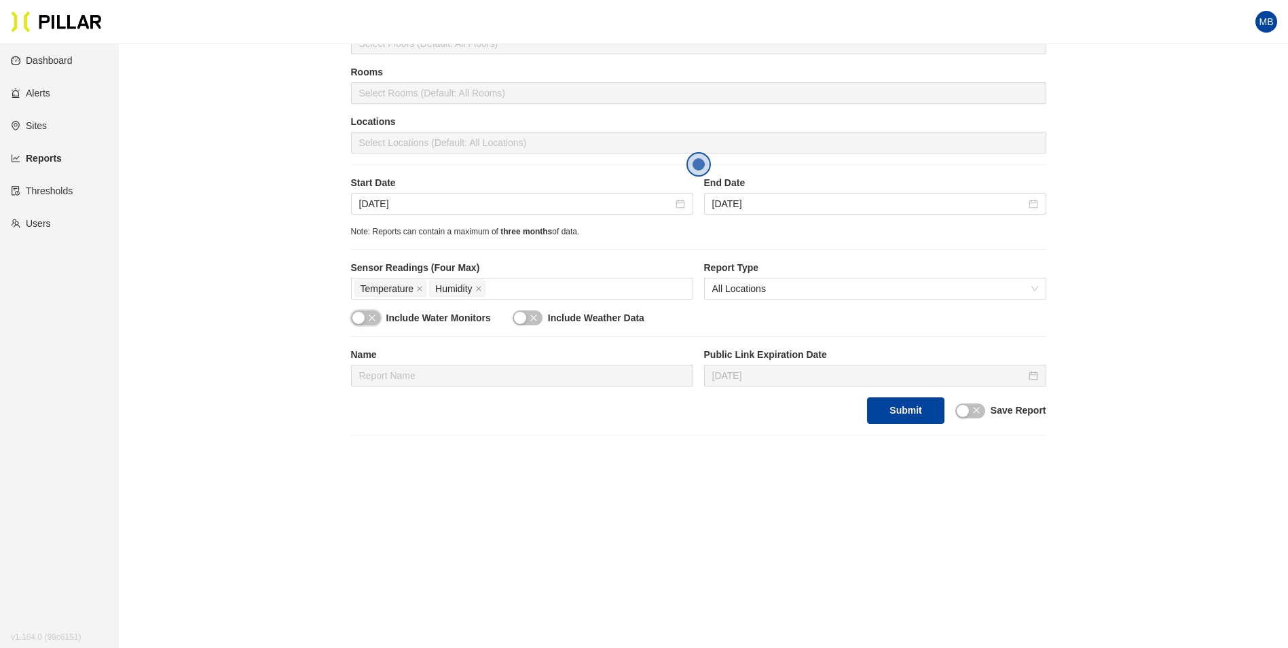
scroll to position [187, 0]
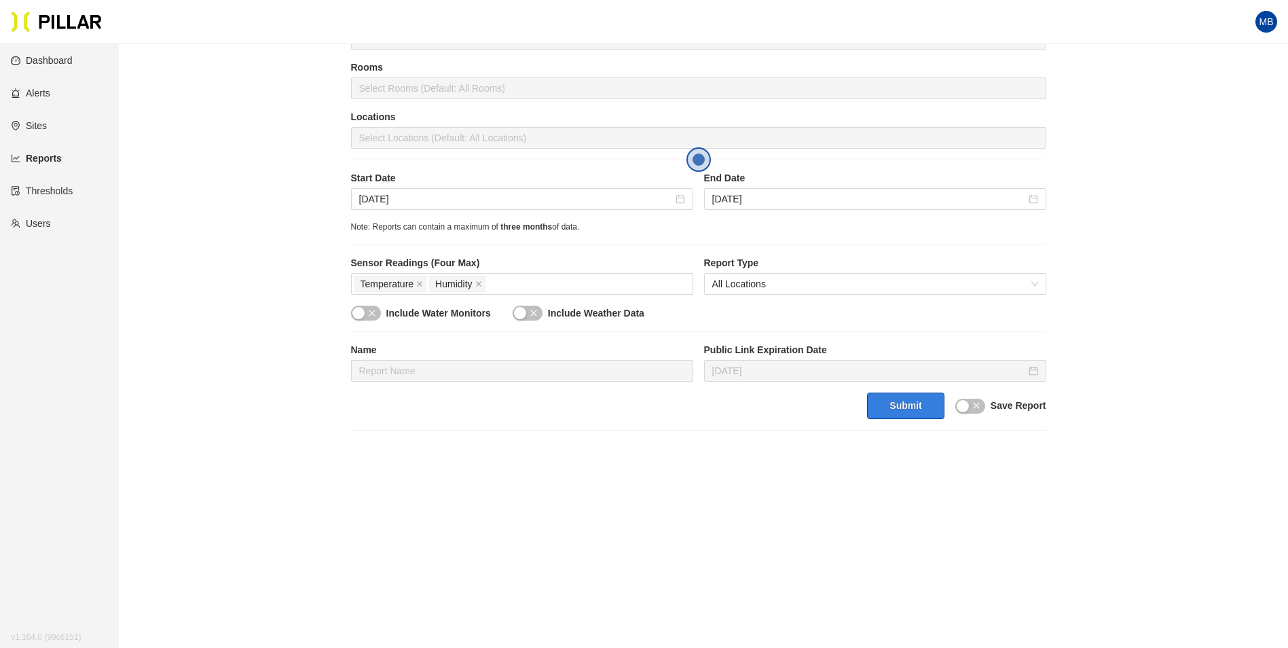
click at [884, 399] on button "Submit" at bounding box center [905, 405] width 77 height 26
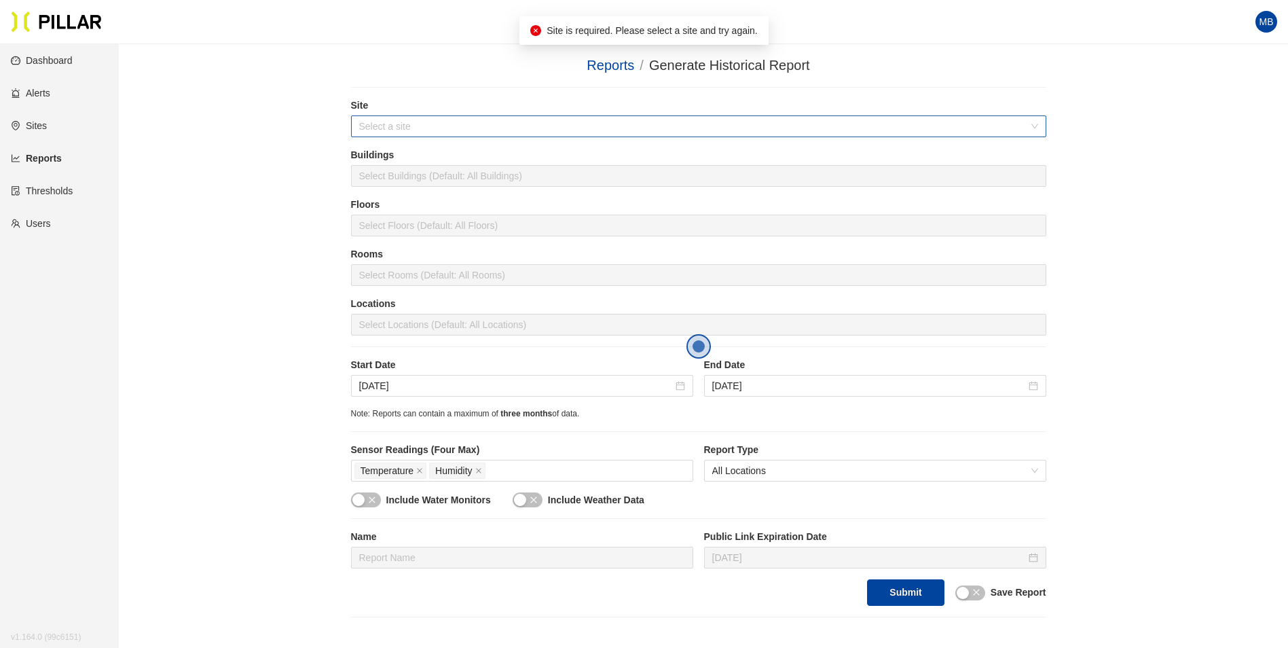
click at [403, 120] on input "search" at bounding box center [693, 126] width 669 height 20
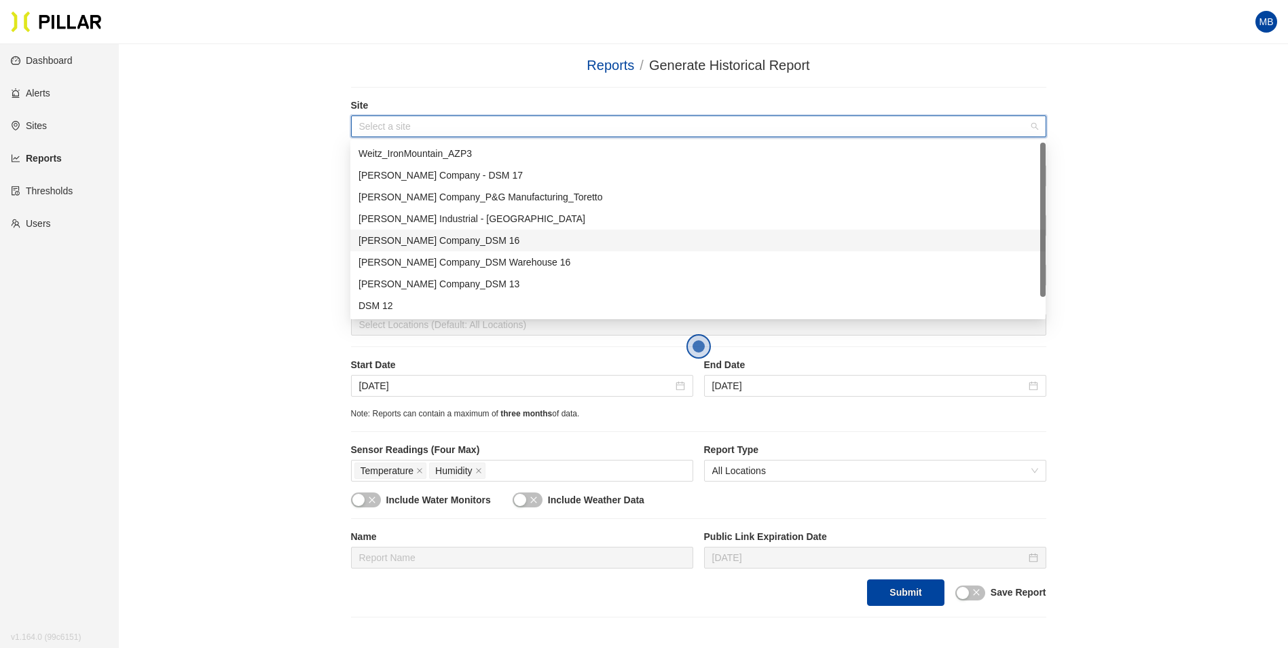
click at [424, 236] on div "[PERSON_NAME] Company_DSM 16" at bounding box center [697, 240] width 679 height 15
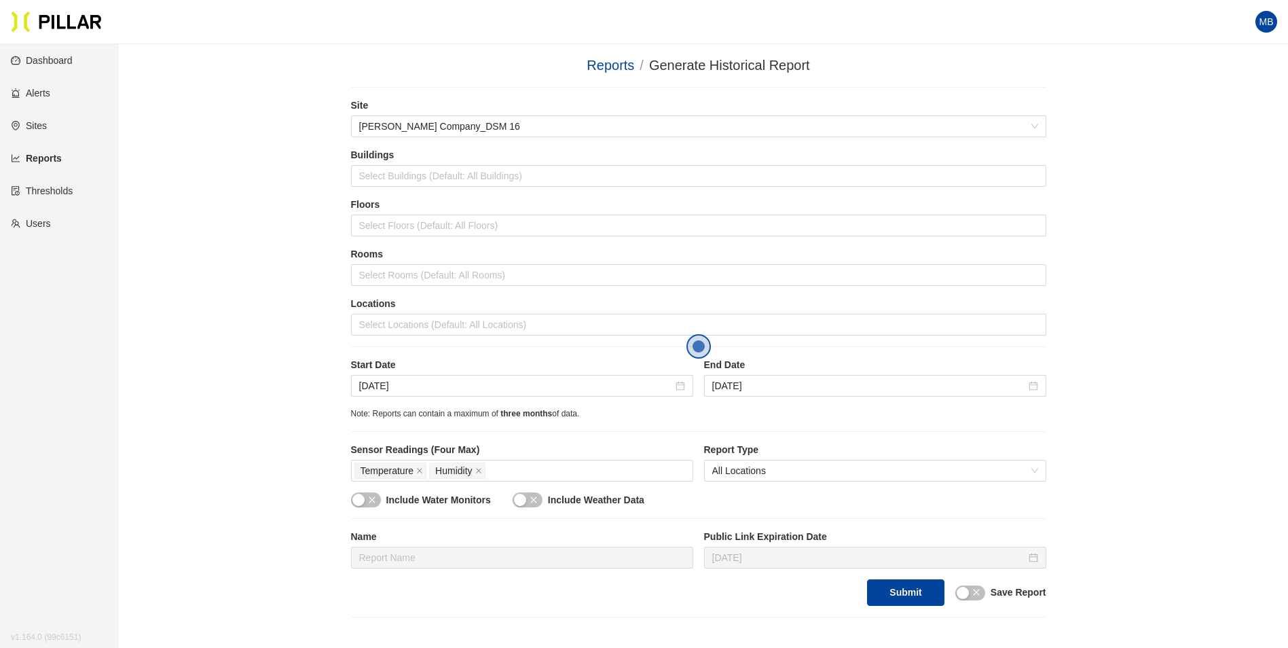
click at [289, 244] on div "Reports / Generate Historical Report / Site [PERSON_NAME] Company_DSM 16 Buildi…" at bounding box center [698, 398] width 1092 height 686
click at [396, 327] on div at bounding box center [698, 324] width 688 height 19
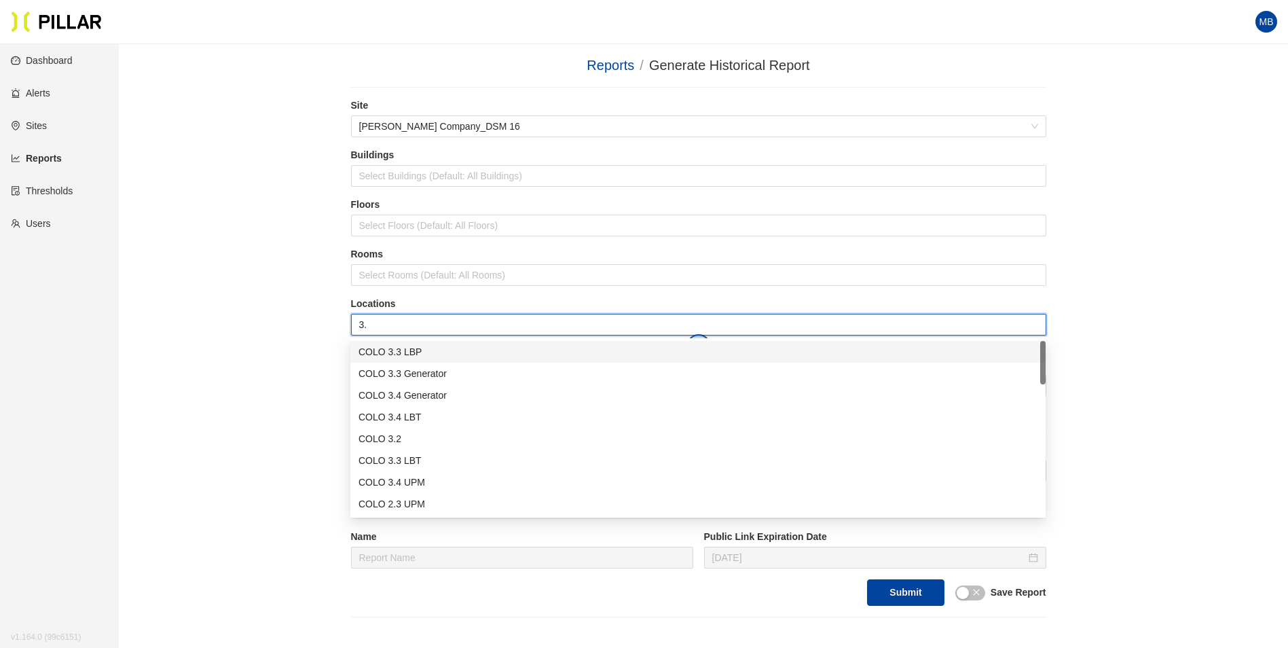
type input "3.3"
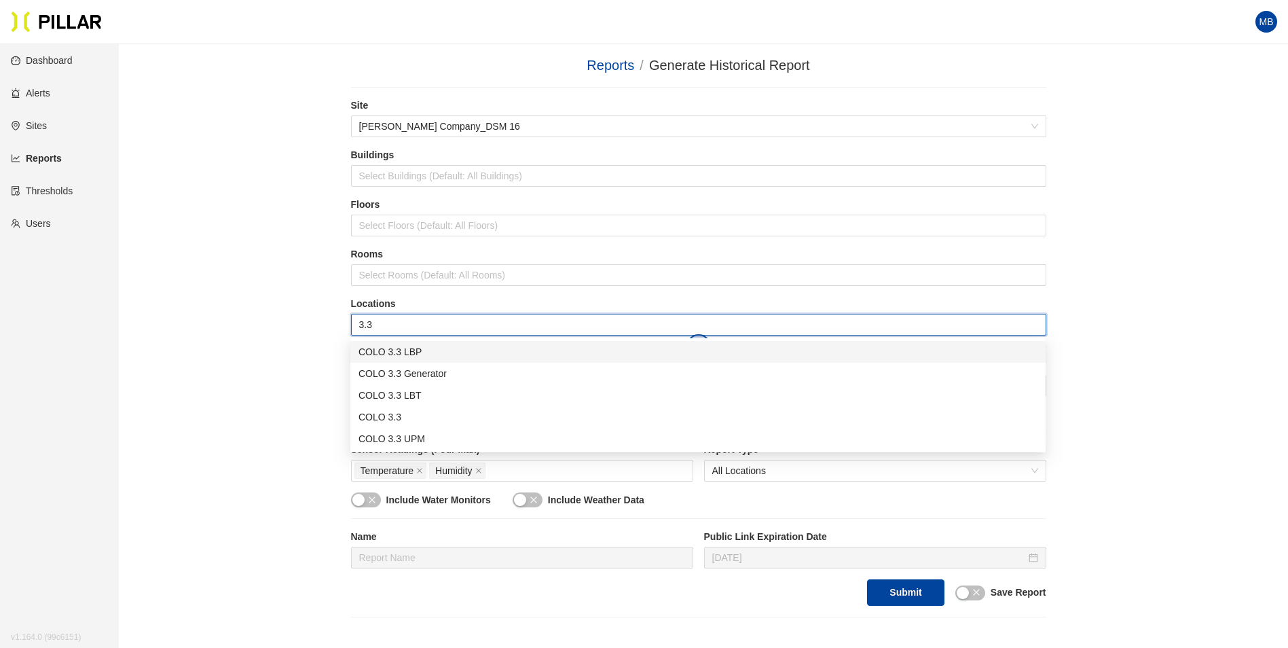
click at [413, 344] on div "COLO 3.3 LBP" at bounding box center [697, 351] width 679 height 15
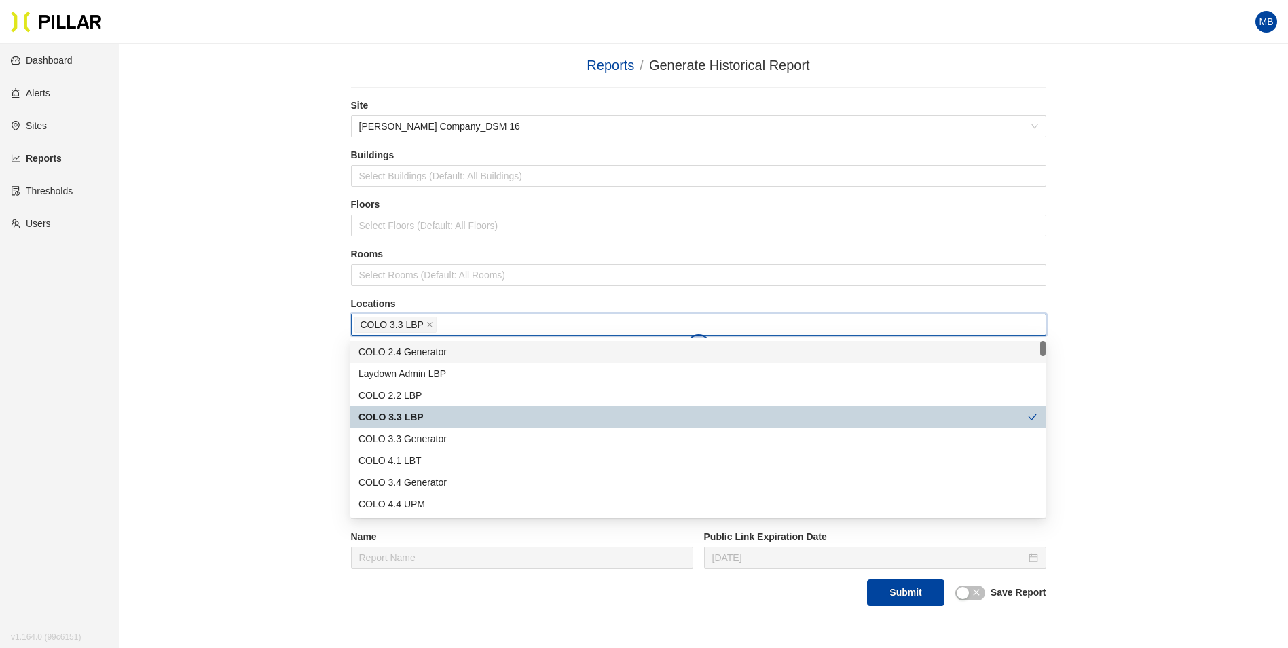
click at [234, 330] on div "Reports / Generate Historical Report / Site [PERSON_NAME] Company_DSM 16 Buildi…" at bounding box center [698, 398] width 1092 height 686
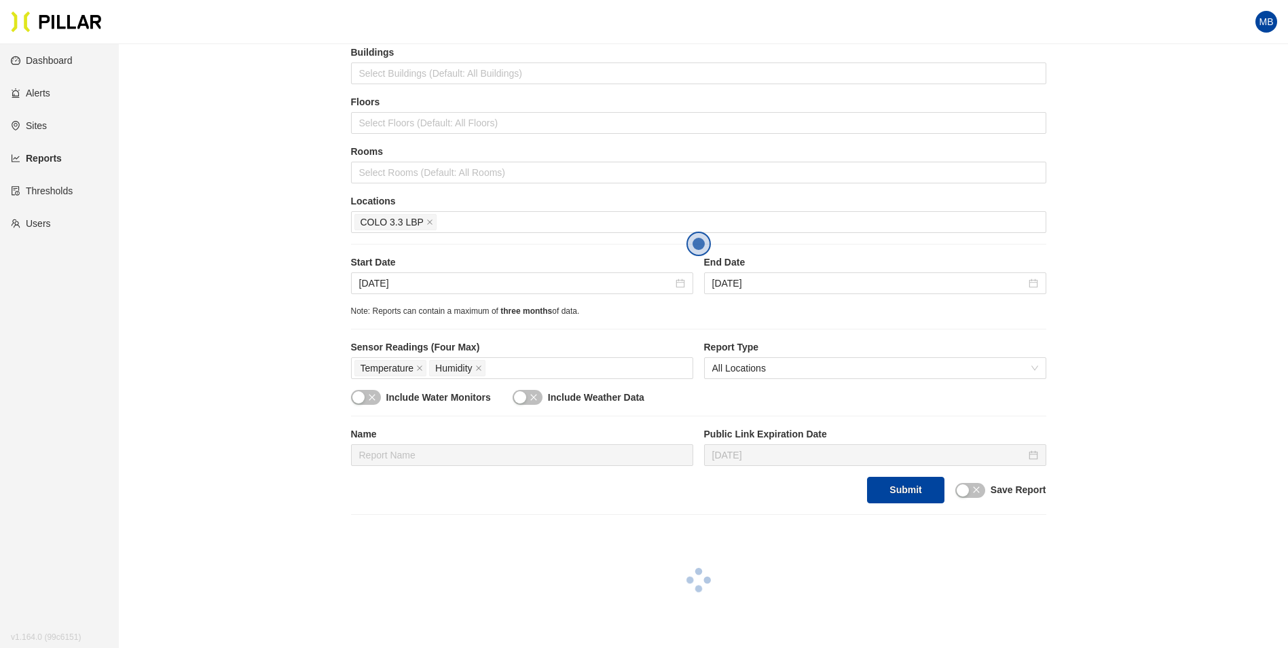
scroll to position [136, 0]
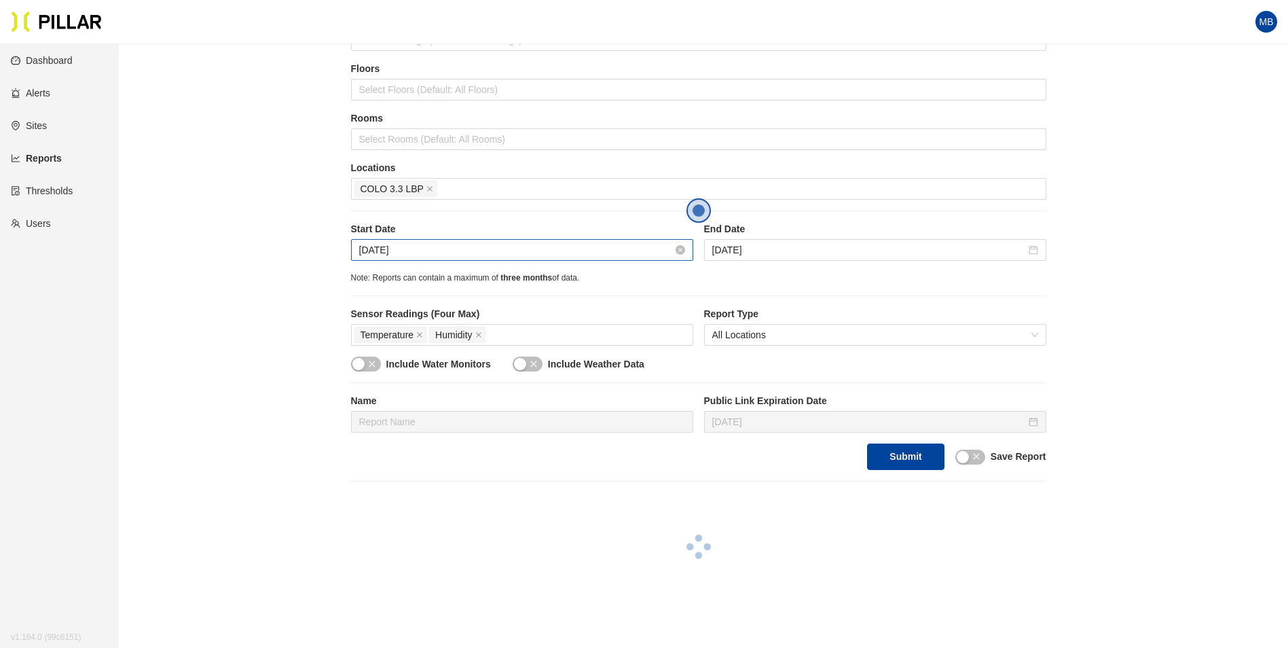
click at [432, 248] on input "[DATE]" at bounding box center [516, 249] width 314 height 15
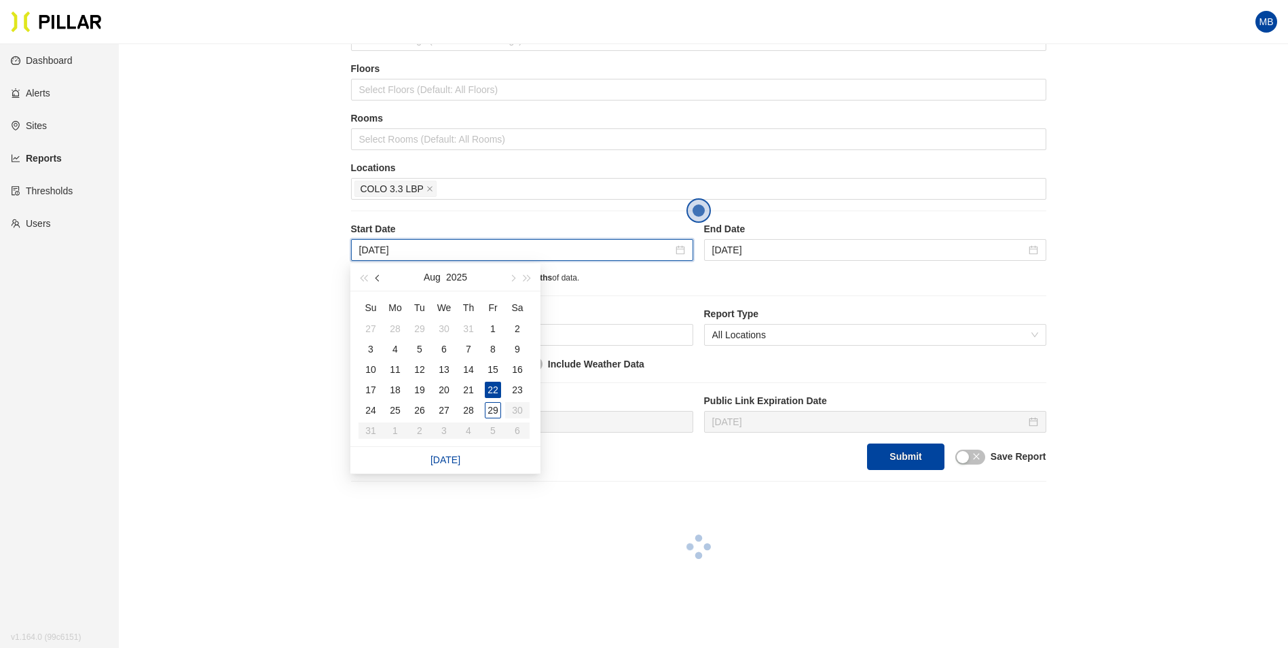
click at [375, 280] on button "button" at bounding box center [378, 276] width 15 height 27
type input "[DATE]"
click at [465, 370] on div "19" at bounding box center [468, 369] width 16 height 16
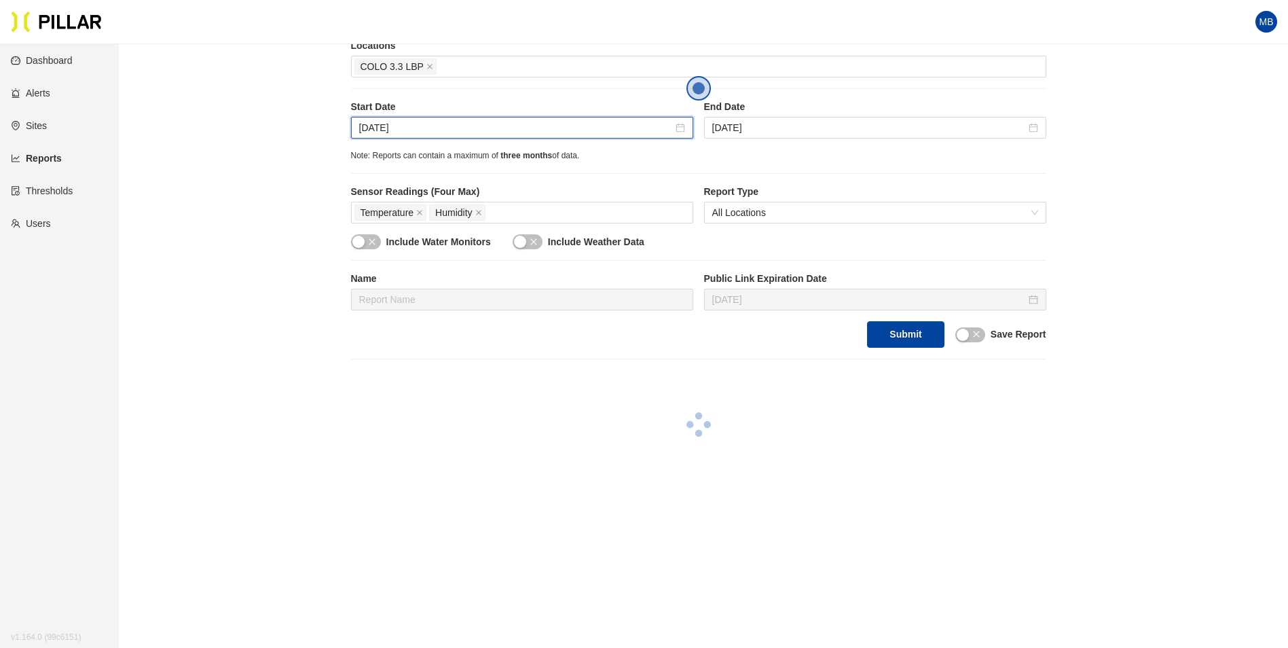
scroll to position [272, 0]
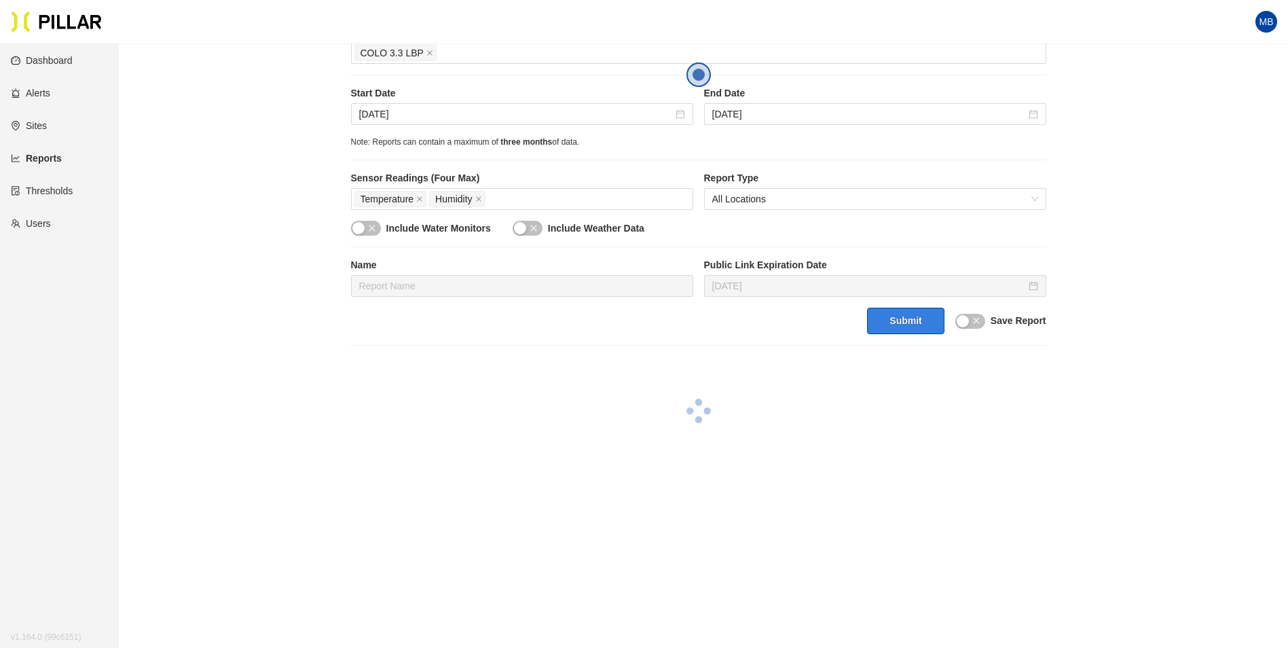
click at [900, 334] on button "Submit" at bounding box center [905, 321] width 77 height 26
click at [904, 322] on button "Submit" at bounding box center [905, 321] width 77 height 26
click at [1151, 392] on div "Reports / Generate Historical Report / Site [PERSON_NAME] Company_DSM 16 Buildi…" at bounding box center [698, 126] width 1092 height 686
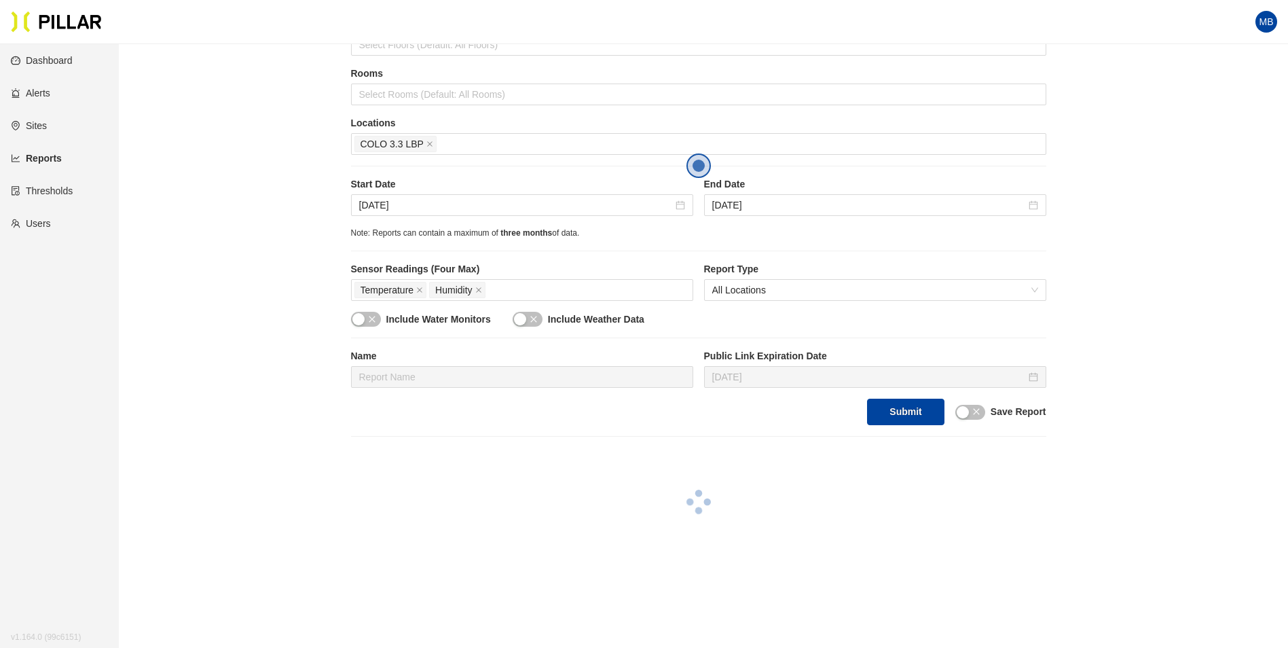
scroll to position [310, 0]
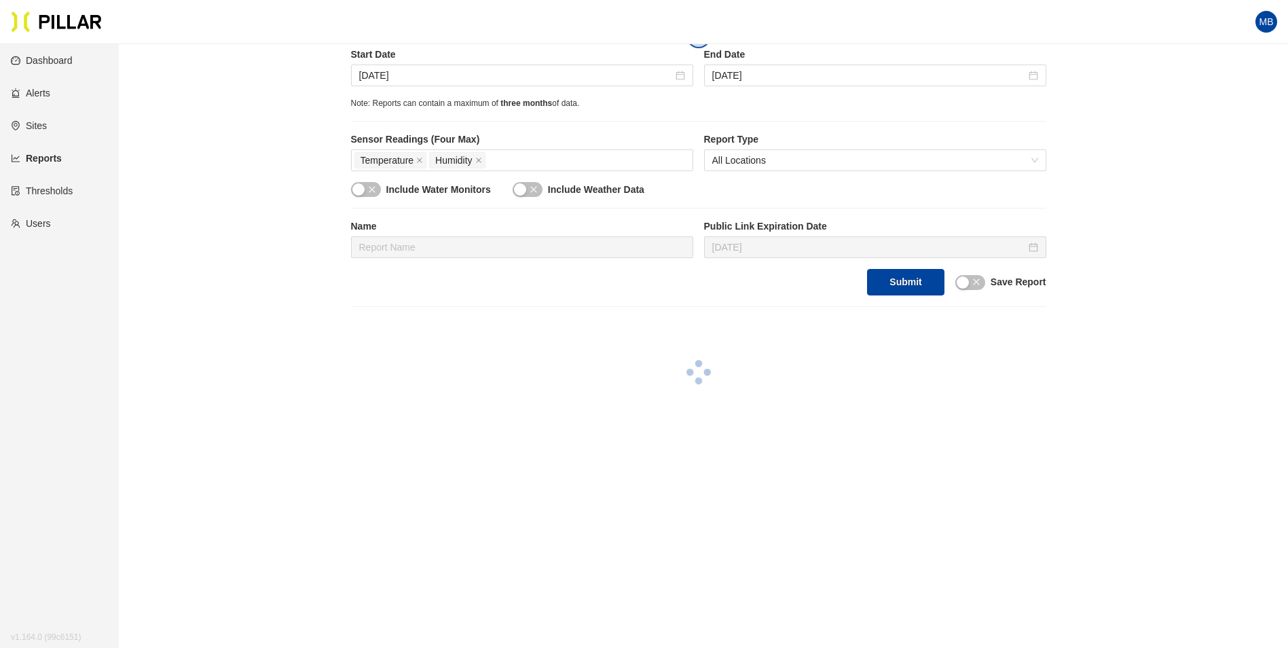
click at [276, 188] on div "Reports / Generate Historical Report / Site [PERSON_NAME] Company_DSM 16 Buildi…" at bounding box center [698, 88] width 1092 height 686
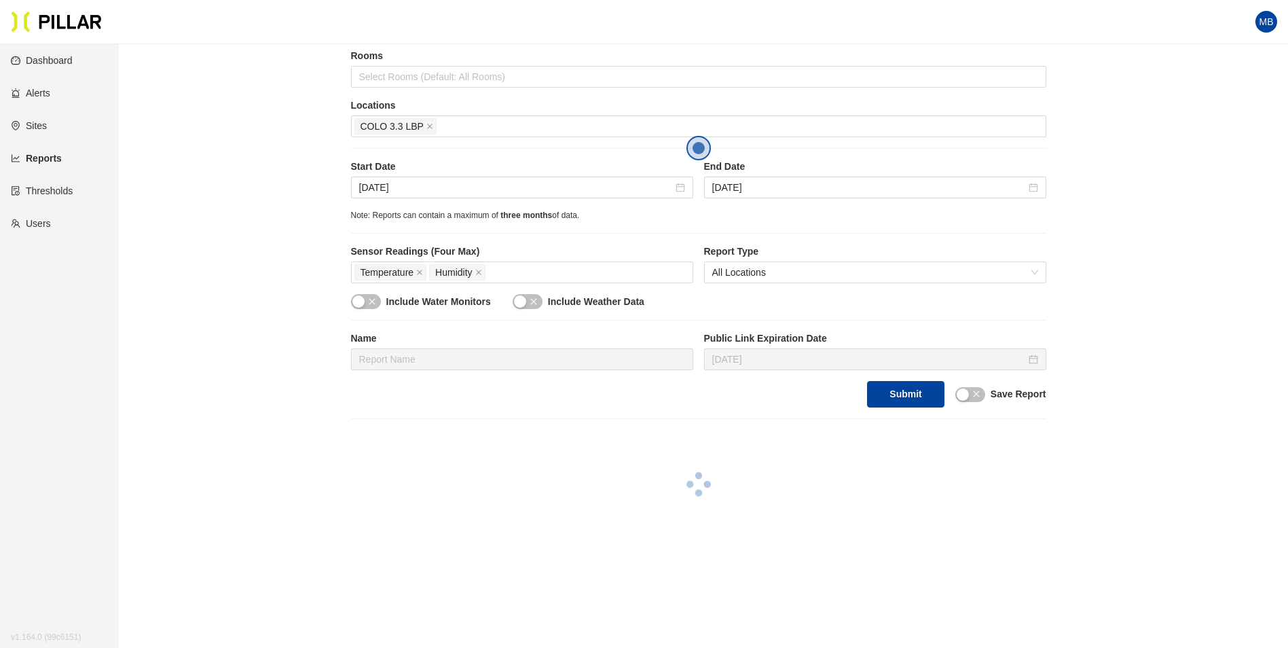
scroll to position [204, 0]
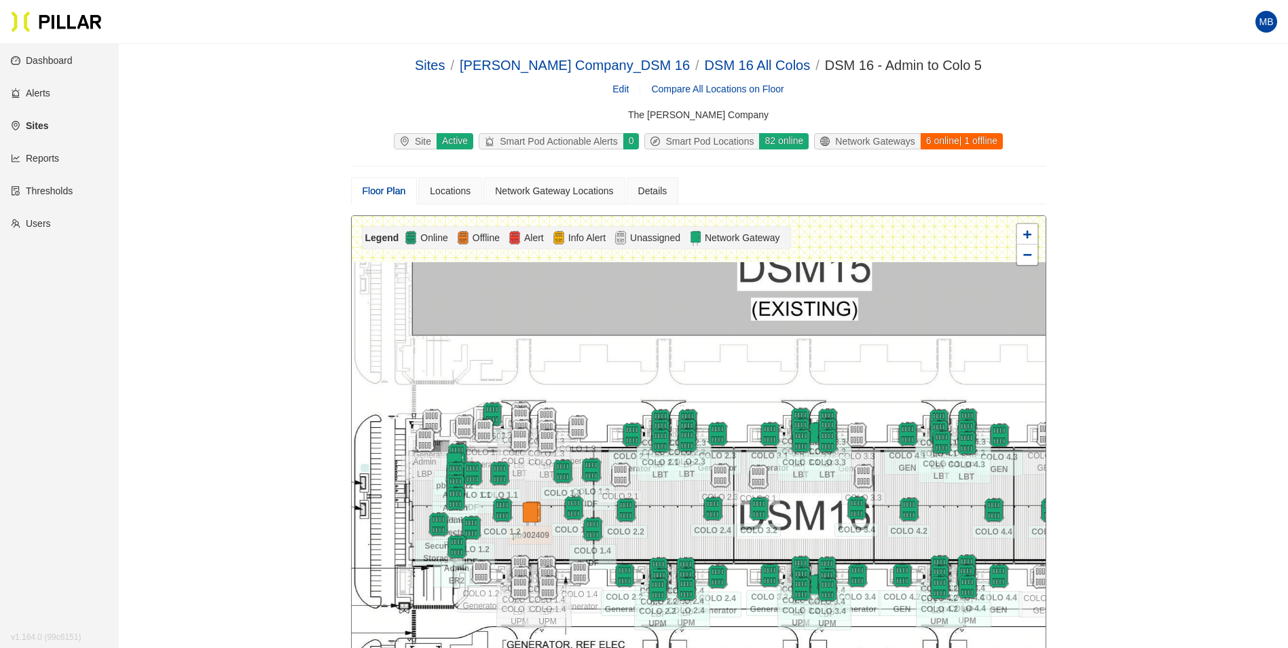
scroll to position [136, 0]
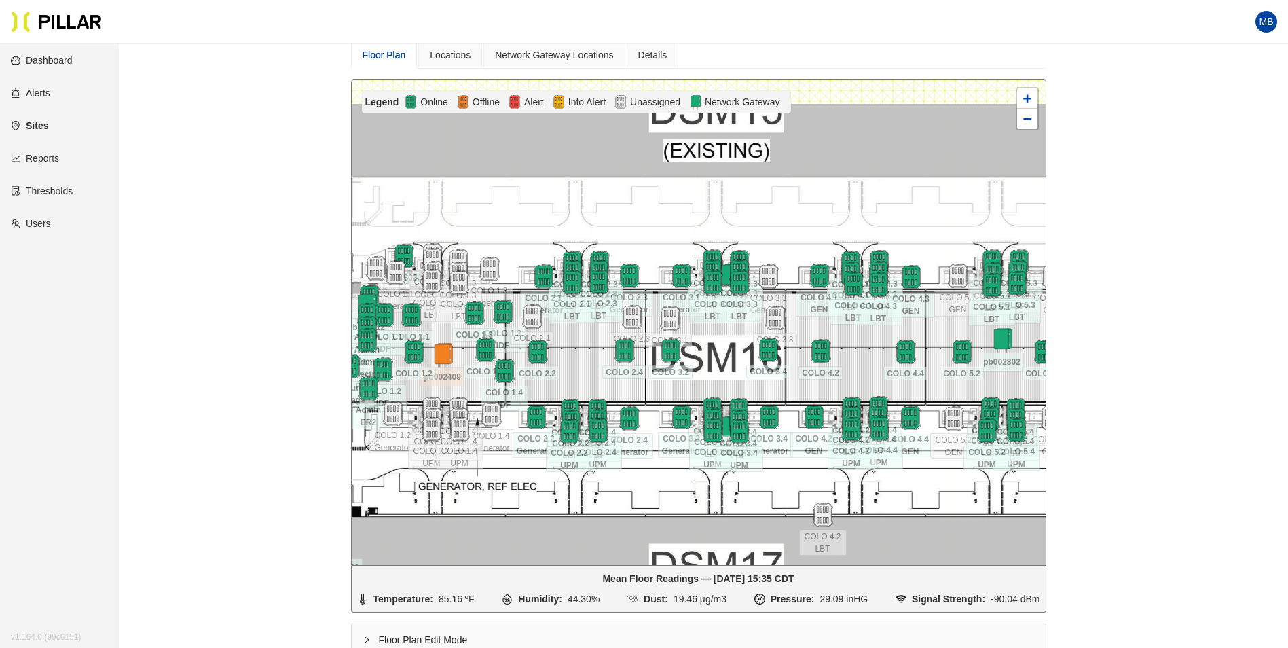
drag, startPoint x: 810, startPoint y: 367, endPoint x: 722, endPoint y: 345, distance: 91.1
click at [722, 345] on div at bounding box center [699, 322] width 694 height 485
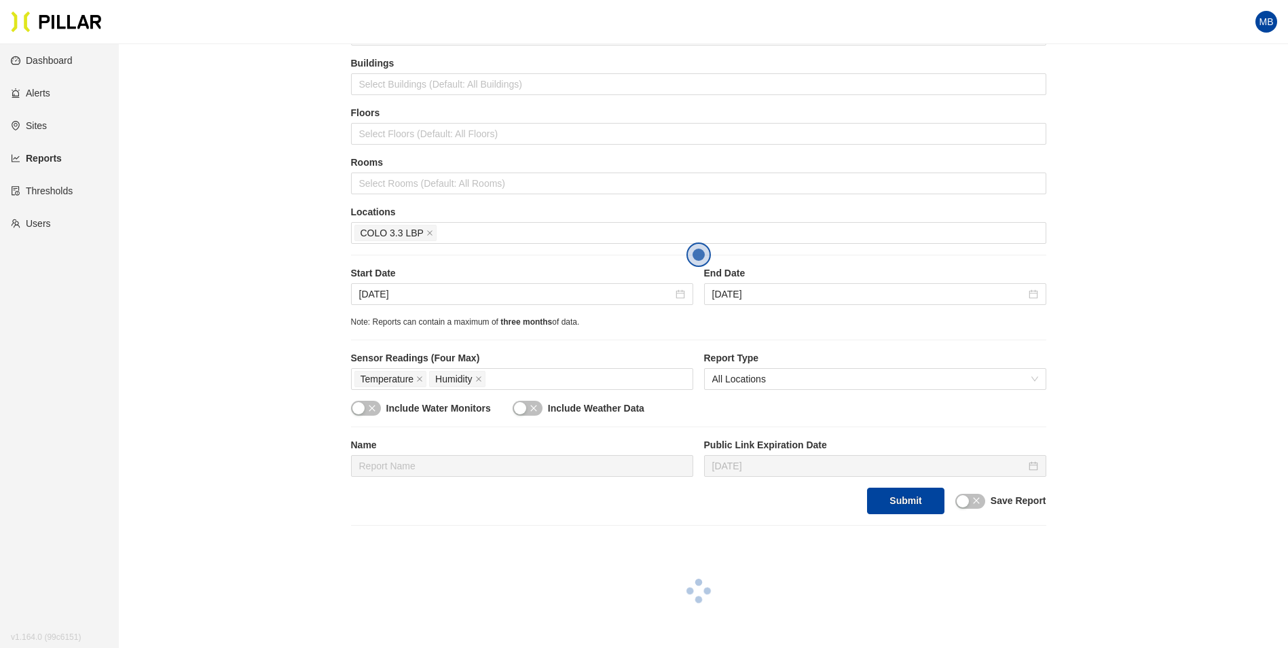
scroll to position [68, 0]
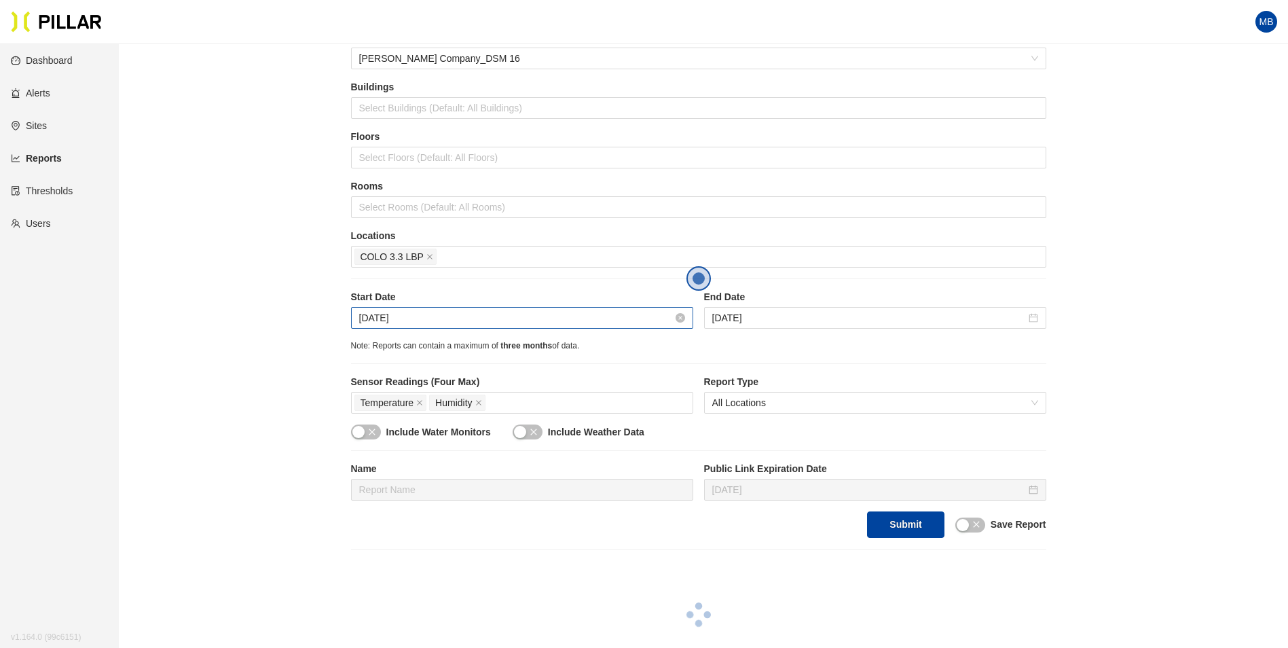
click at [631, 318] on input "[DATE]" at bounding box center [516, 317] width 314 height 15
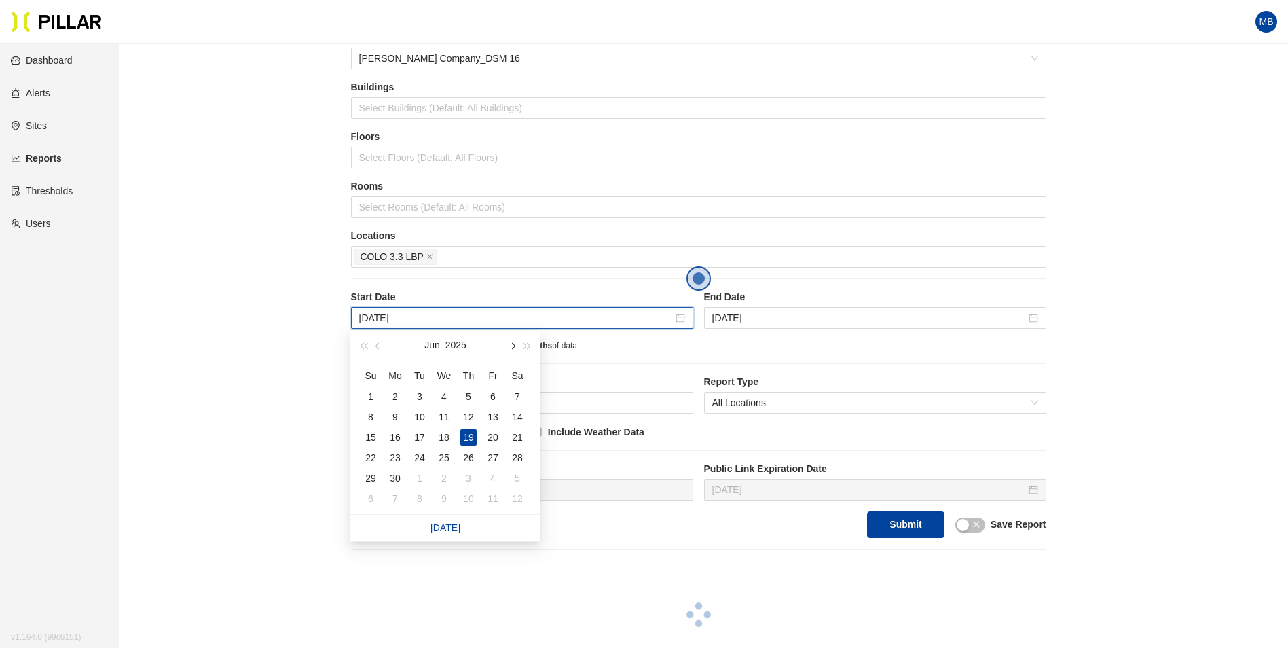
click at [515, 346] on span "button" at bounding box center [511, 346] width 7 height 7
click at [511, 347] on span "button" at bounding box center [511, 346] width 7 height 7
click at [378, 351] on button "button" at bounding box center [378, 344] width 15 height 27
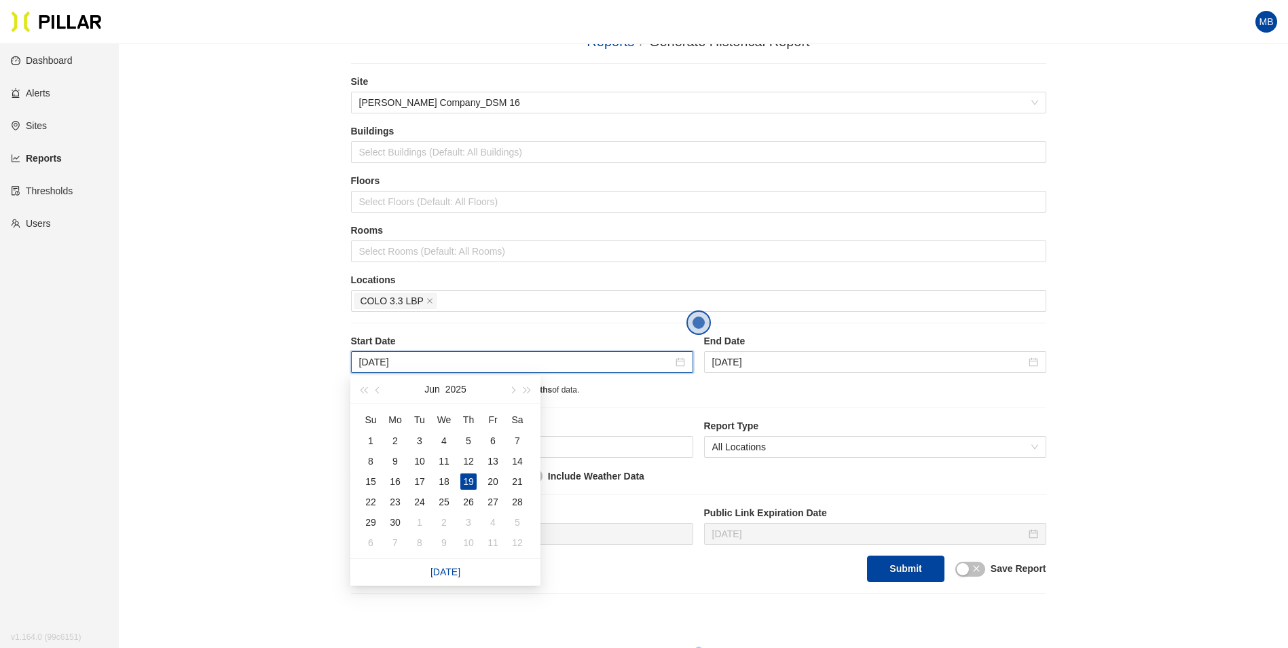
scroll to position [0, 0]
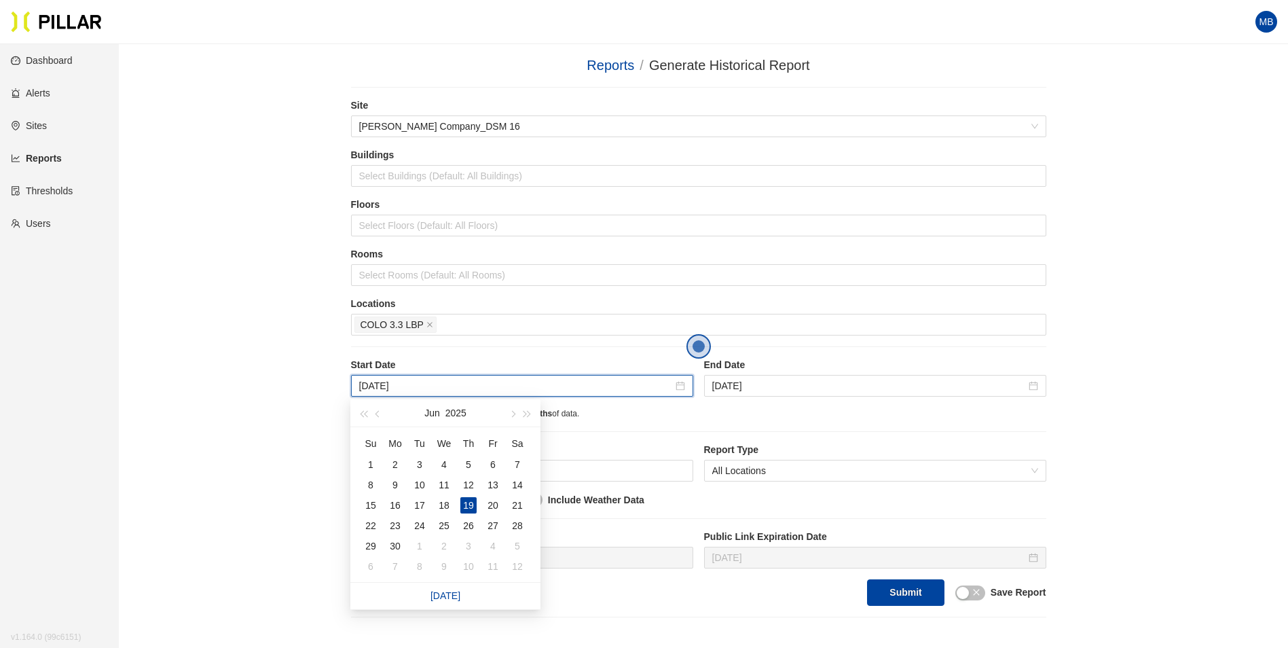
click at [230, 319] on div "Reports / Generate Historical Report / Site [PERSON_NAME] Company_DSM 16 Buildi…" at bounding box center [698, 398] width 1092 height 686
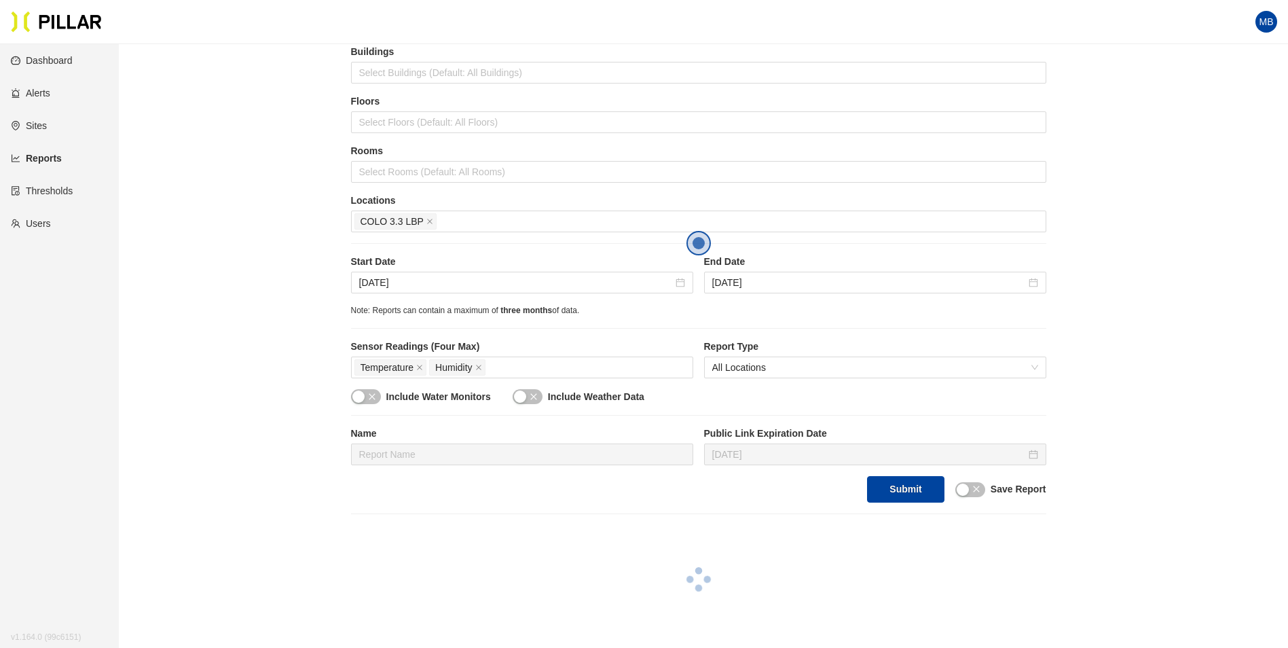
scroll to position [136, 0]
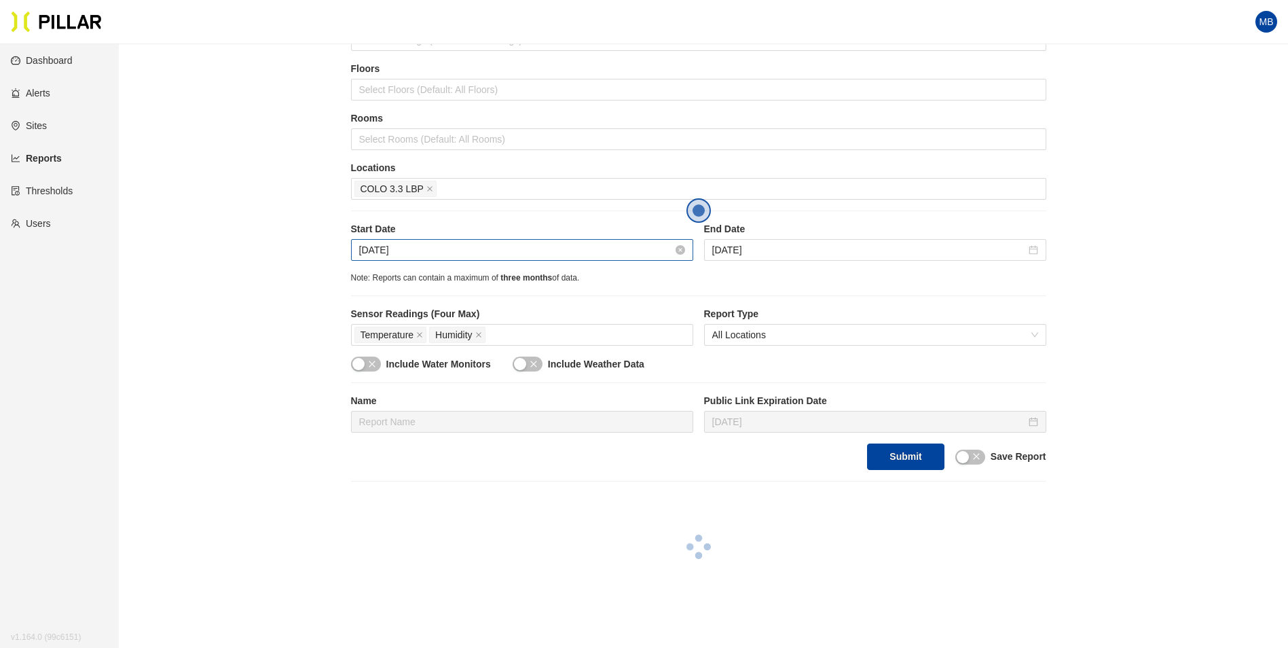
click at [432, 255] on input "[DATE]" at bounding box center [516, 249] width 314 height 15
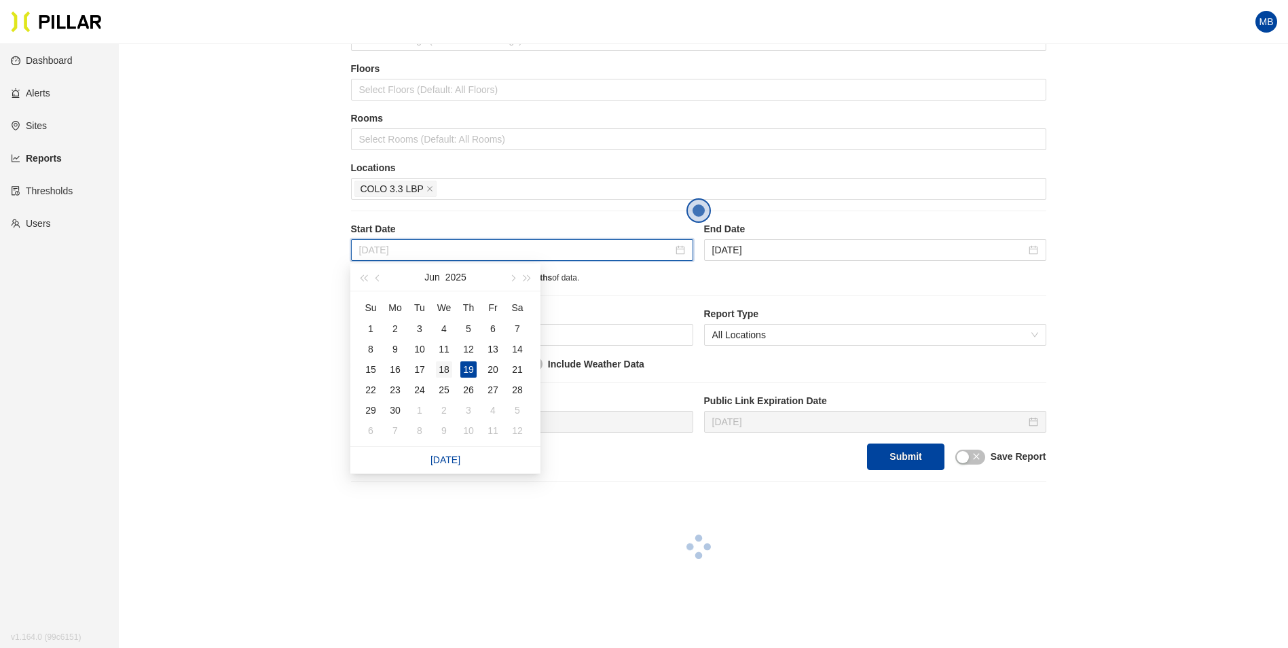
type input "[DATE]"
click at [450, 371] on div "18" at bounding box center [444, 369] width 16 height 16
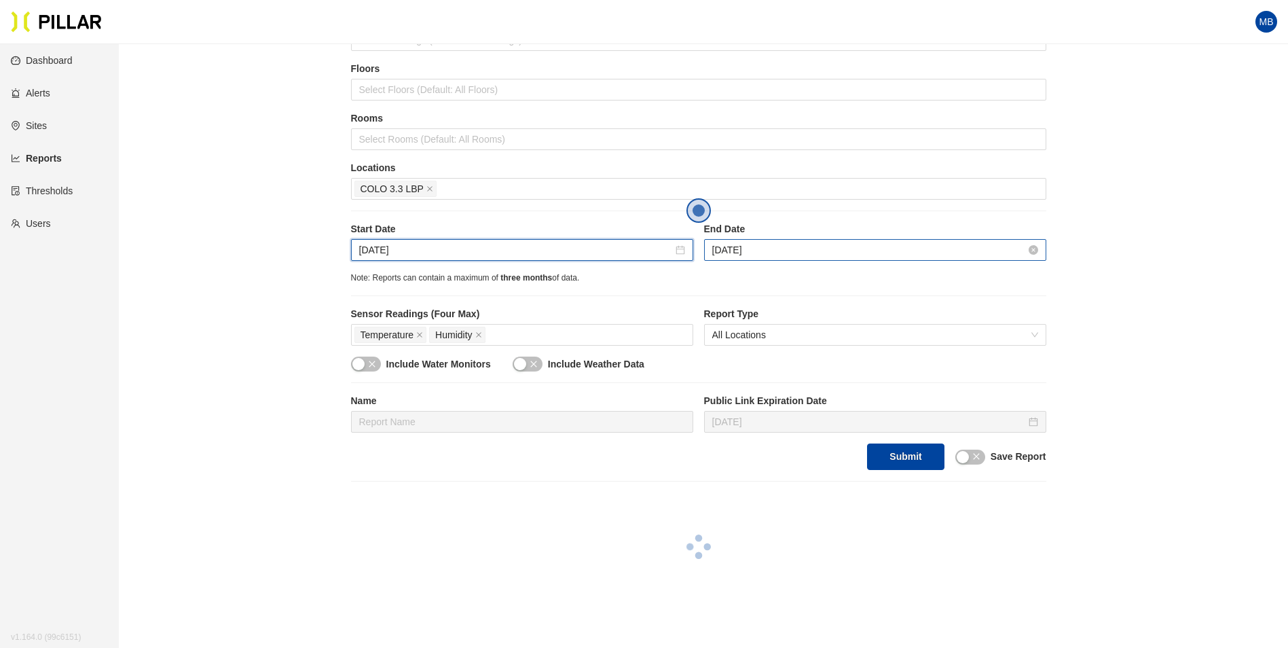
click at [765, 253] on input "[DATE]" at bounding box center [869, 249] width 314 height 15
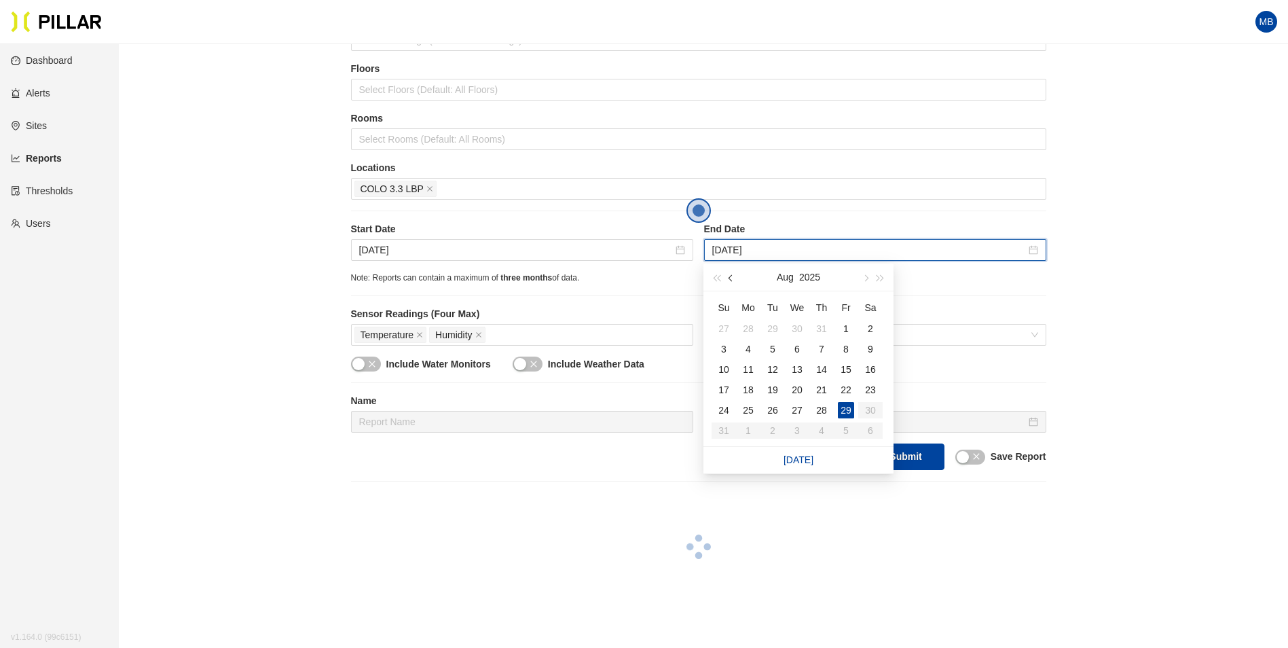
click at [728, 278] on span "button" at bounding box center [731, 278] width 7 height 7
type input "[DATE]"
click at [843, 407] on div "4" at bounding box center [846, 410] width 16 height 16
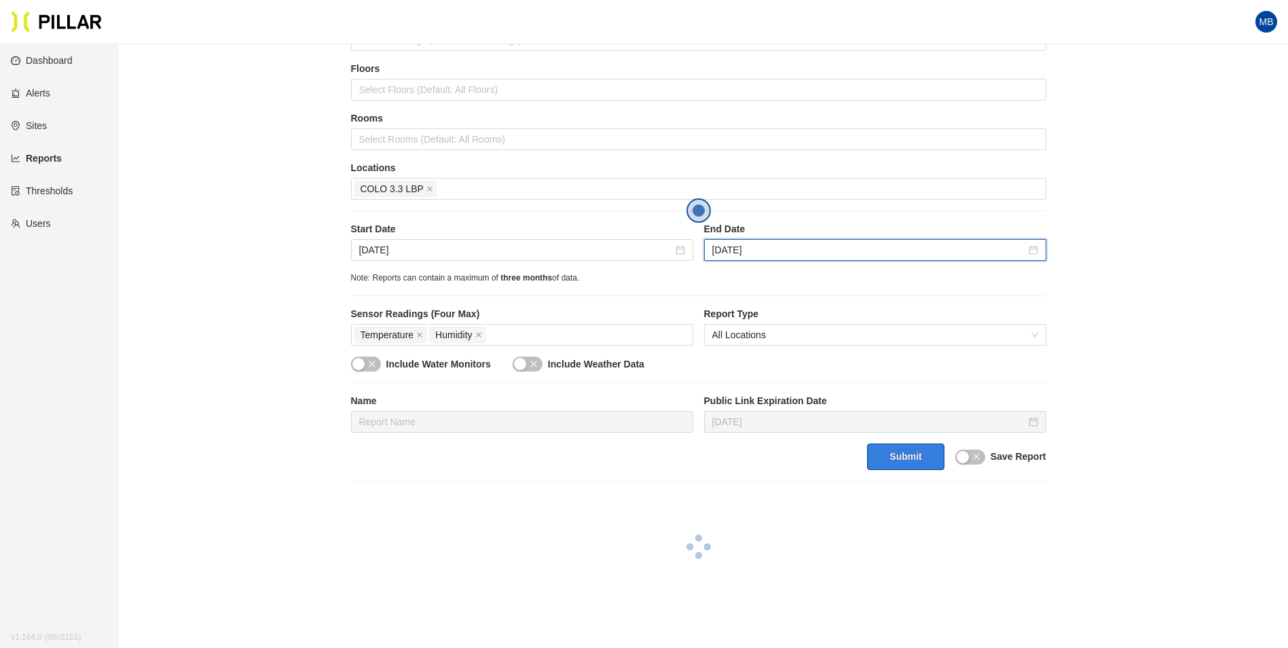
click at [894, 453] on button "Submit" at bounding box center [905, 456] width 77 height 26
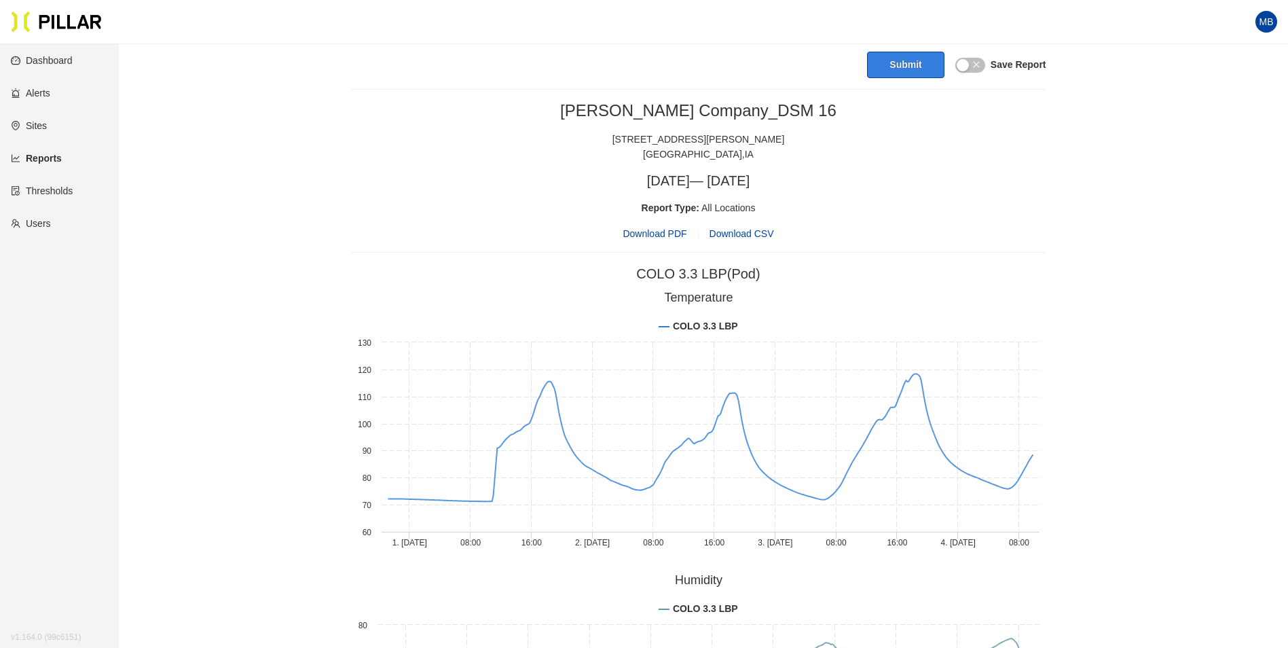
scroll to position [543, 0]
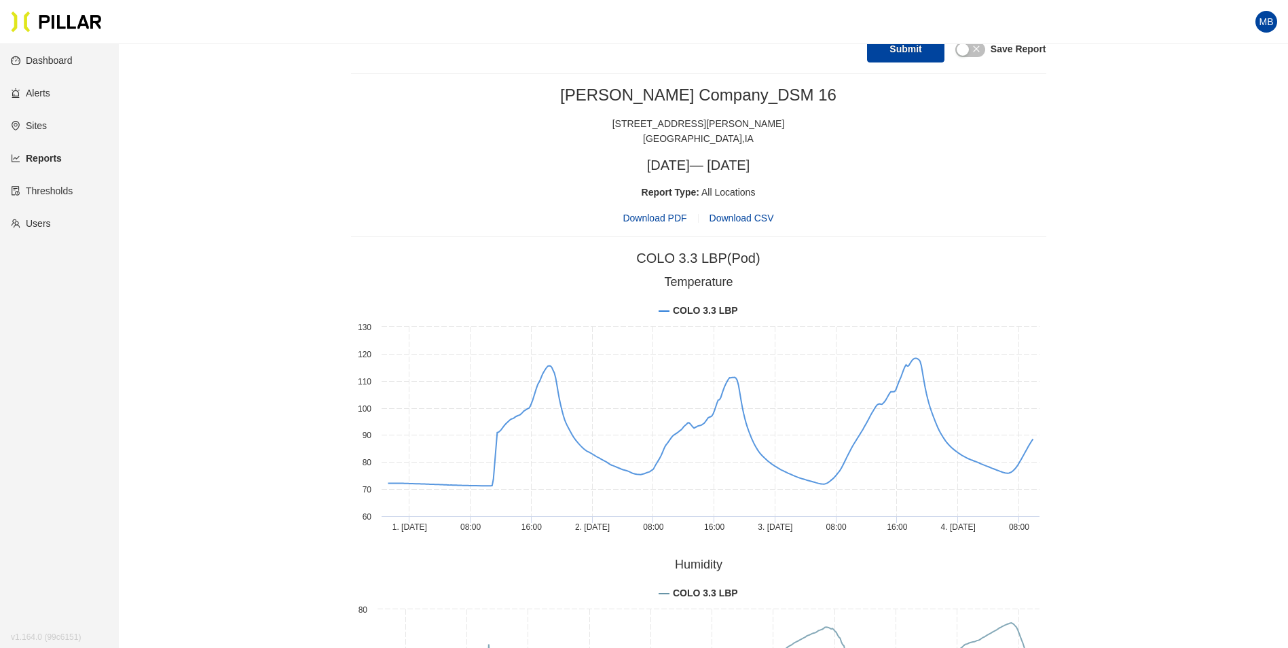
click at [1127, 192] on div "Reports / Generate Historical Report / Site [PERSON_NAME] Company_DSM 16 Buildi…" at bounding box center [698, 190] width 1092 height 1356
click at [1018, 247] on div "[PERSON_NAME] Company_DSM 16 [STREET_ADDRESS][PERSON_NAME] [DATE] — [DATE] Repo…" at bounding box center [698, 476] width 695 height 782
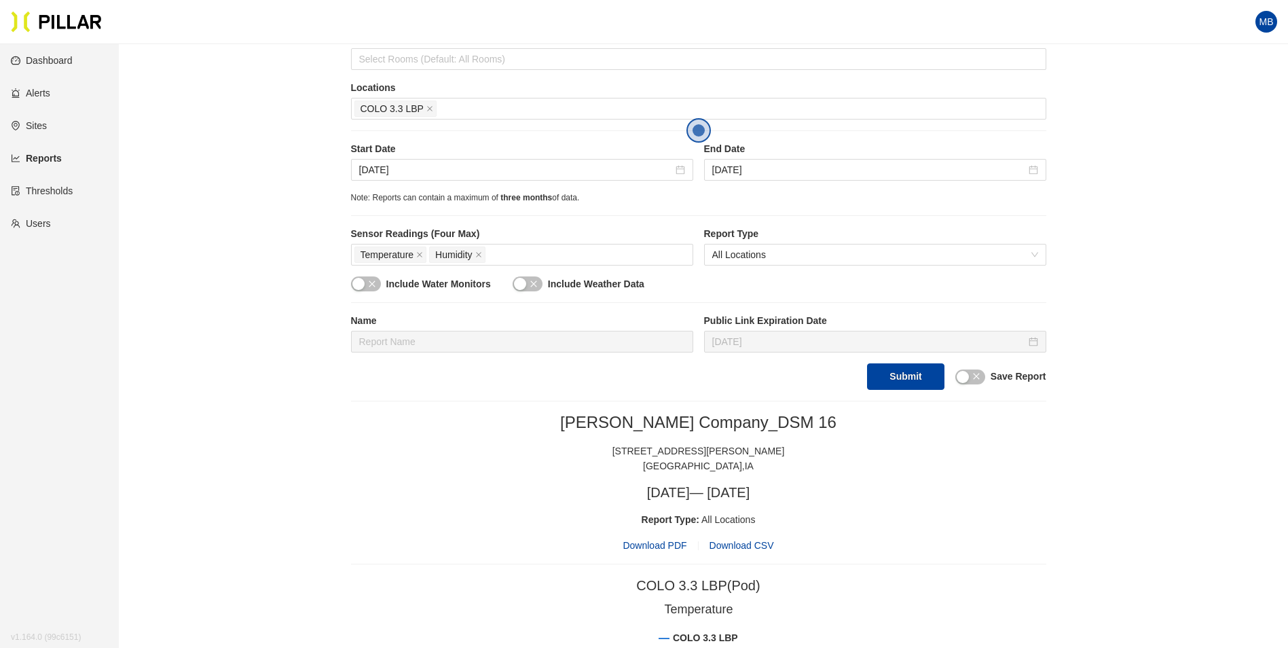
scroll to position [204, 0]
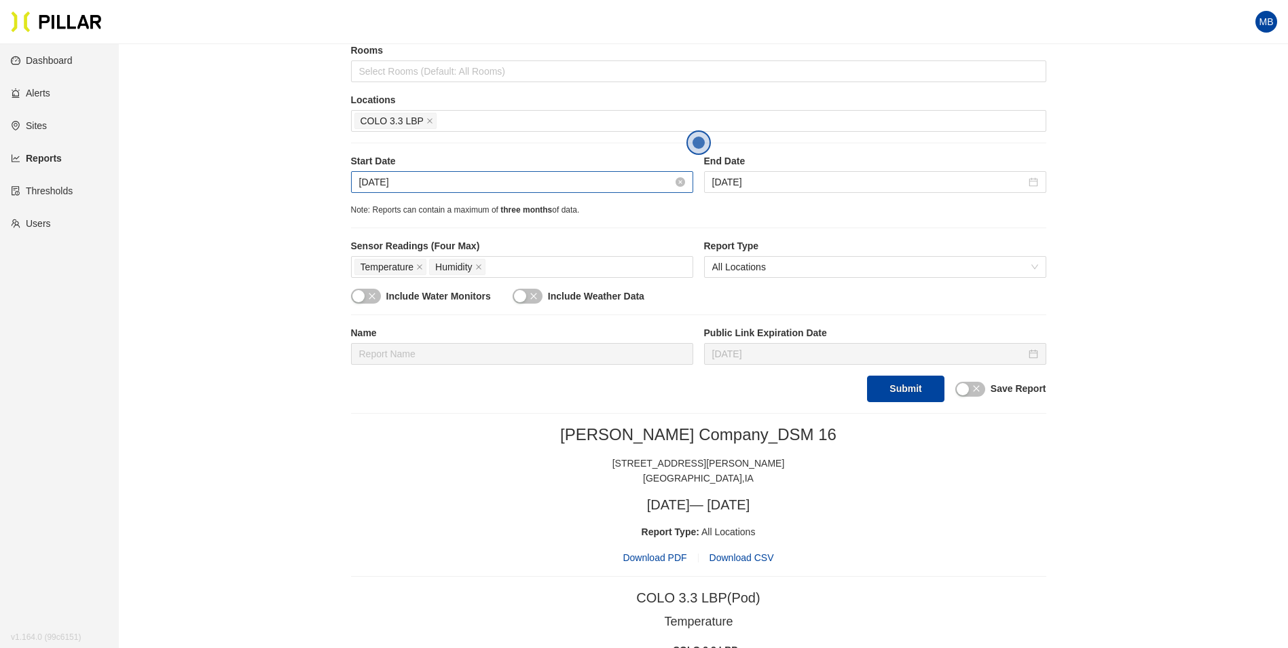
click at [463, 176] on input "[DATE]" at bounding box center [516, 181] width 314 height 15
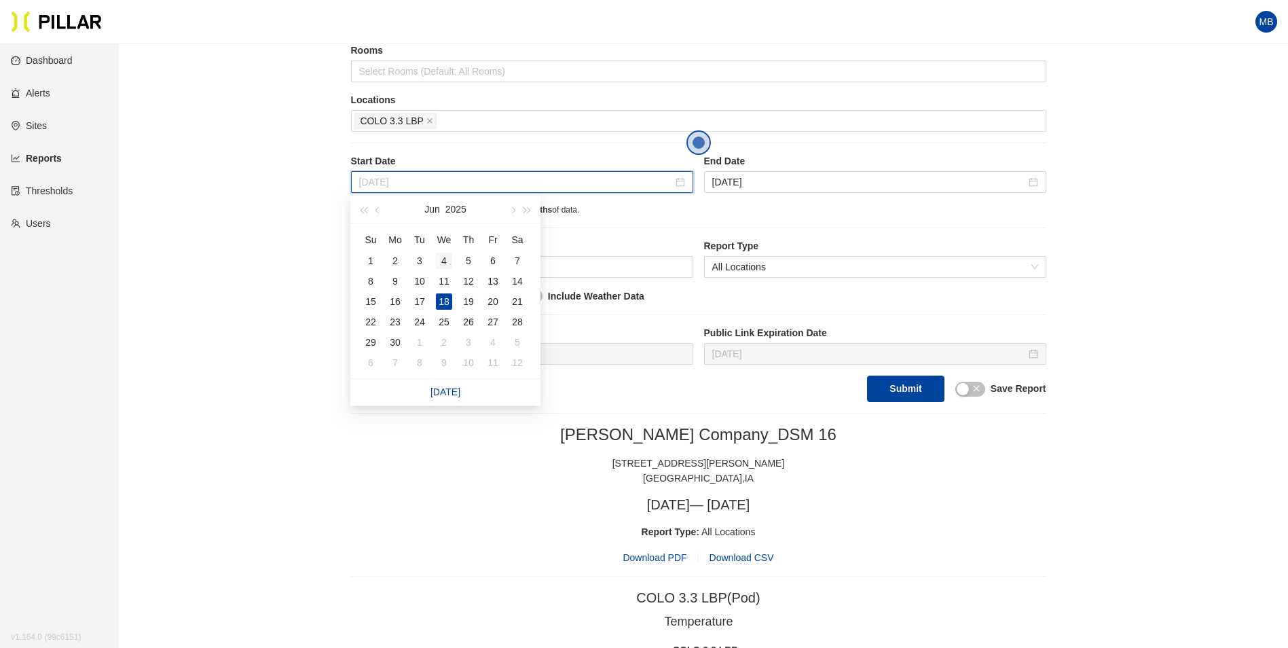
click at [444, 255] on div "4" at bounding box center [444, 261] width 16 height 16
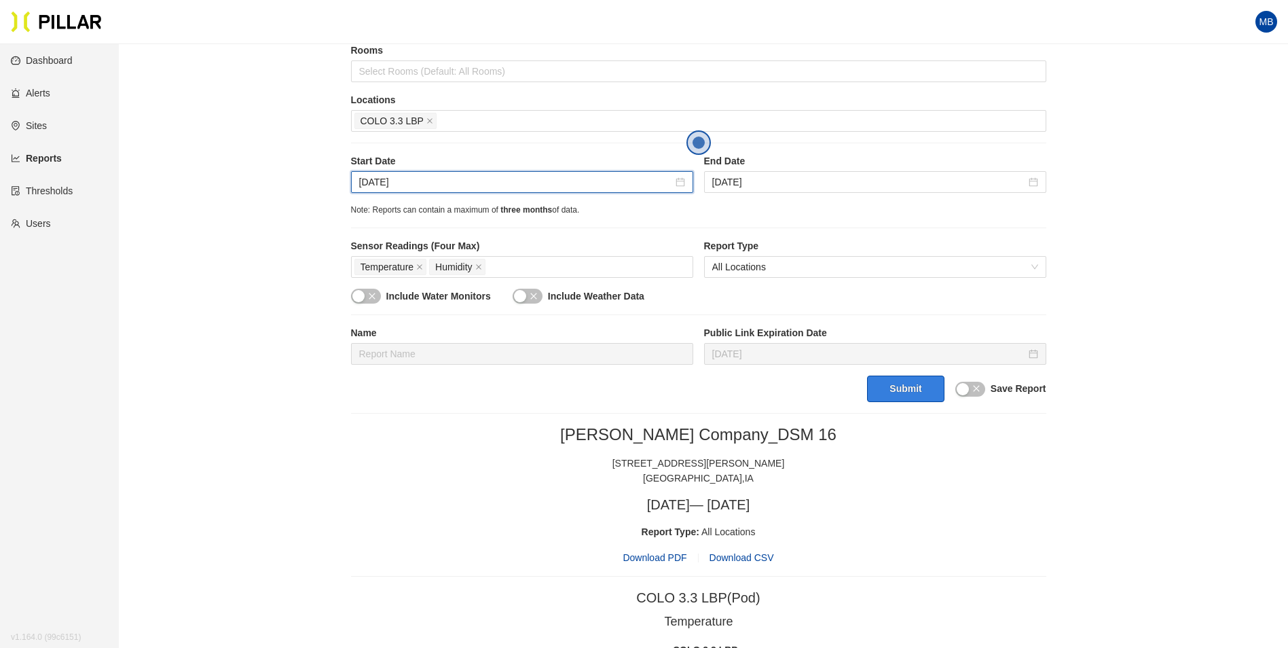
click at [883, 382] on button "Submit" at bounding box center [905, 388] width 77 height 26
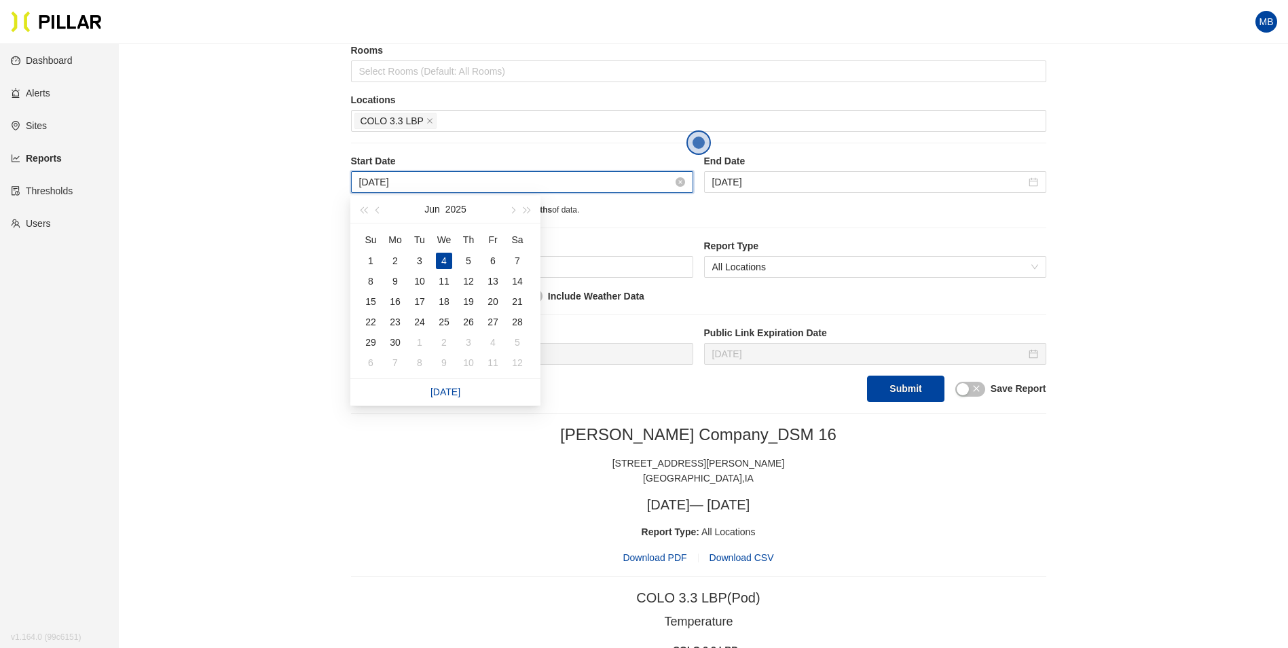
click at [527, 184] on input "[DATE]" at bounding box center [516, 181] width 314 height 15
type input "[DATE]"
click at [371, 346] on div "29" at bounding box center [371, 342] width 16 height 16
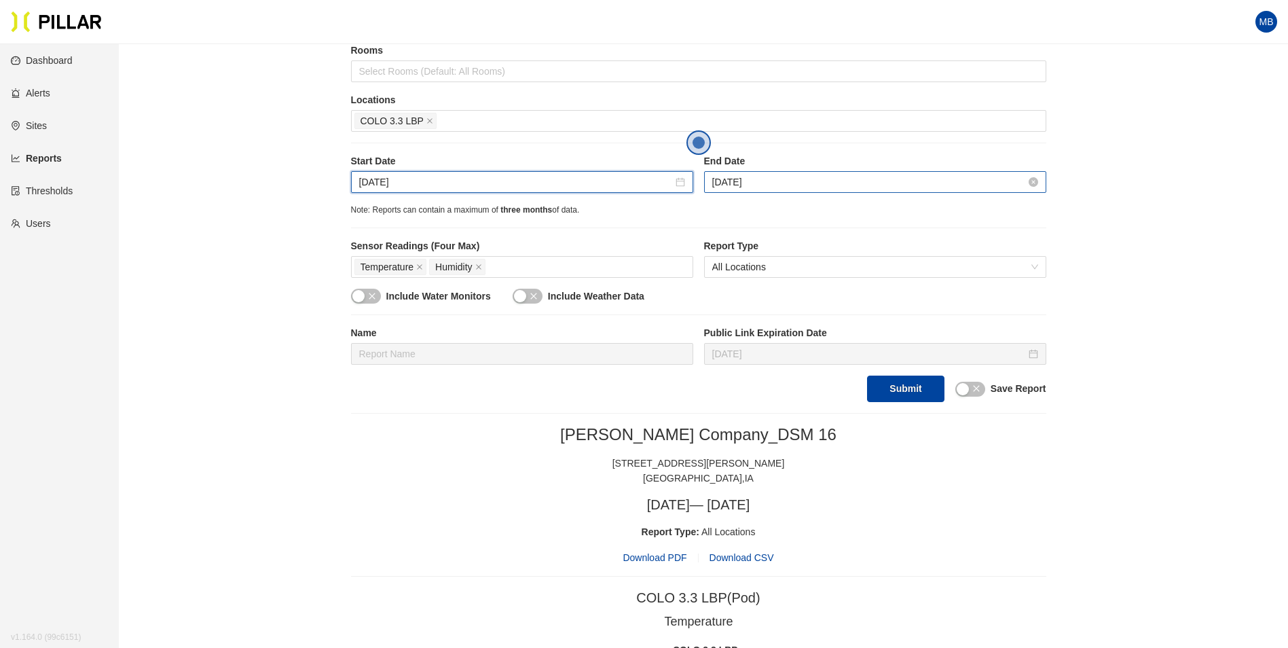
click at [801, 179] on input "[DATE]" at bounding box center [869, 181] width 314 height 15
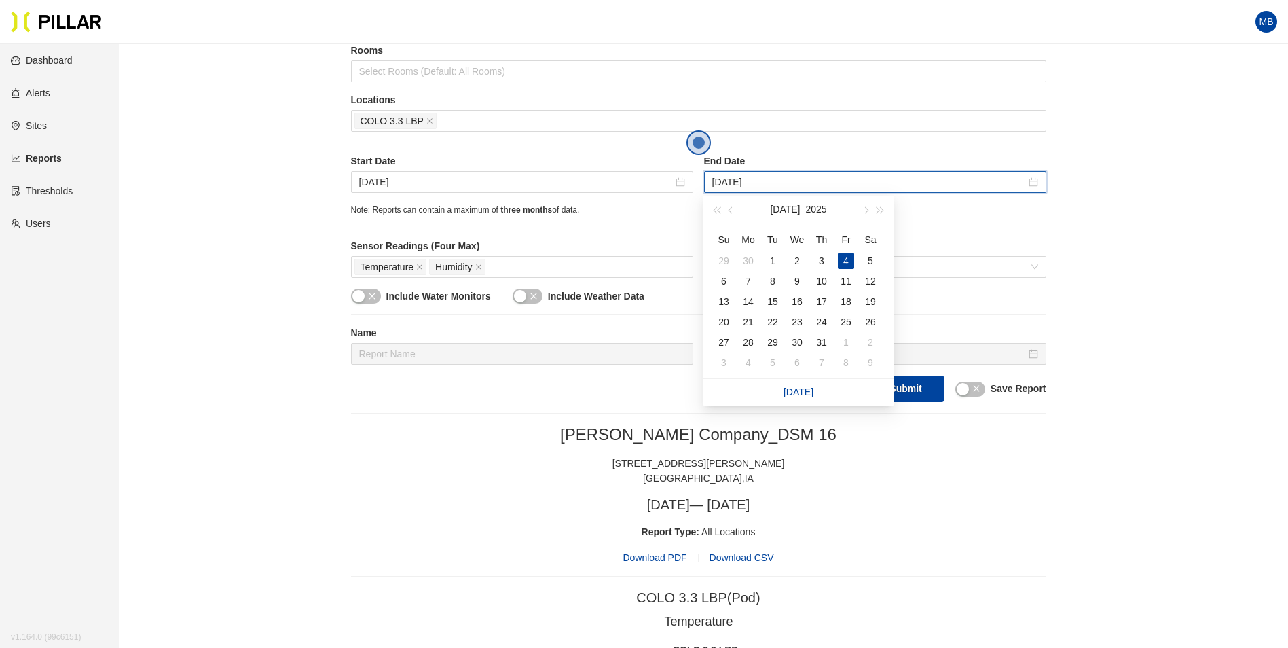
click at [793, 391] on link "[DATE]" at bounding box center [798, 391] width 30 height 11
type input "[DATE]"
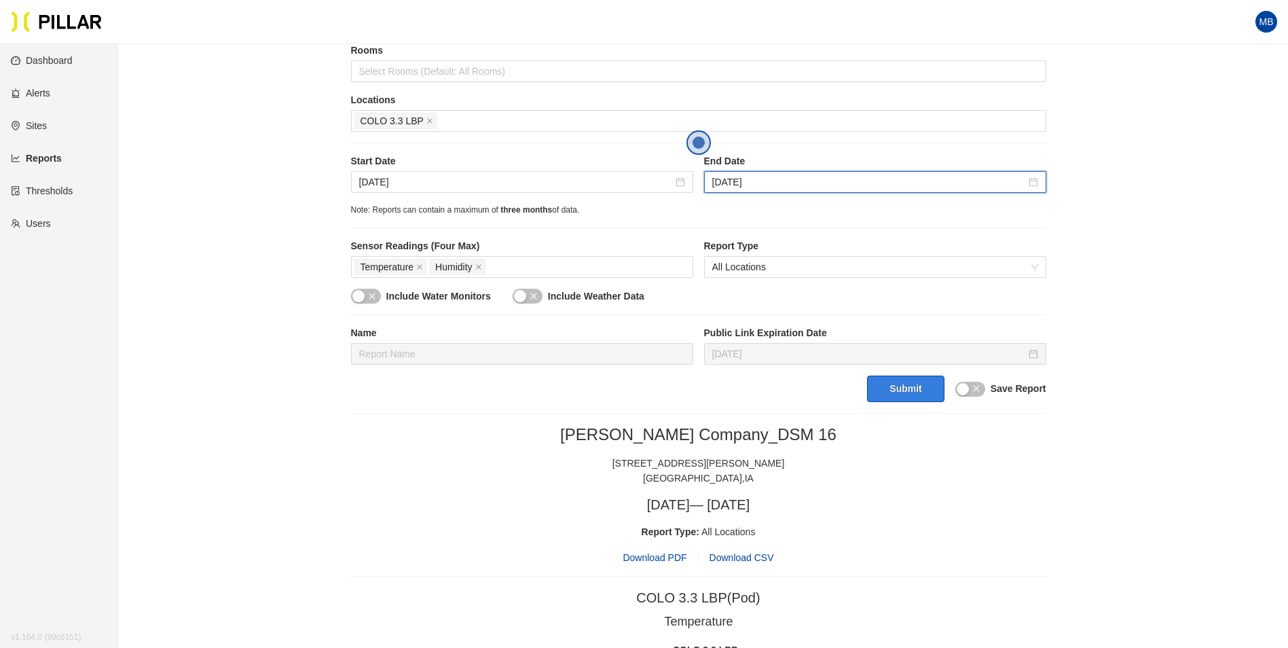
click at [915, 390] on button "Submit" at bounding box center [905, 388] width 77 height 26
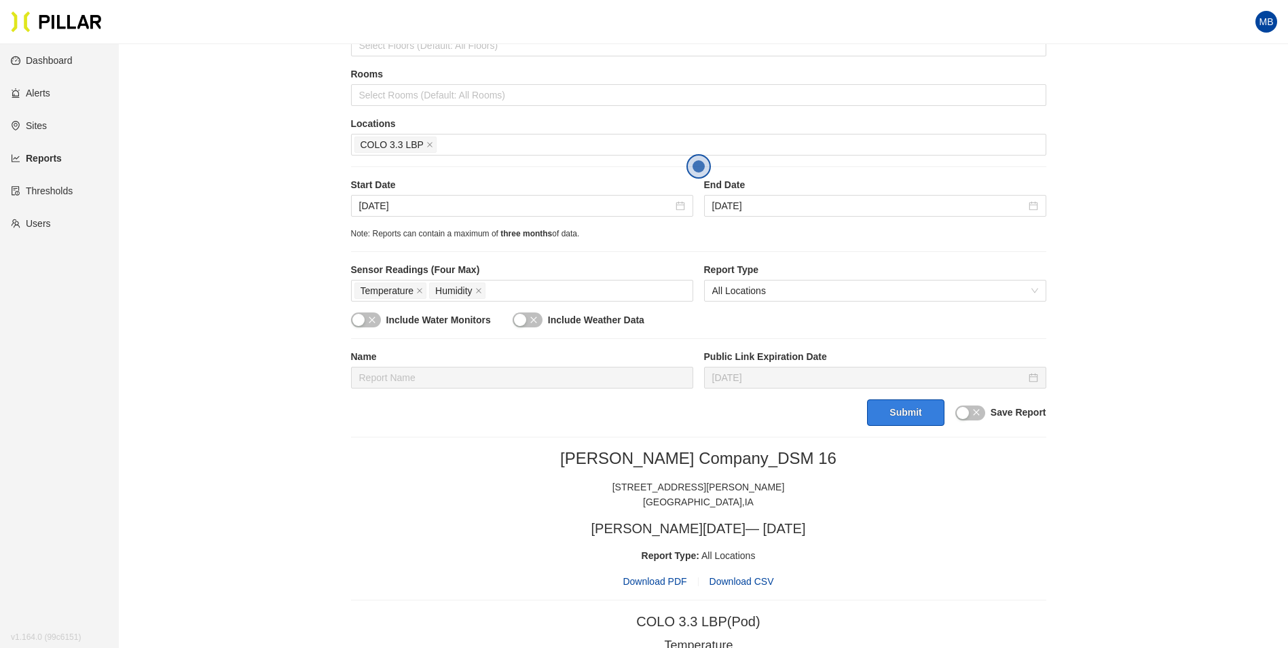
scroll to position [174, 0]
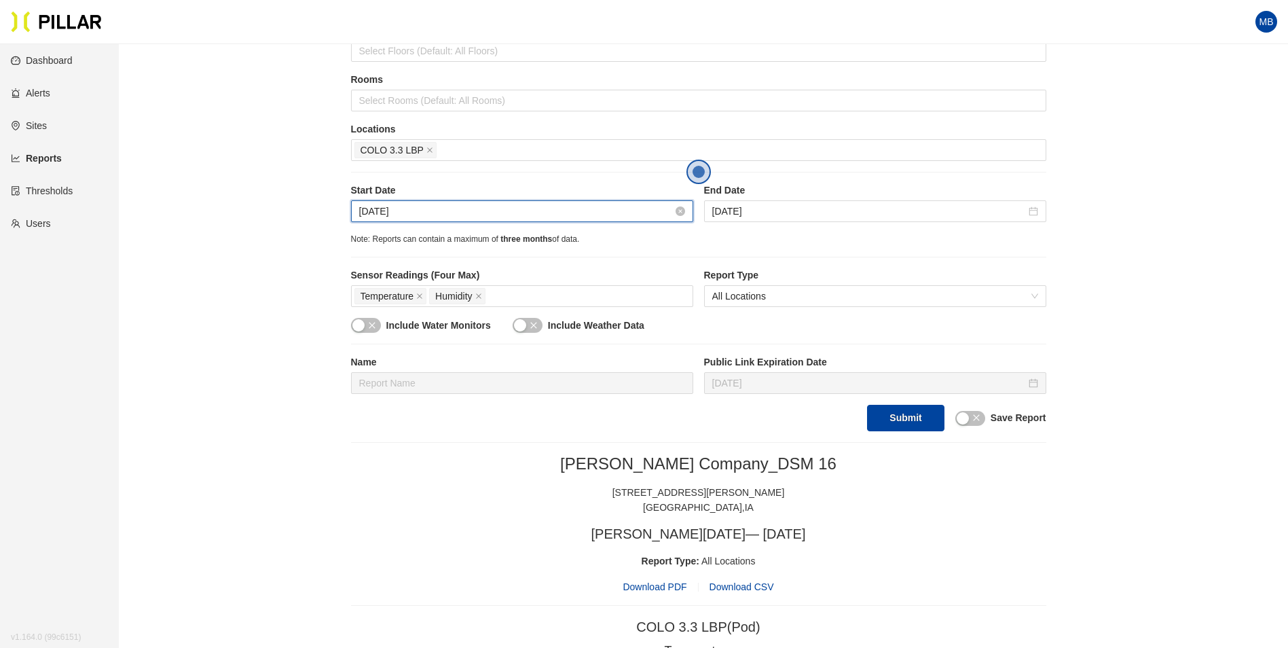
click at [454, 207] on input "[DATE]" at bounding box center [516, 211] width 314 height 15
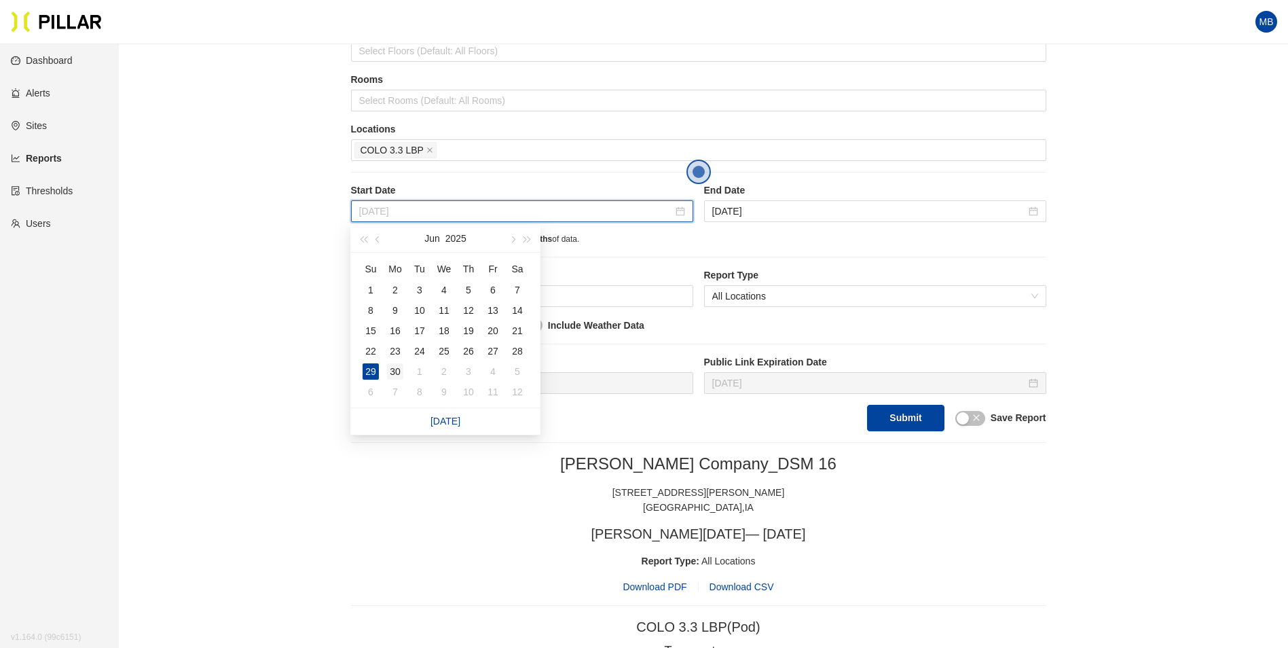
type input "[DATE]"
click at [393, 369] on div "30" at bounding box center [395, 371] width 16 height 16
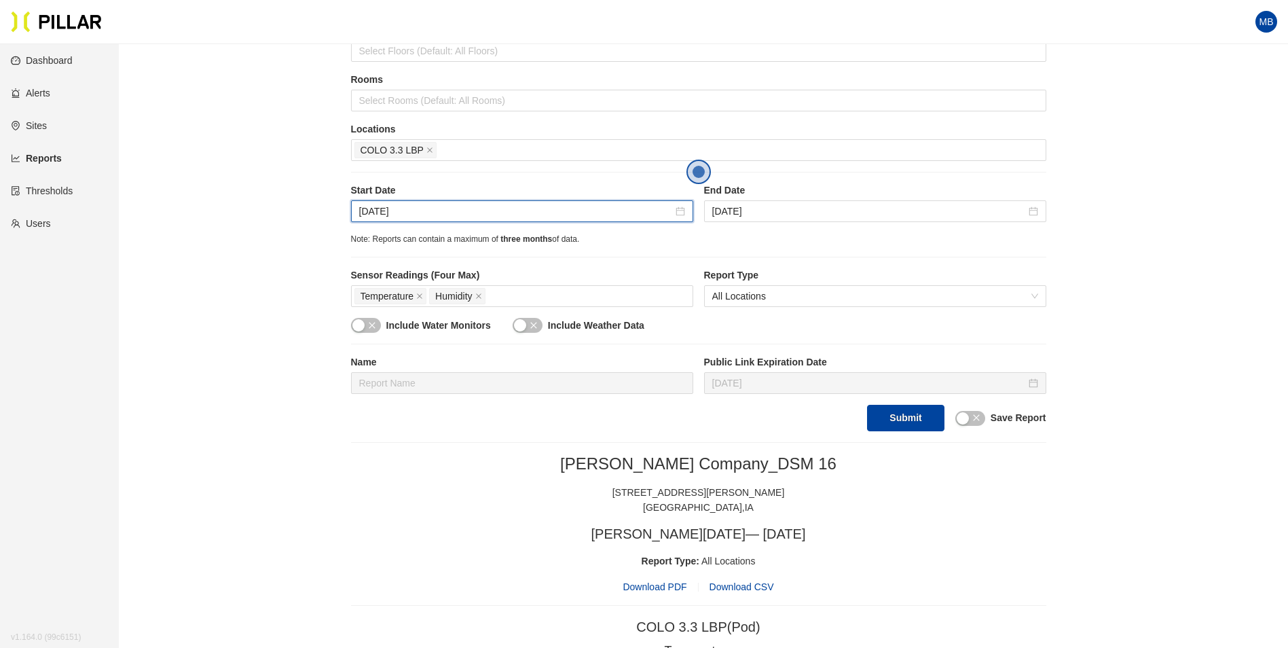
click at [909, 433] on section "Reports / Generate Historical Report / Site [PERSON_NAME] Company_DSM 16 Buildi…" at bounding box center [698, 559] width 695 height 1356
click at [910, 419] on button "Submit" at bounding box center [905, 418] width 77 height 26
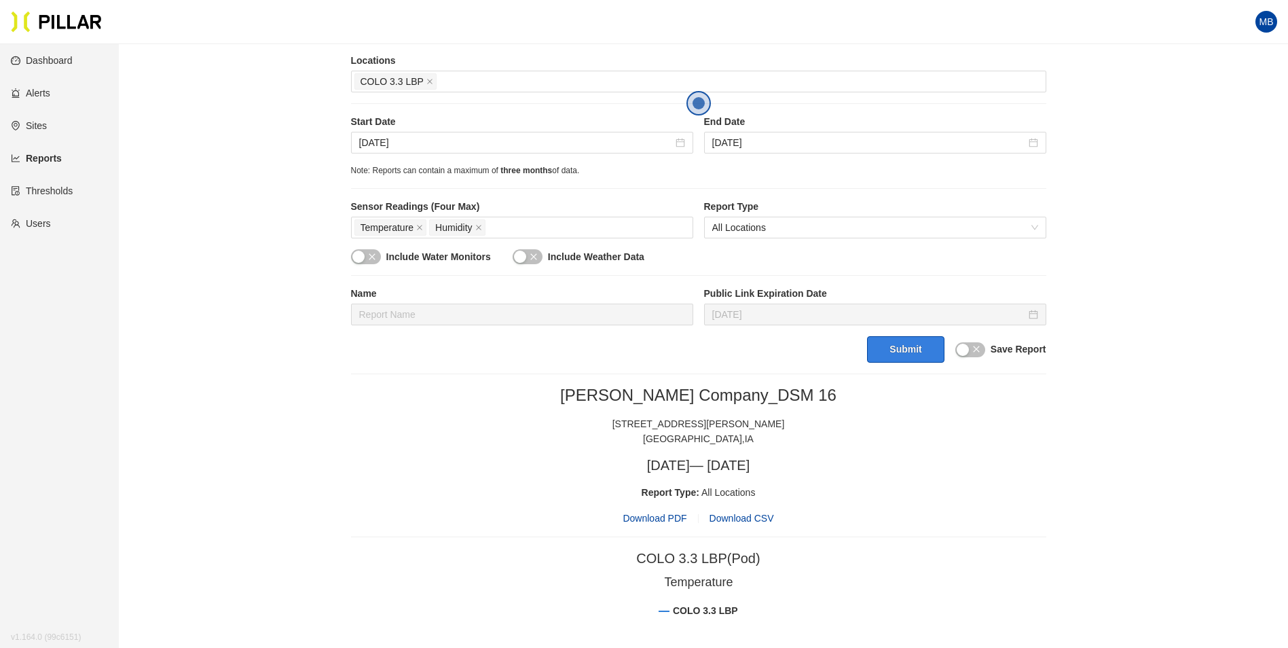
scroll to position [242, 0]
click at [988, 504] on div "[PERSON_NAME] Company_DSM 16 [STREET_ADDRESS][PERSON_NAME] [DATE] — [DATE] Repo…" at bounding box center [698, 456] width 695 height 141
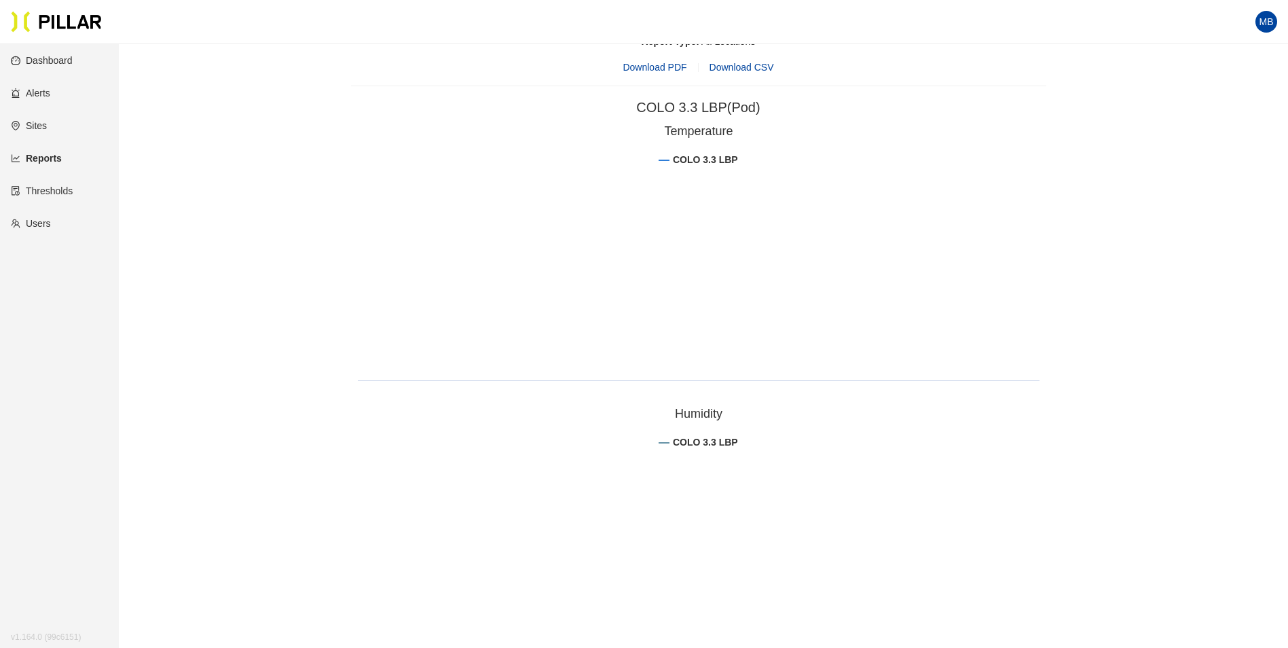
scroll to position [718, 0]
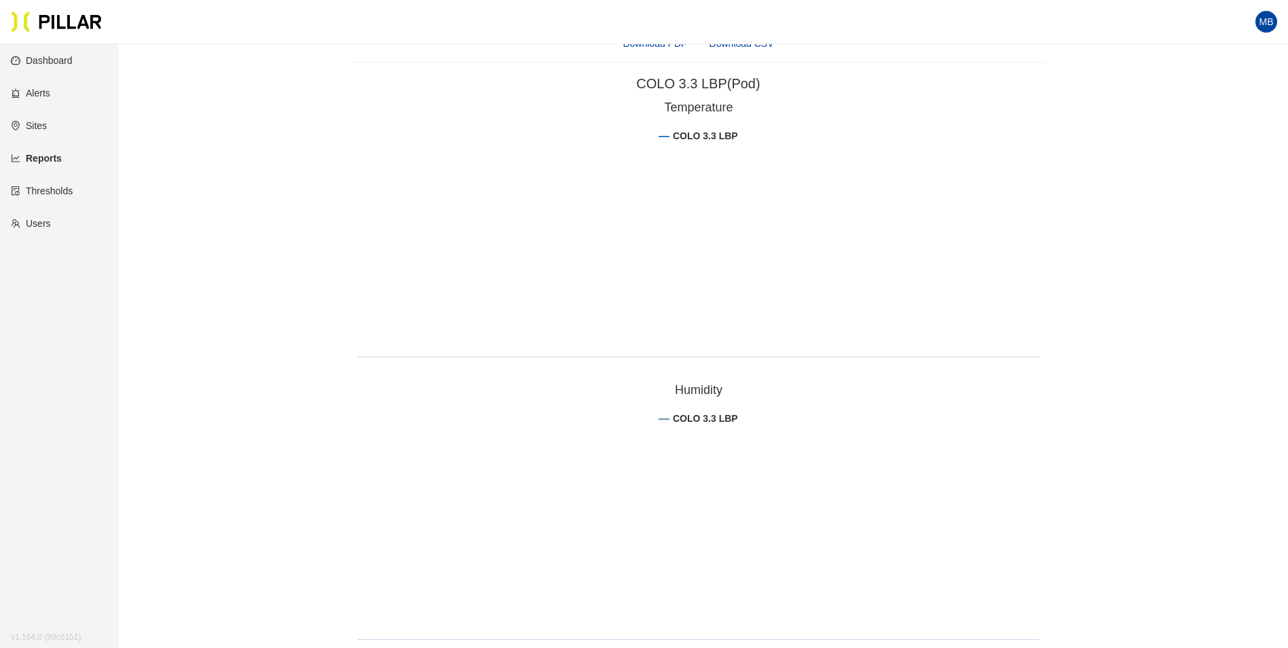
click at [1069, 435] on div "Reports / Generate Historical Report / Site [PERSON_NAME] Company_DSM 16 Buildi…" at bounding box center [698, 15] width 1092 height 1356
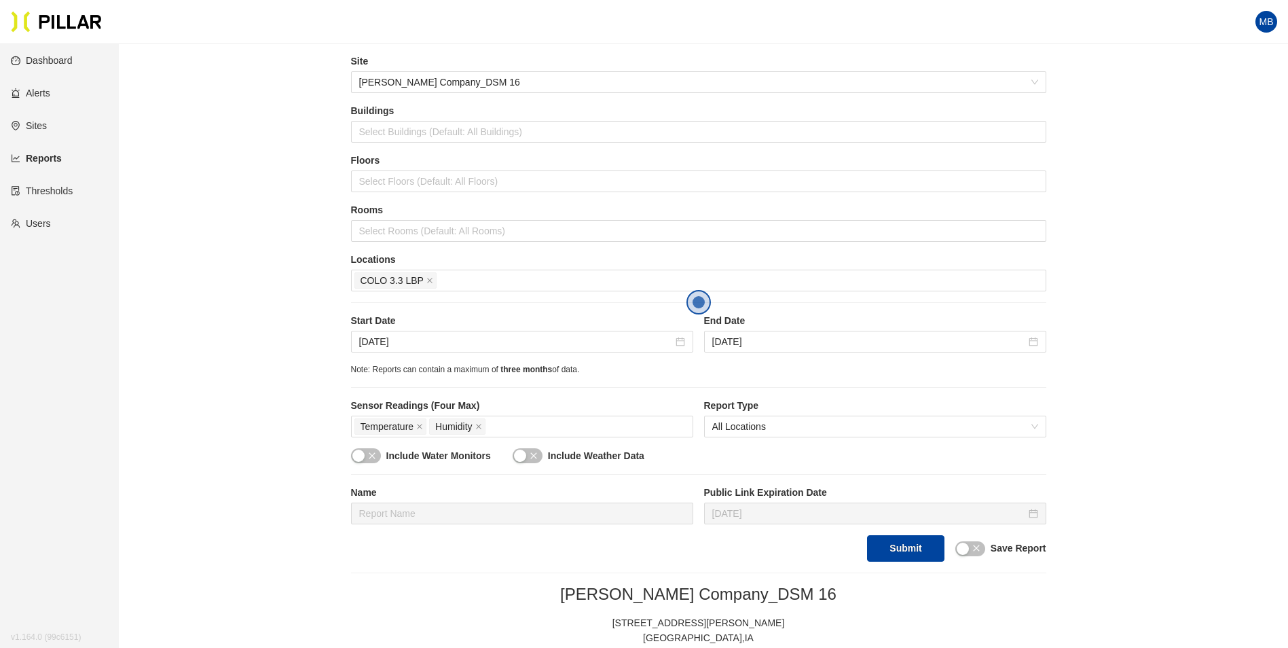
scroll to position [68, 0]
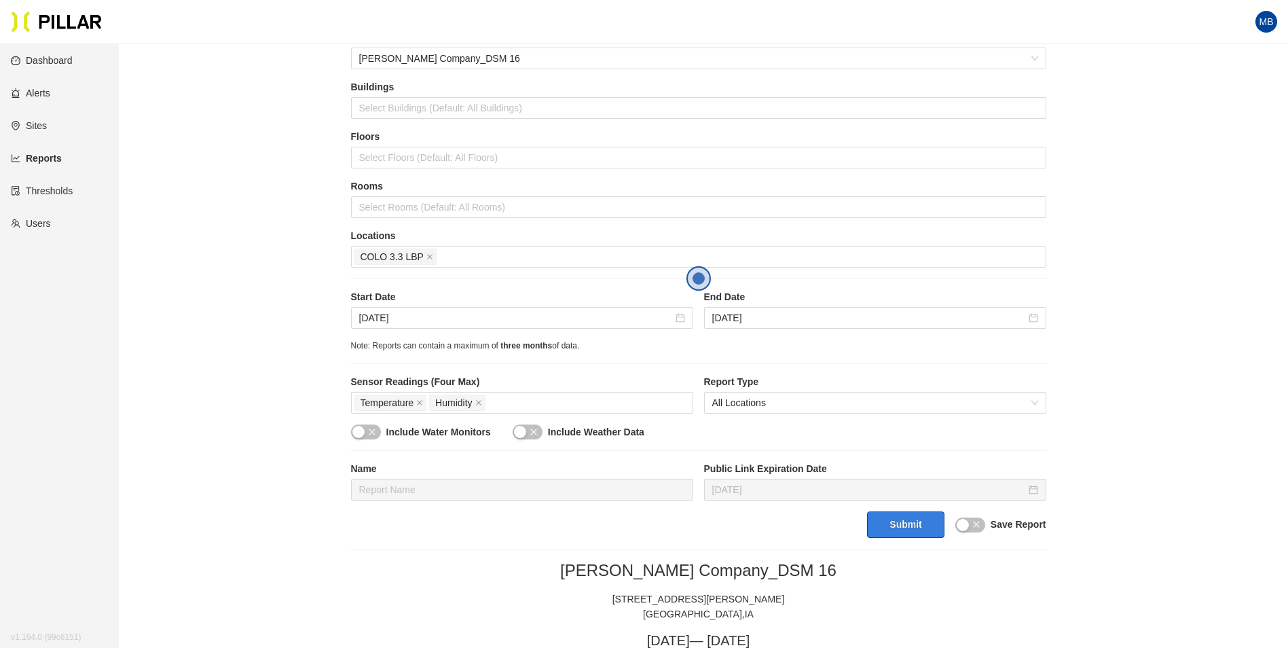
click at [885, 531] on button "Submit" at bounding box center [905, 524] width 77 height 26
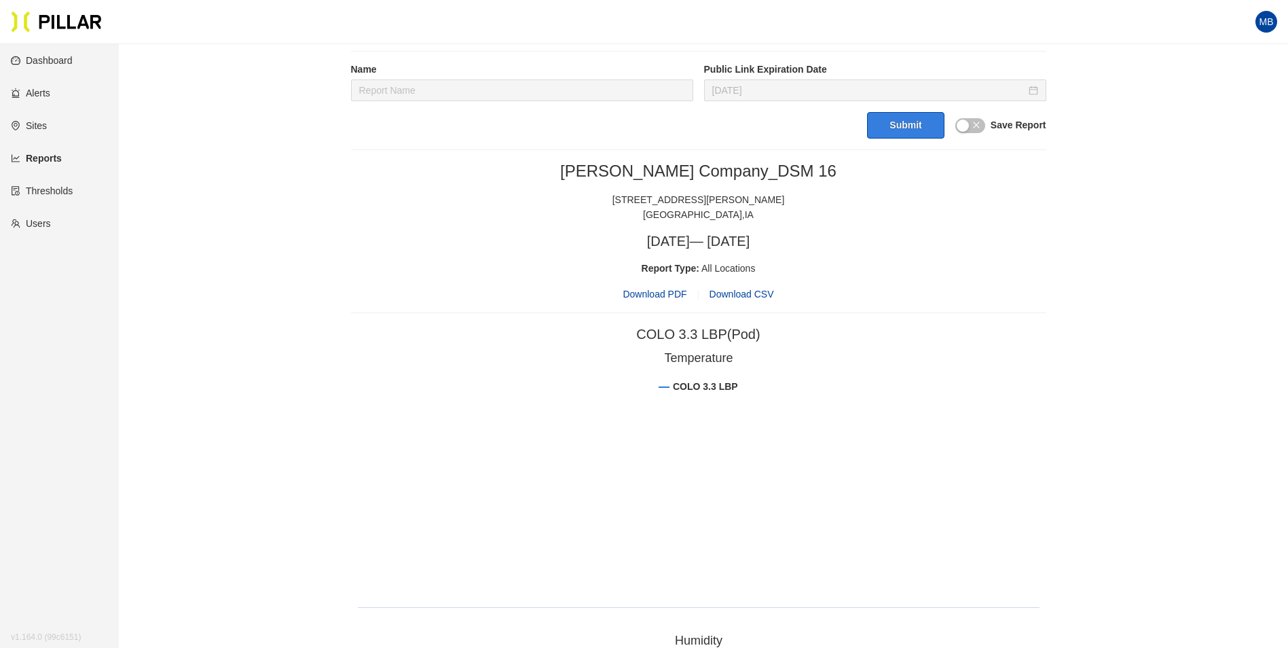
scroll to position [611, 0]
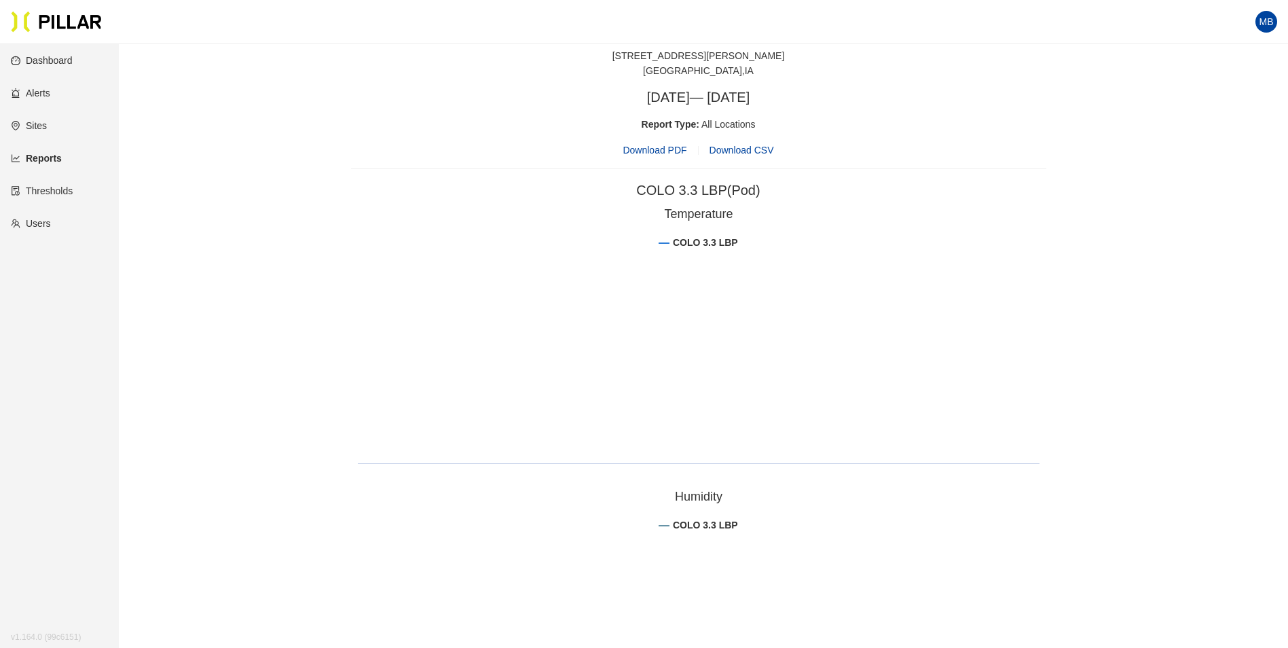
click at [799, 333] on rect at bounding box center [698, 338] width 695 height 272
